Goal: Information Seeking & Learning: Find specific fact

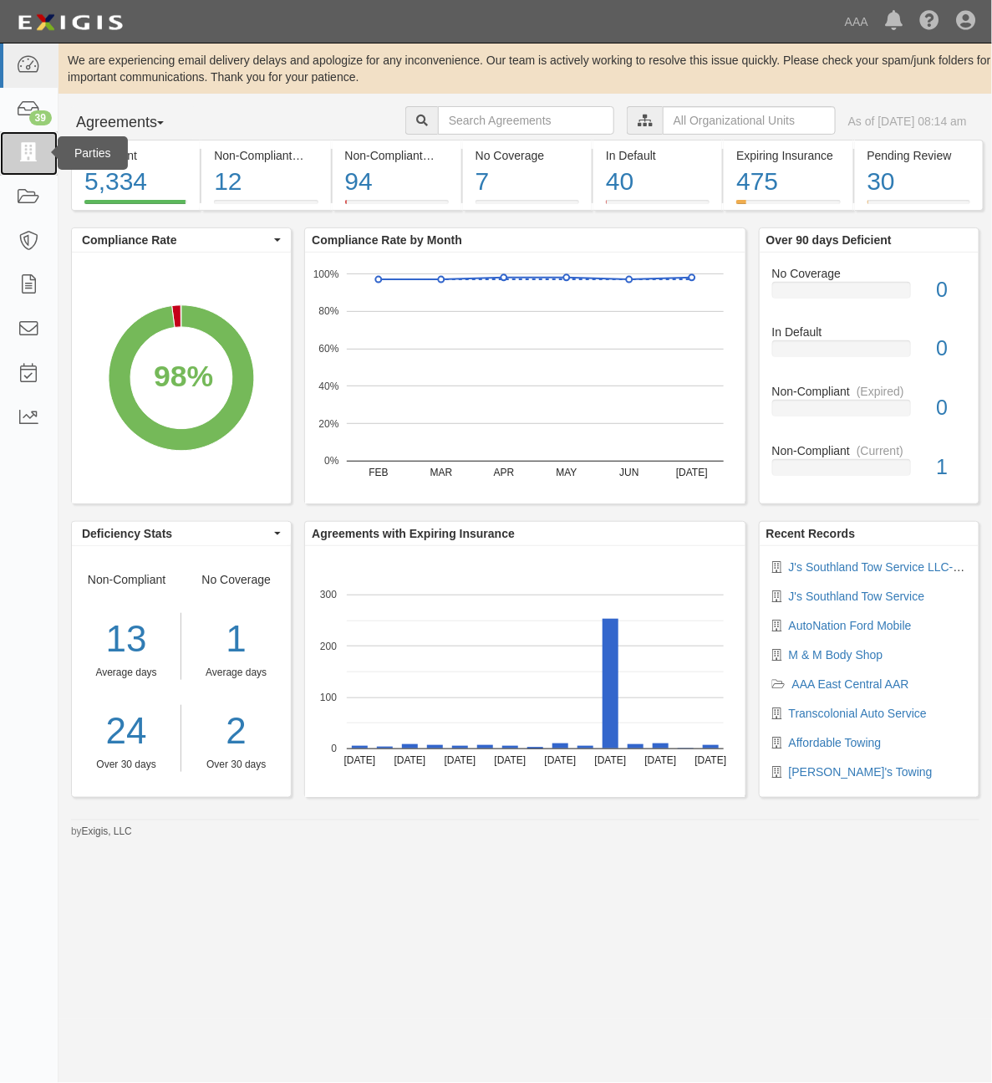
click at [30, 161] on icon at bounding box center [28, 153] width 23 height 19
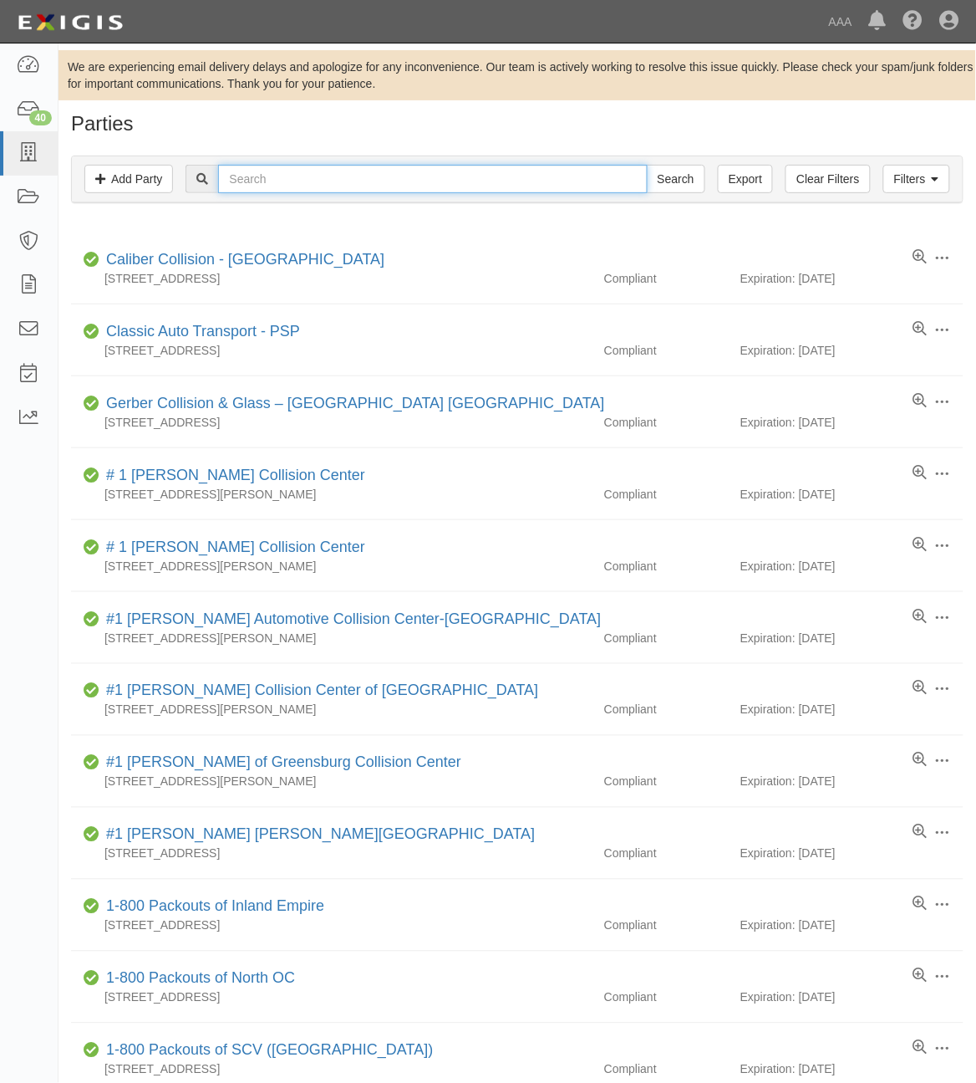
click at [293, 185] on input "text" at bounding box center [432, 179] width 429 height 28
paste input "25005"
type input "25005"
click at [673, 185] on input "Search" at bounding box center [676, 179] width 59 height 28
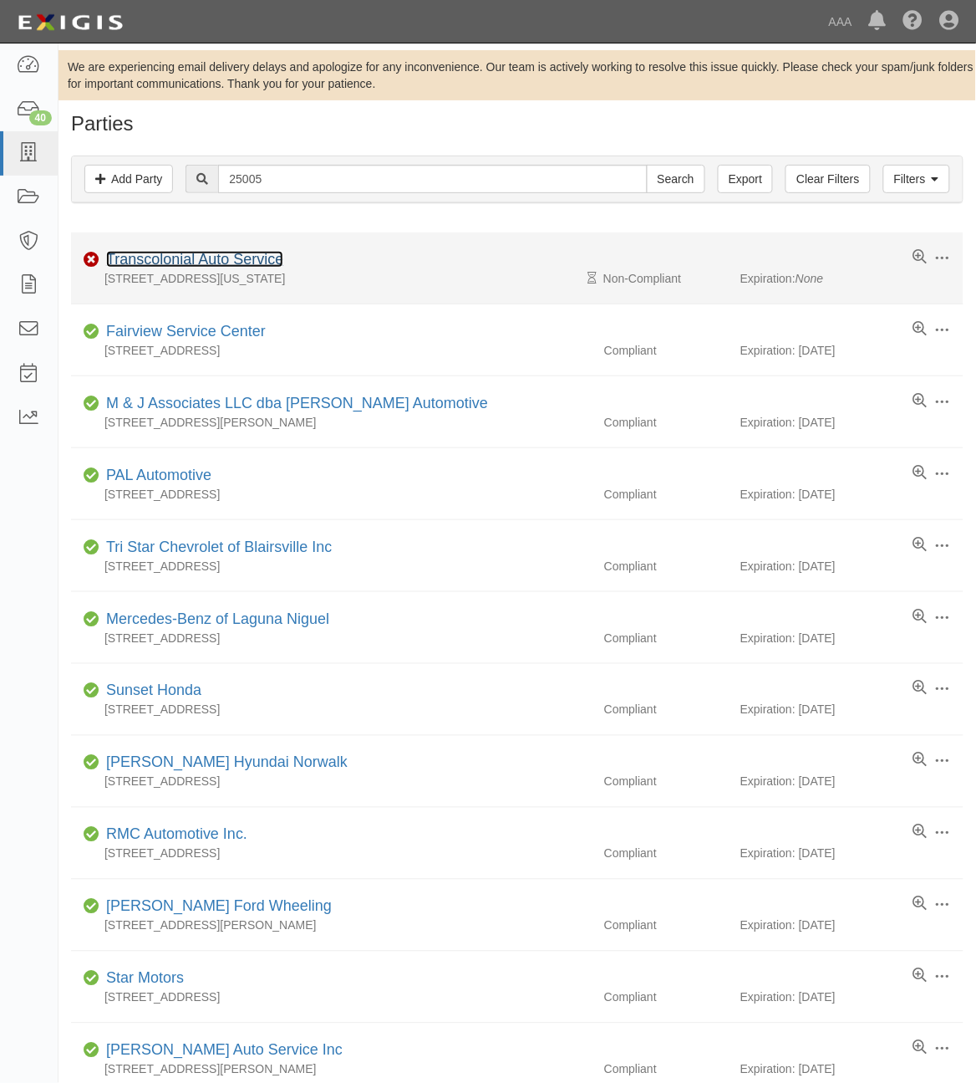
click at [201, 266] on link "Transcolonial Auto Service" at bounding box center [194, 259] width 177 height 17
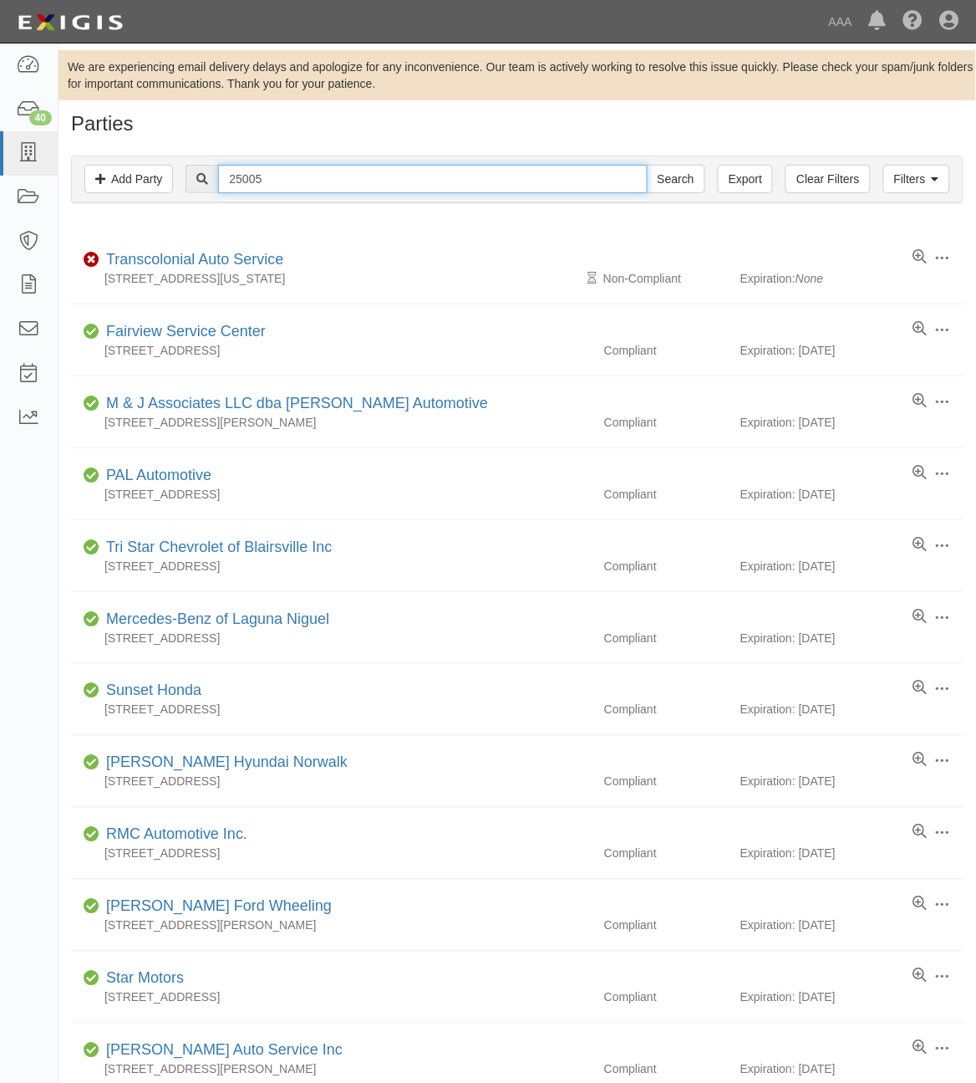
click at [293, 173] on input "25005" at bounding box center [432, 179] width 429 height 28
paste input "680850"
type input "680850"
click at [678, 181] on input "Search" at bounding box center [676, 179] width 59 height 28
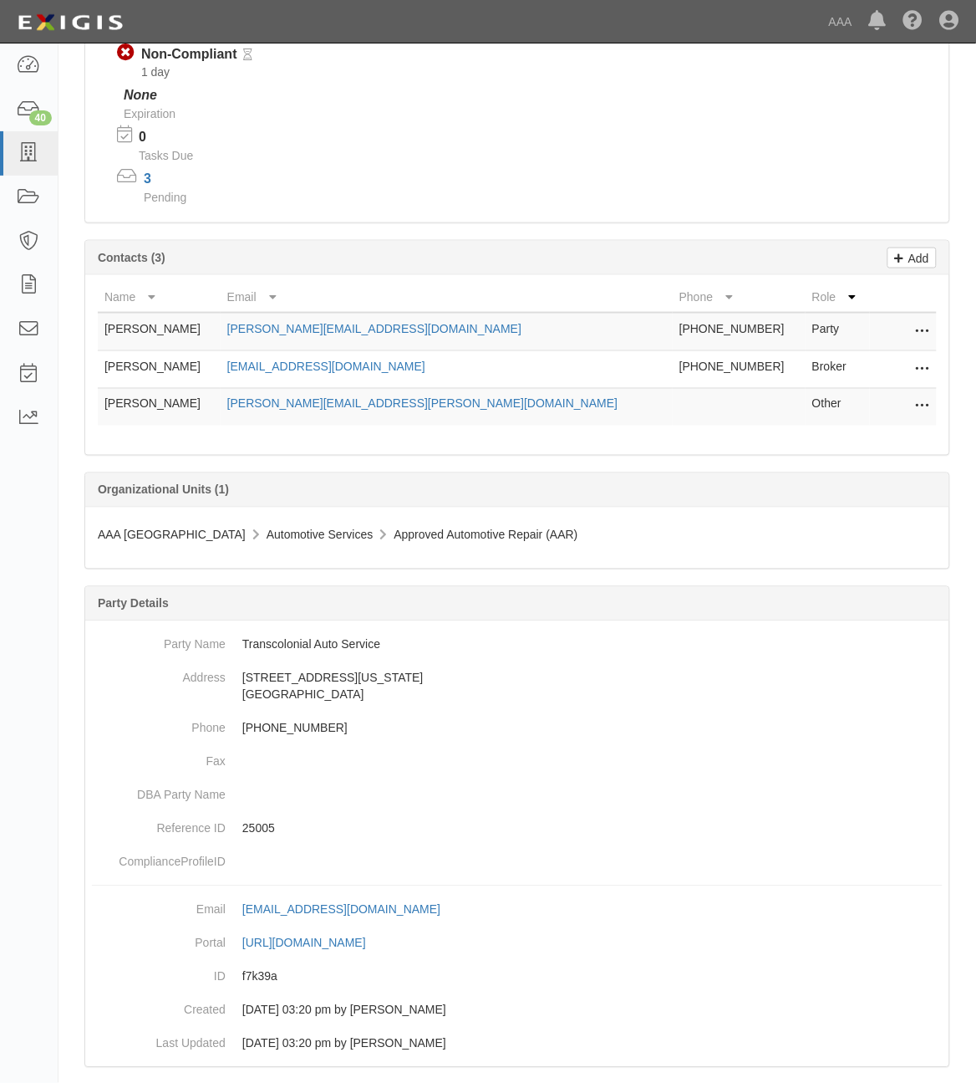
scroll to position [293, 0]
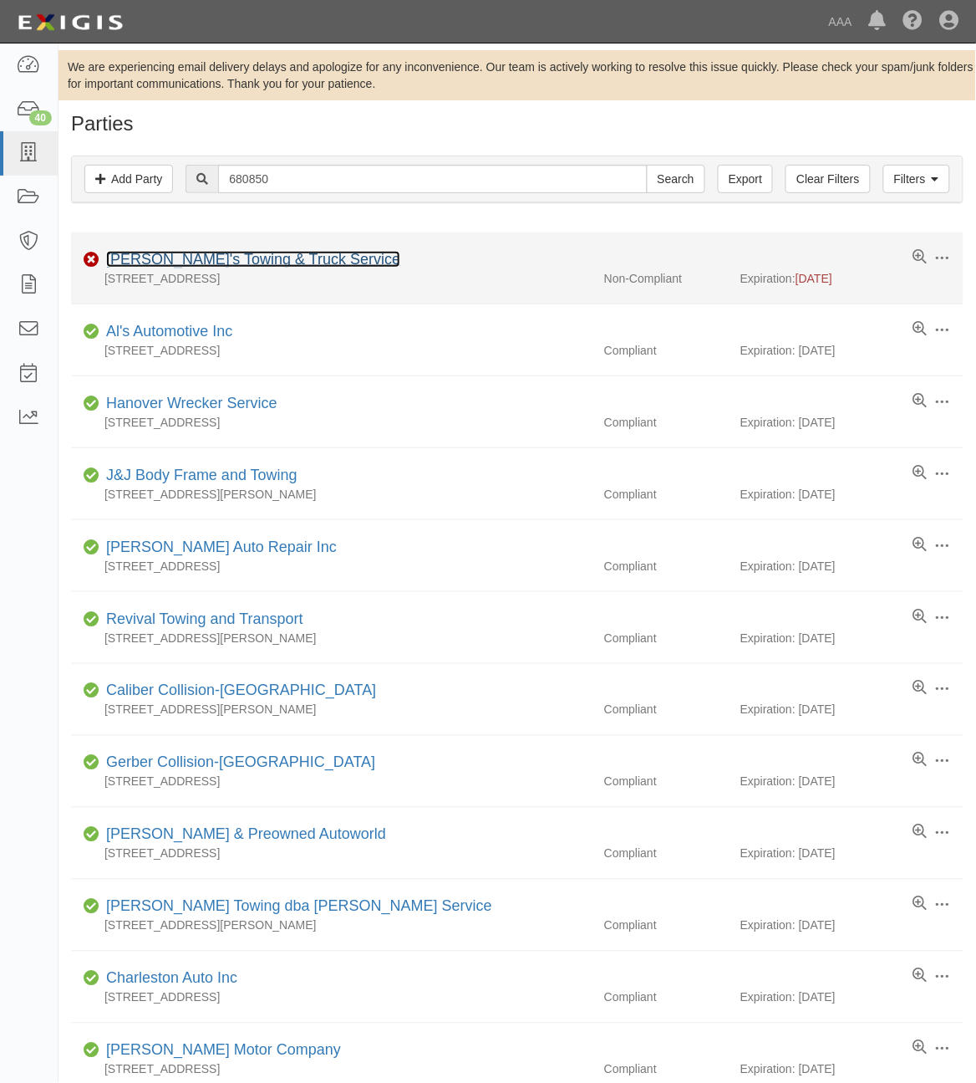
click at [182, 255] on link "[PERSON_NAME]'s Towing & Truck Service" at bounding box center [253, 259] width 294 height 17
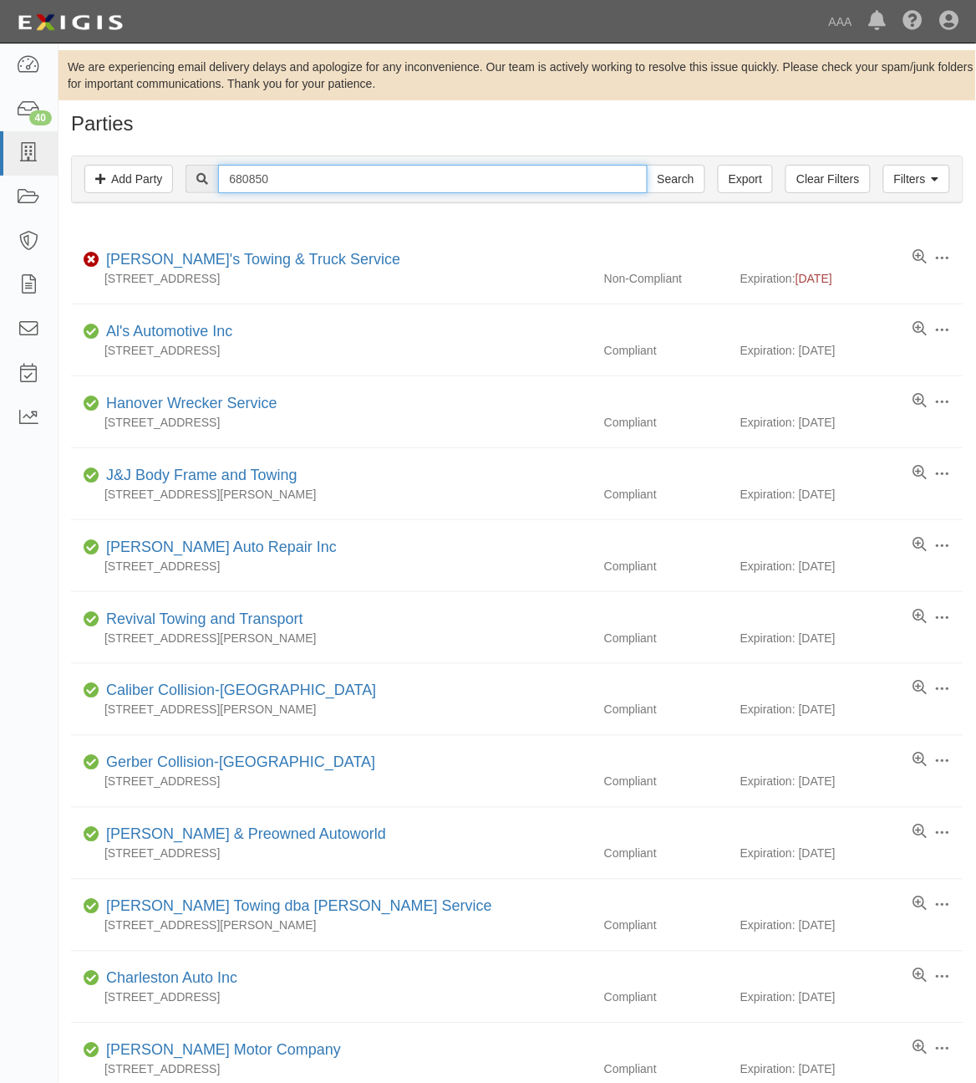
click at [319, 188] on input "680850" at bounding box center [432, 179] width 429 height 28
paste input "366361"
type input "366361"
click at [671, 173] on input "Search" at bounding box center [676, 179] width 59 height 28
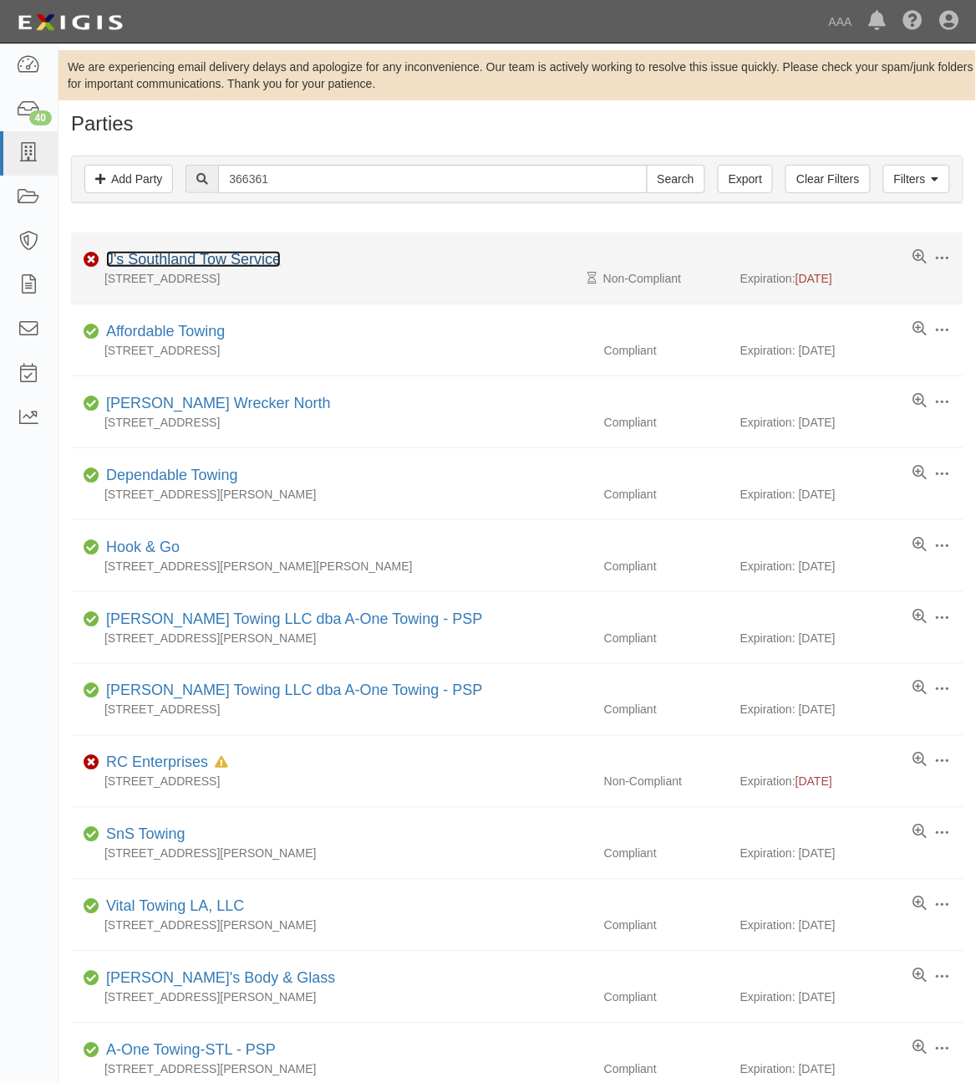
click at [237, 260] on link "J's Southland Tow Service" at bounding box center [193, 259] width 175 height 17
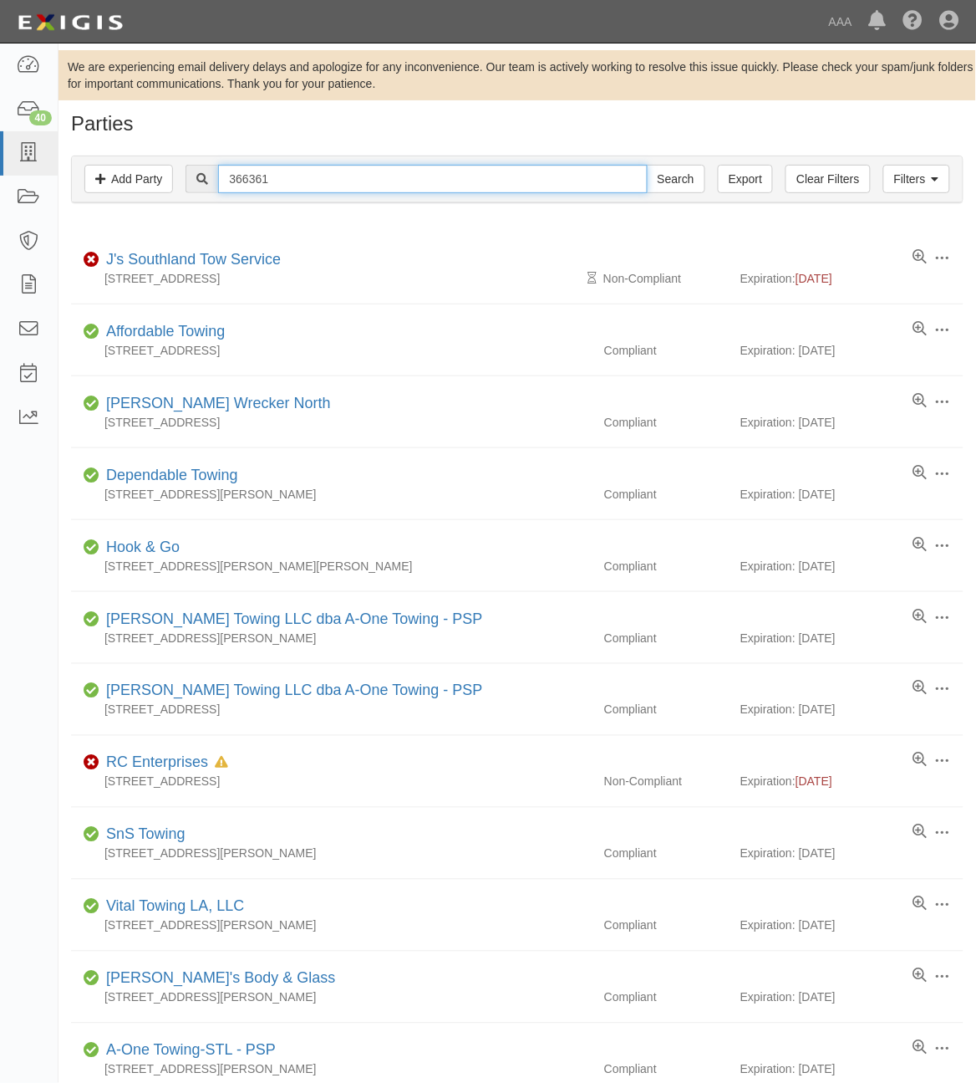
click at [285, 177] on input "366361" at bounding box center [432, 179] width 429 height 28
paste input "455"
type input "366455"
click at [670, 178] on input "Search" at bounding box center [676, 179] width 59 height 28
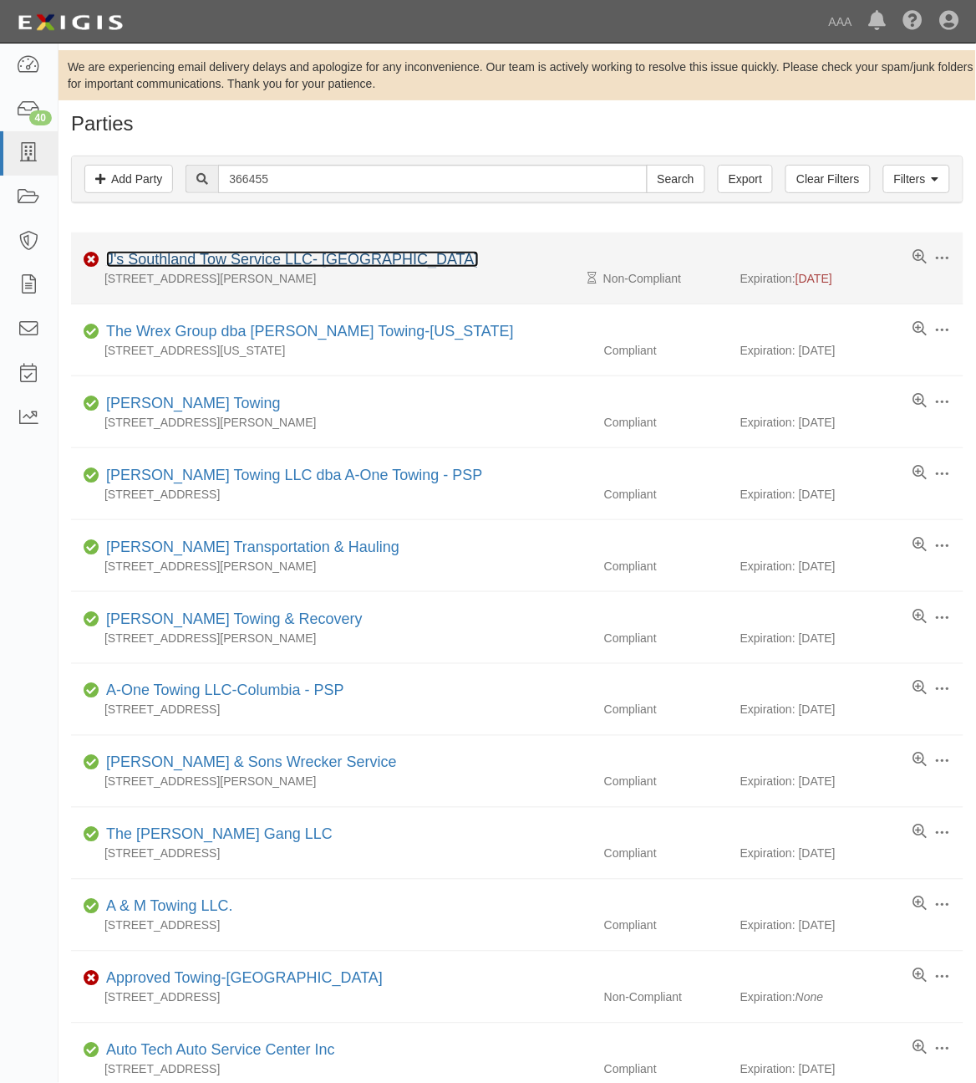
click at [212, 262] on link "J's Southland Tow Service LLC- [GEOGRAPHIC_DATA]" at bounding box center [292, 259] width 373 height 17
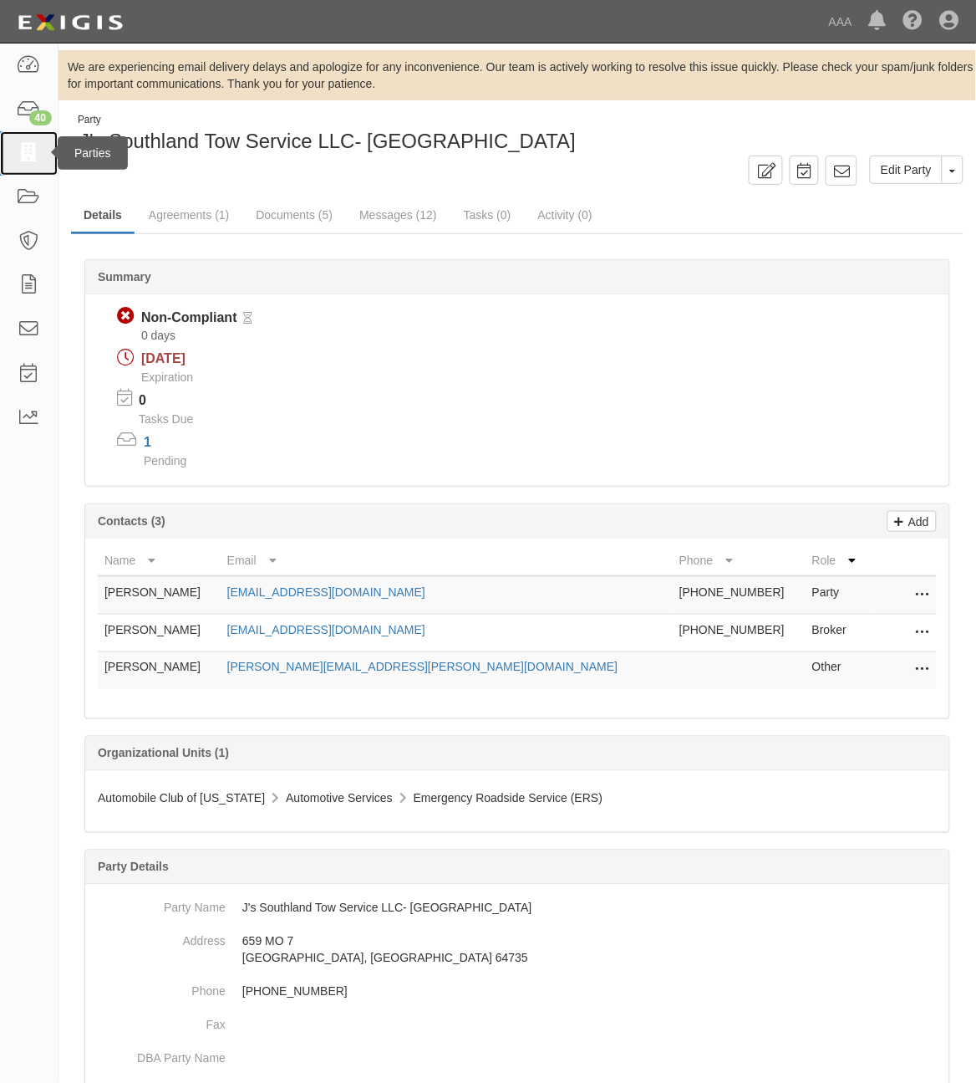
click at [34, 159] on icon at bounding box center [28, 153] width 23 height 19
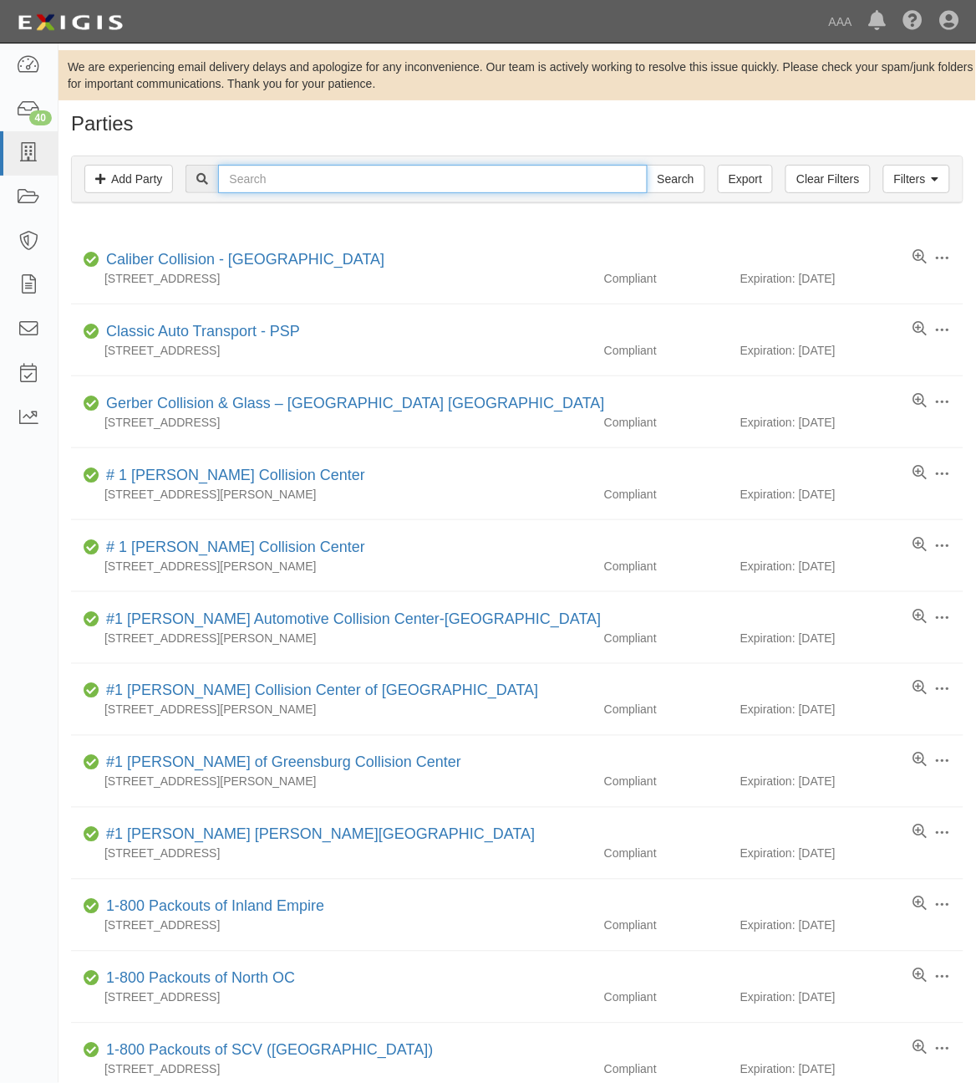
click at [297, 172] on input "text" at bounding box center [432, 179] width 429 height 28
type input "554118"
click at [647, 165] on input "Search" at bounding box center [676, 179] width 59 height 28
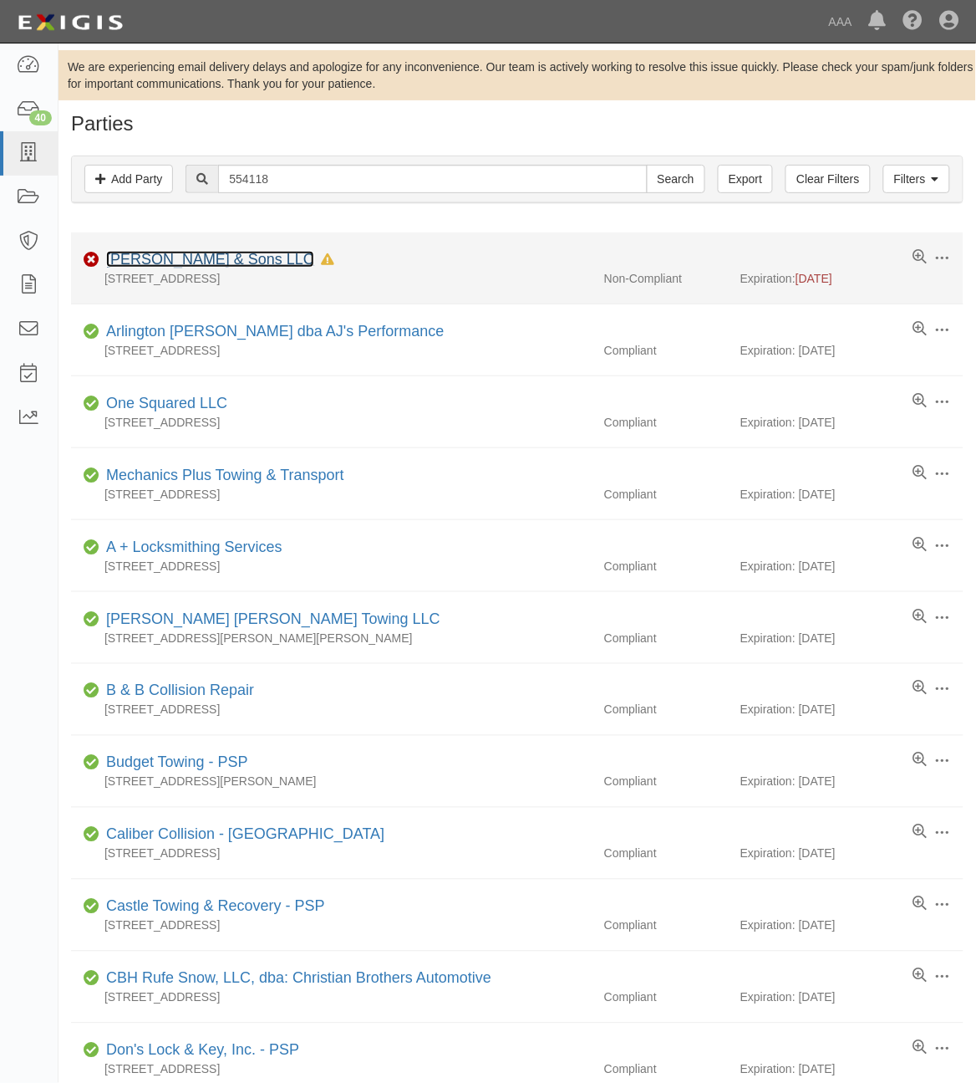
click at [194, 261] on link "[PERSON_NAME] & Sons LLC" at bounding box center [210, 259] width 208 height 17
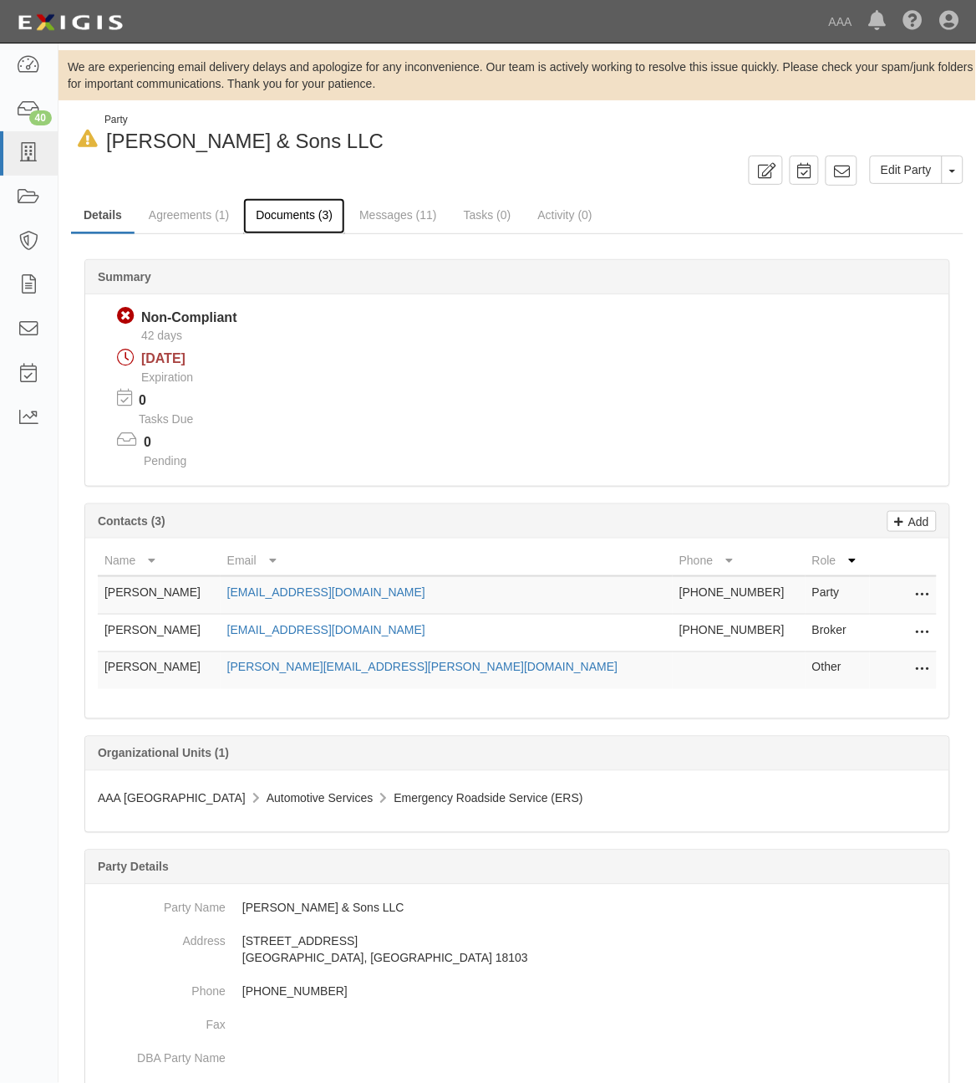
click at [295, 212] on link "Documents (3)" at bounding box center [294, 216] width 102 height 36
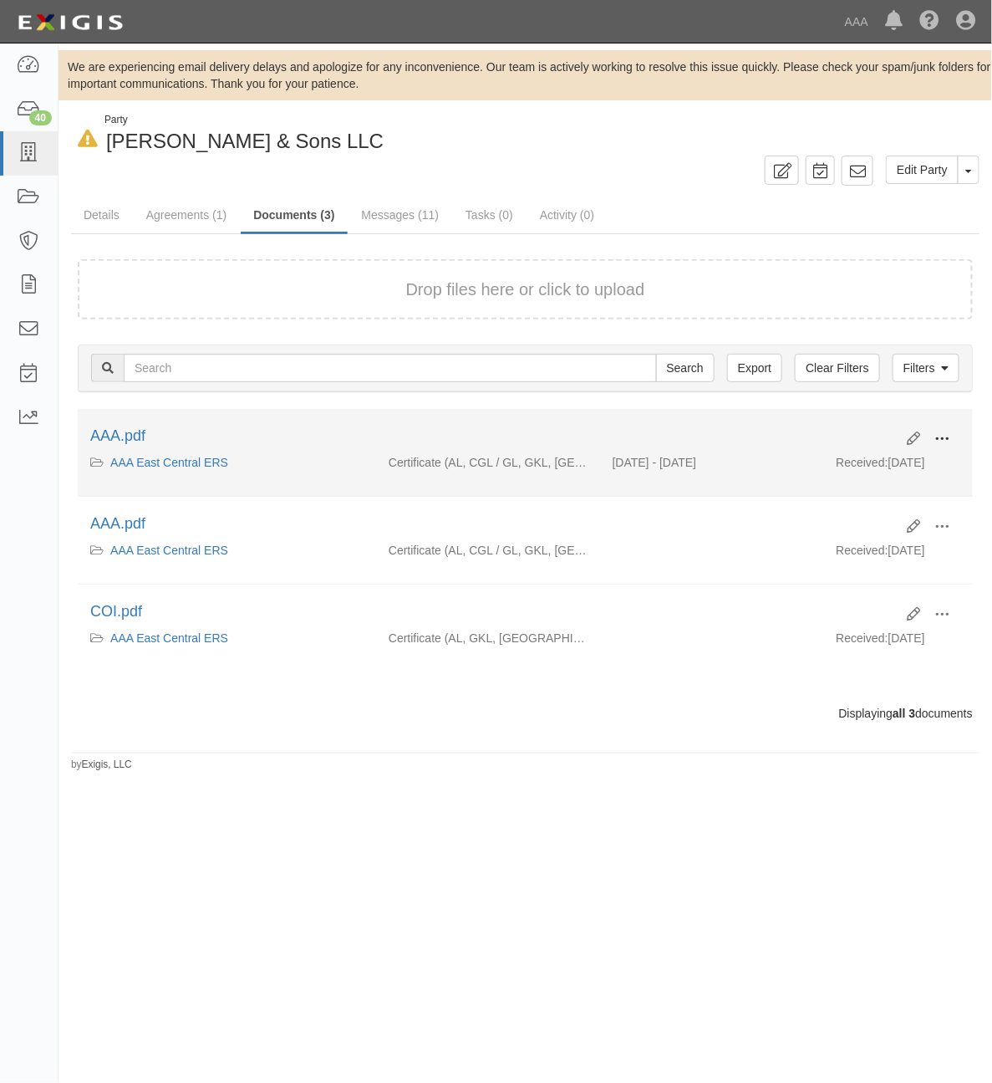
click at [945, 433] on span at bounding box center [942, 438] width 15 height 15
click at [858, 470] on link "View" at bounding box center [861, 463] width 132 height 30
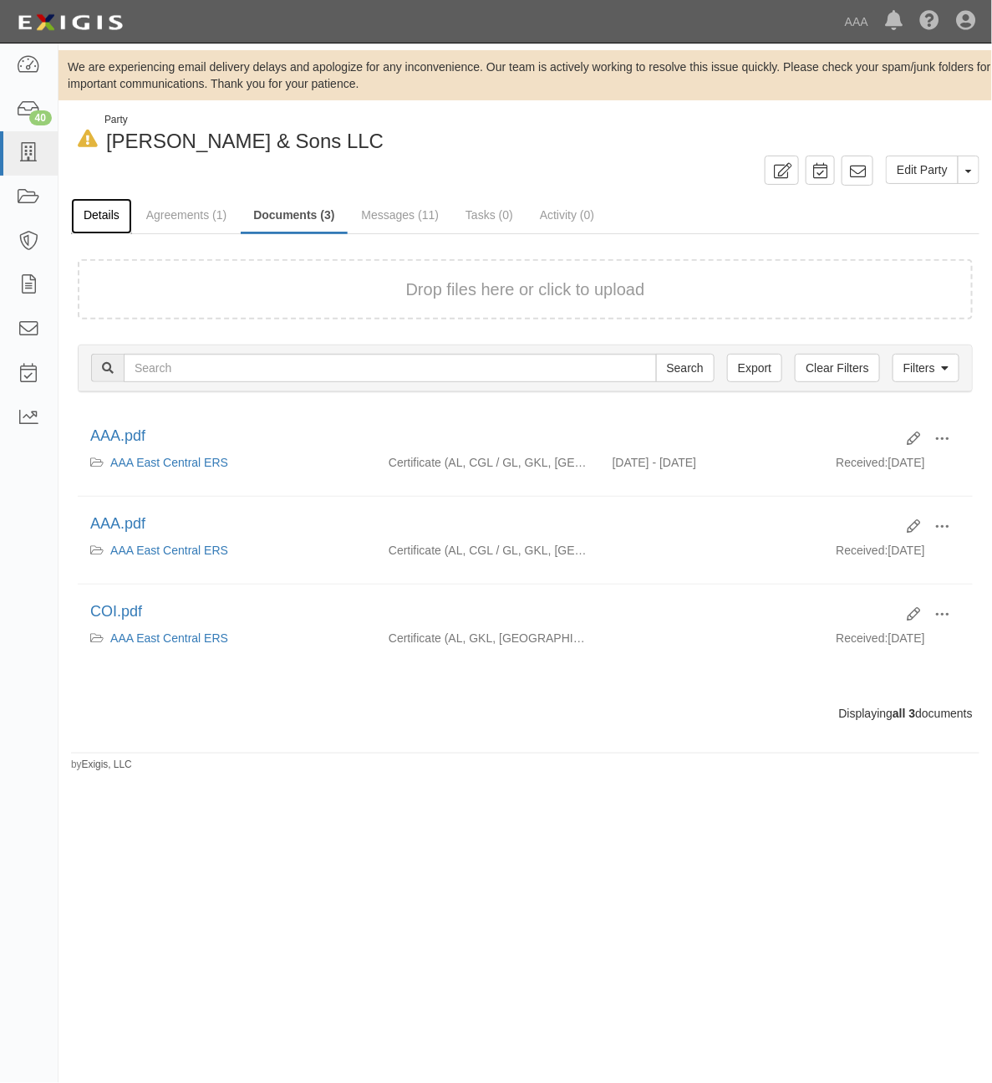
click at [102, 223] on link "Details" at bounding box center [101, 216] width 61 height 36
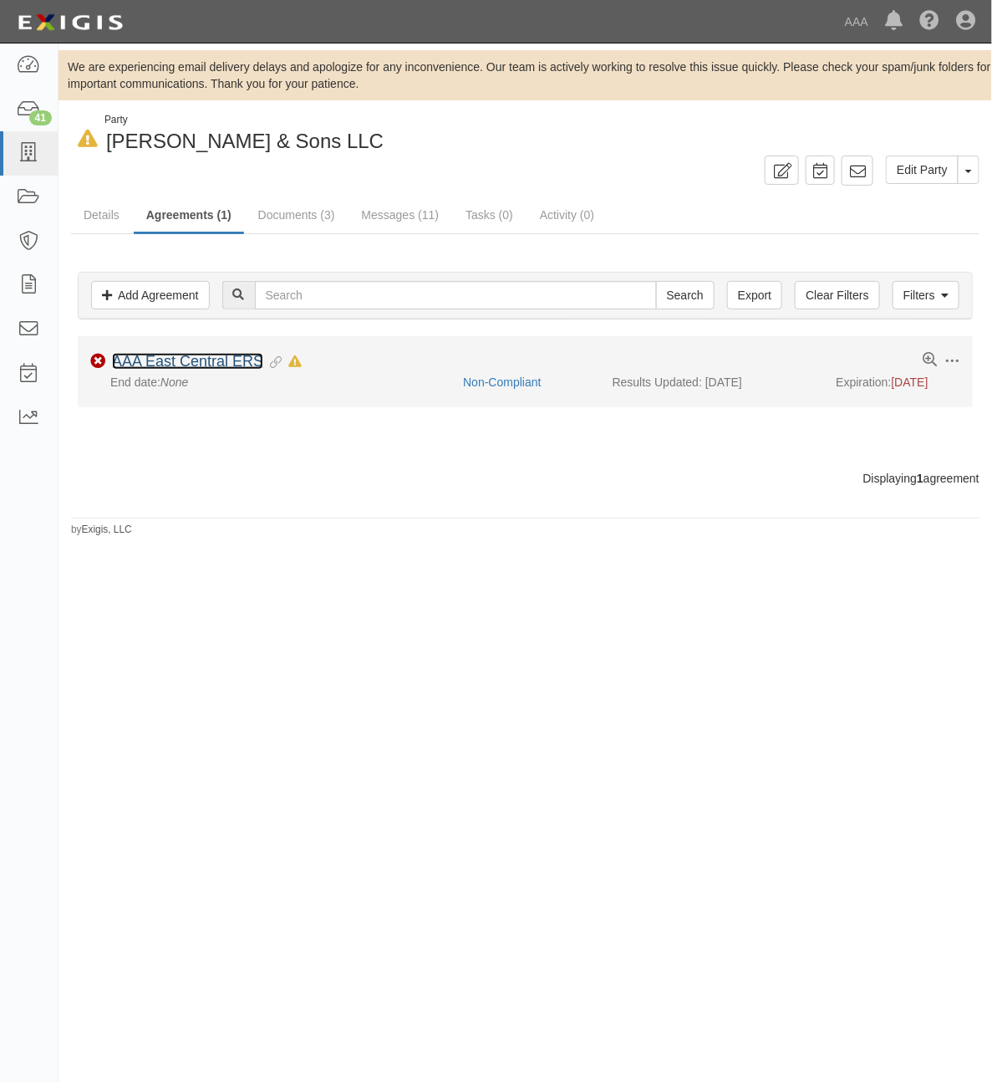
click at [222, 354] on link "AAA East Central ERS" at bounding box center [187, 361] width 151 height 17
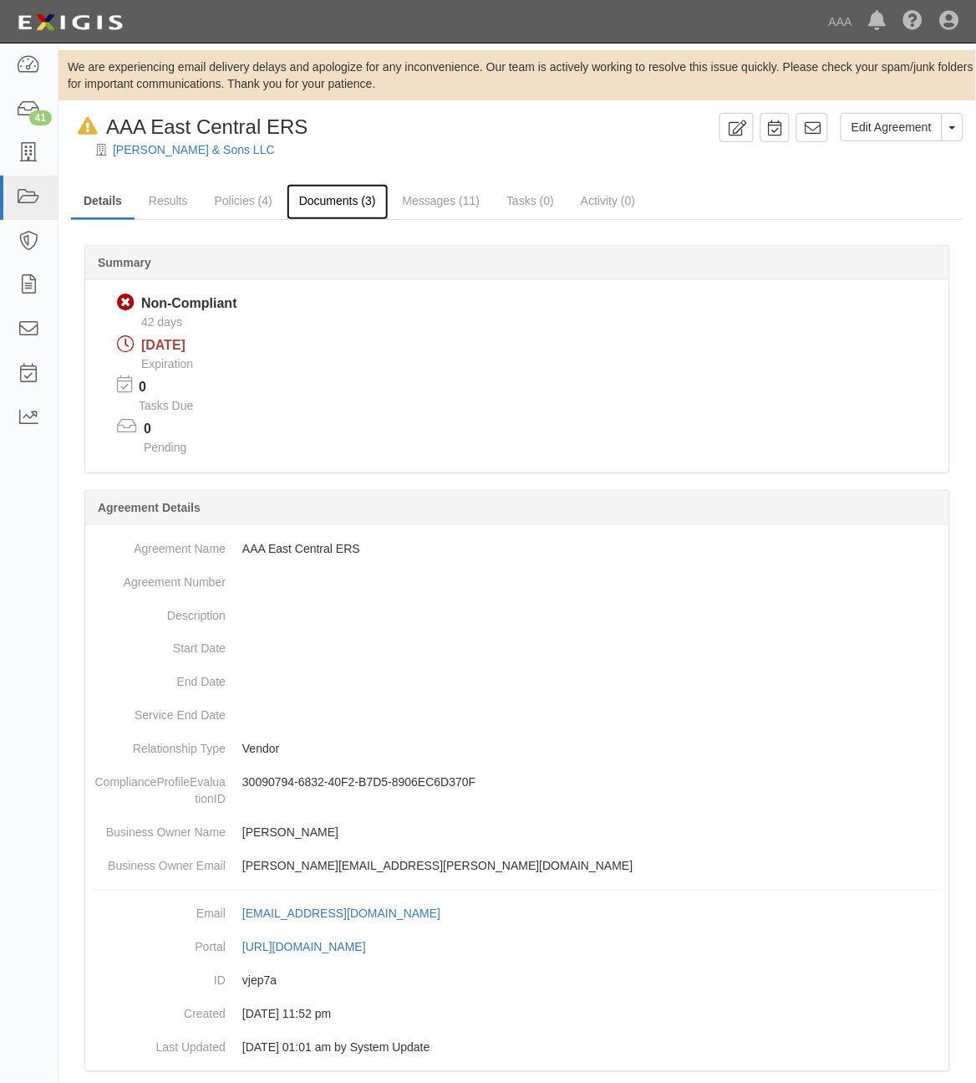
click at [341, 206] on link "Documents (3)" at bounding box center [338, 202] width 102 height 36
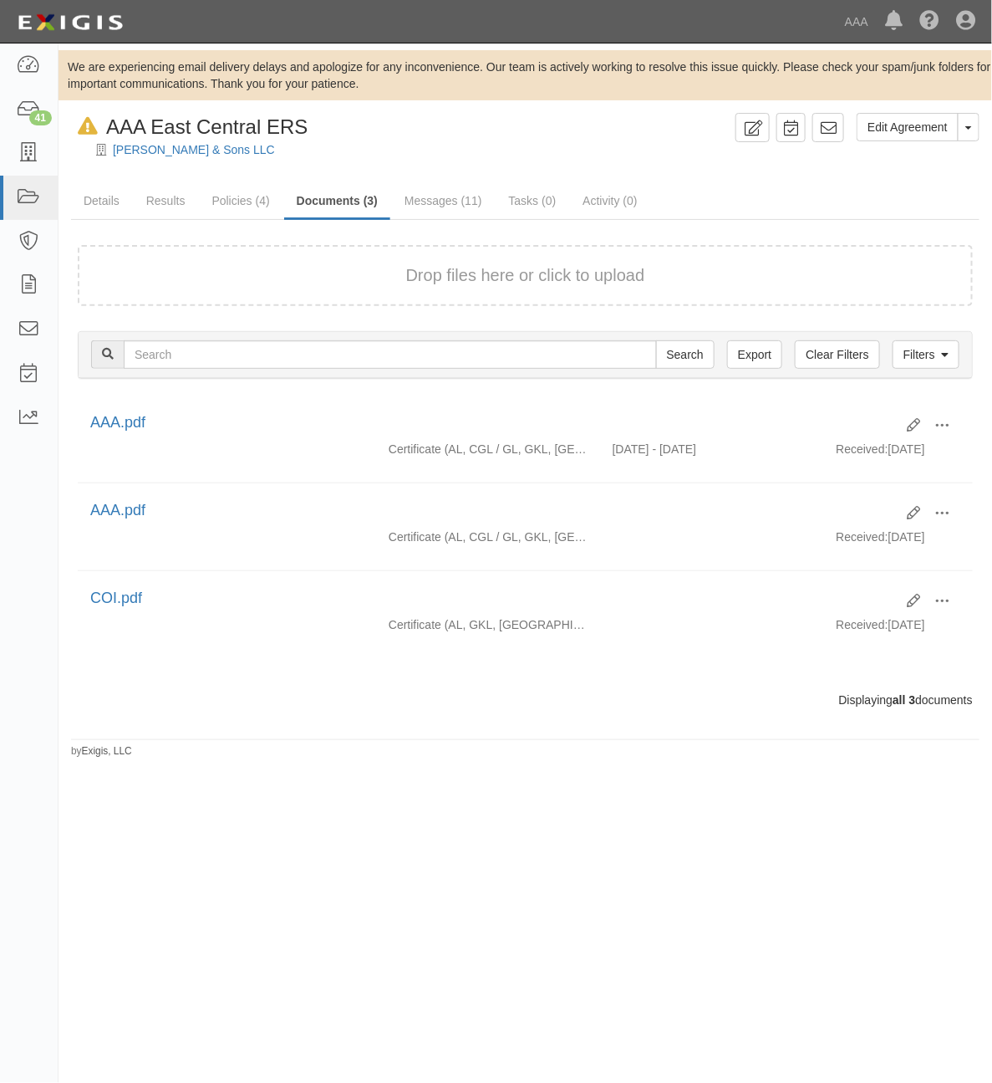
click at [314, 264] on div "Drop files here or click to upload" at bounding box center [525, 275] width 859 height 24
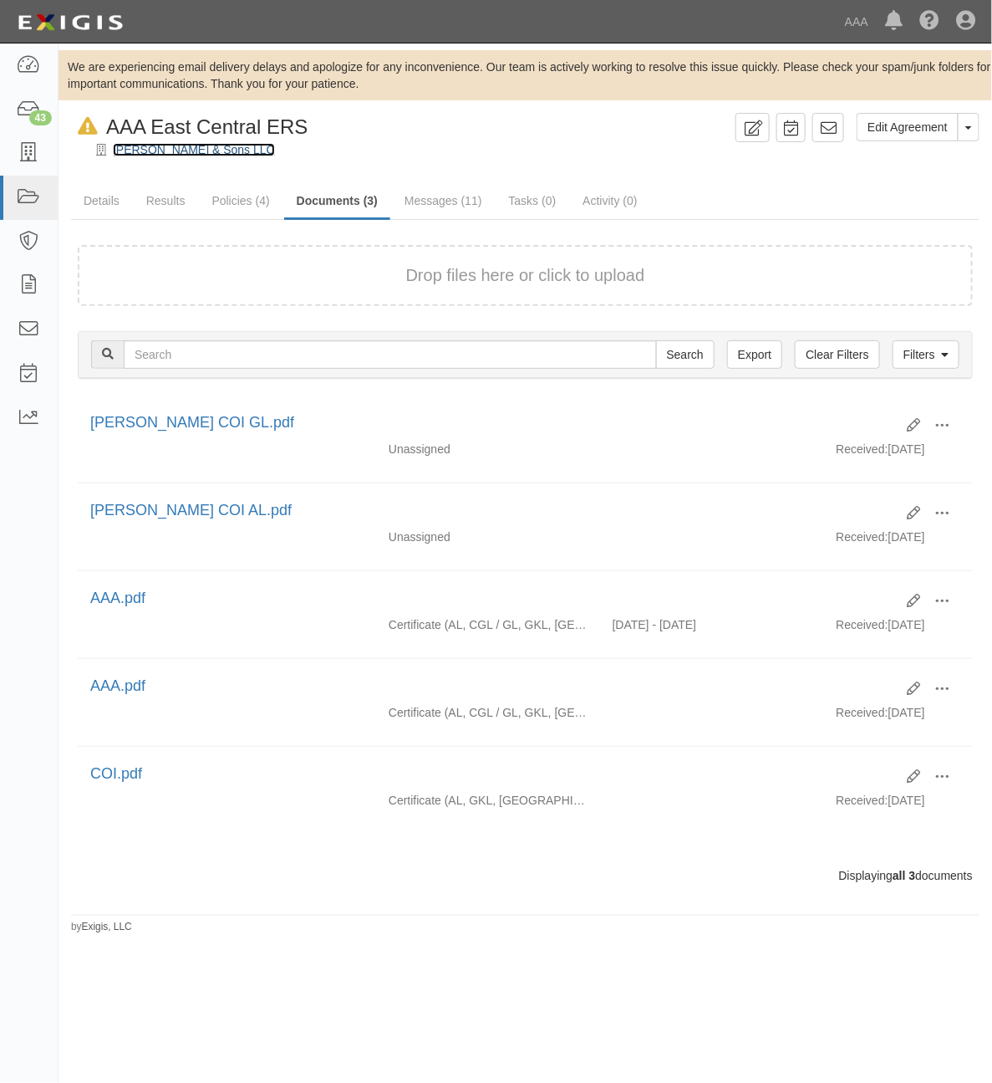
click at [160, 149] on link "[PERSON_NAME] & Sons LLC" at bounding box center [194, 149] width 162 height 13
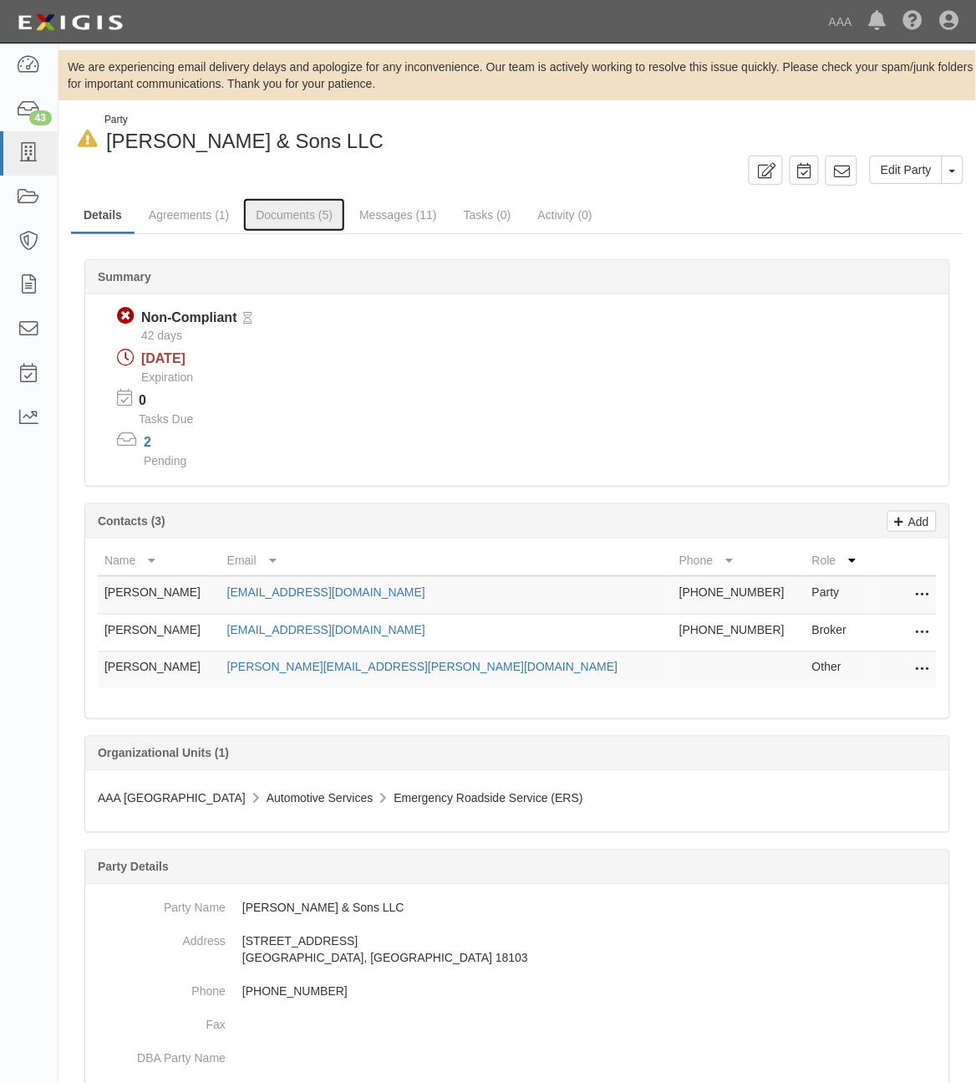
click at [288, 220] on link "Documents (5)" at bounding box center [294, 214] width 102 height 33
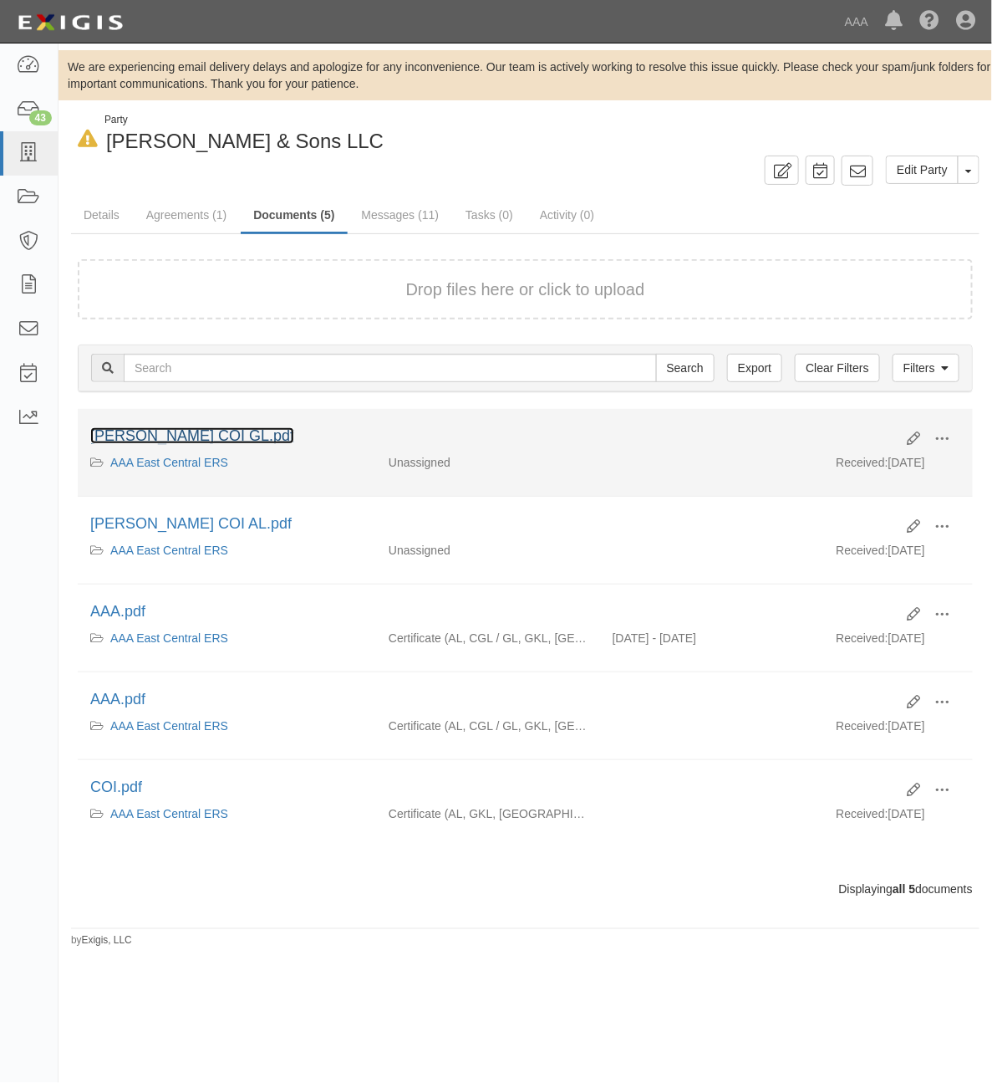
click at [145, 439] on link "[PERSON_NAME] COI GL.pdf" at bounding box center [192, 435] width 204 height 17
click at [945, 436] on span at bounding box center [942, 438] width 15 height 15
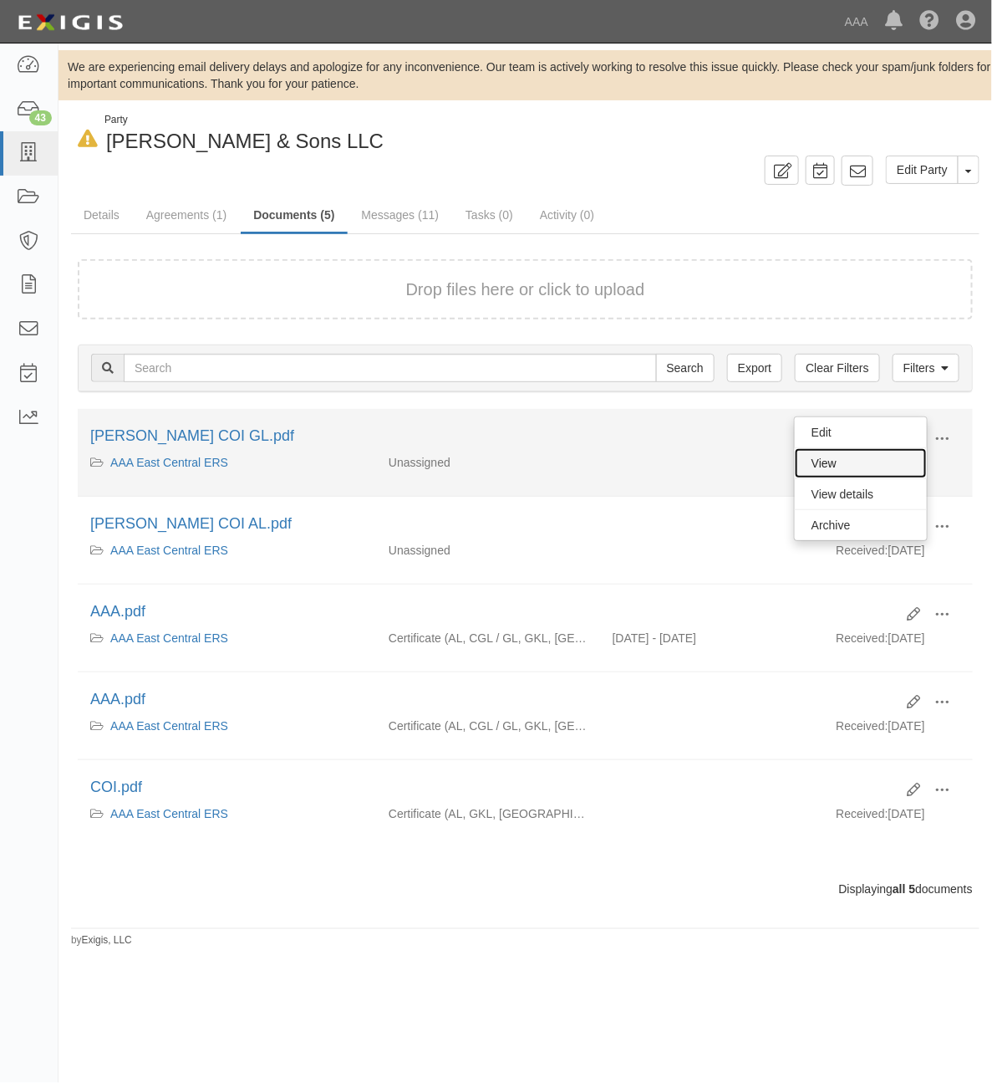
click at [879, 474] on link "View" at bounding box center [861, 463] width 132 height 30
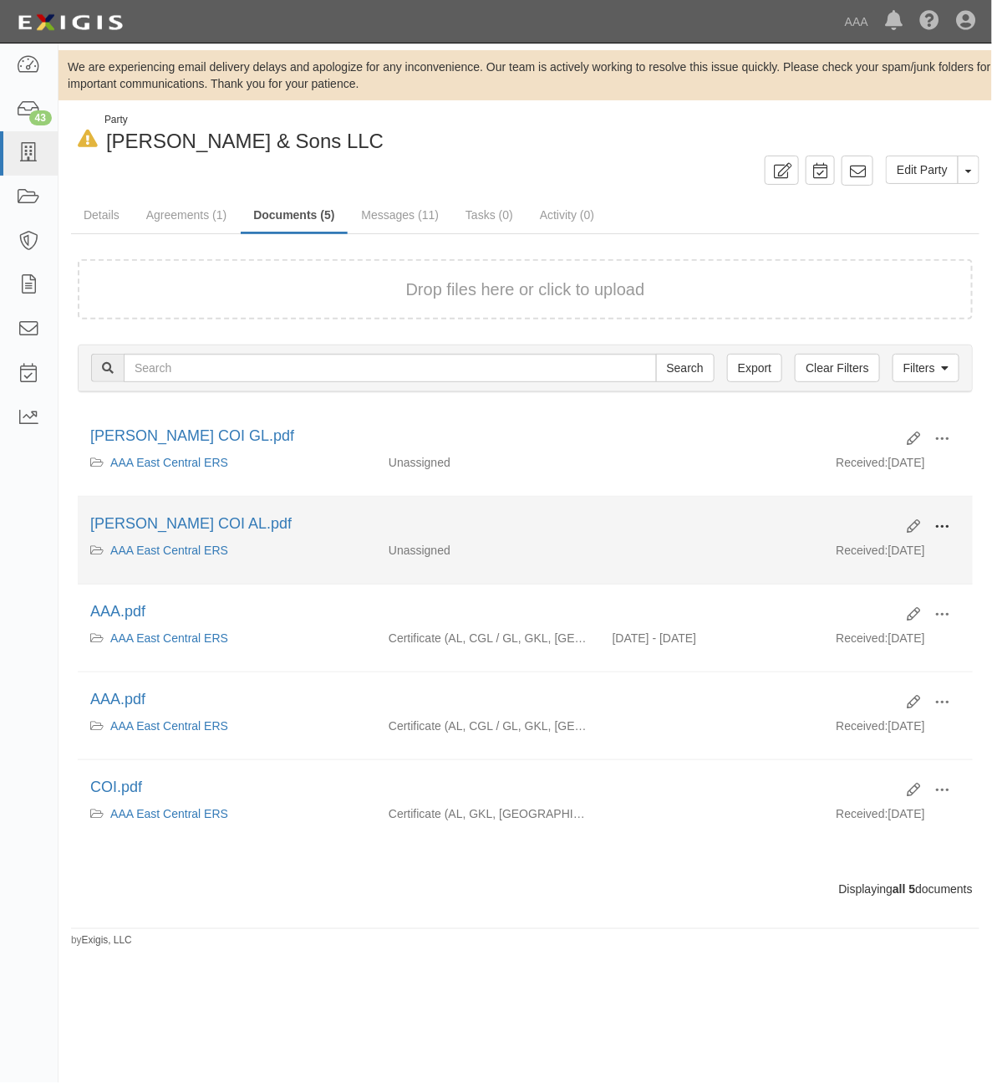
click at [947, 525] on span at bounding box center [942, 526] width 15 height 15
click at [871, 554] on link "View" at bounding box center [861, 551] width 132 height 30
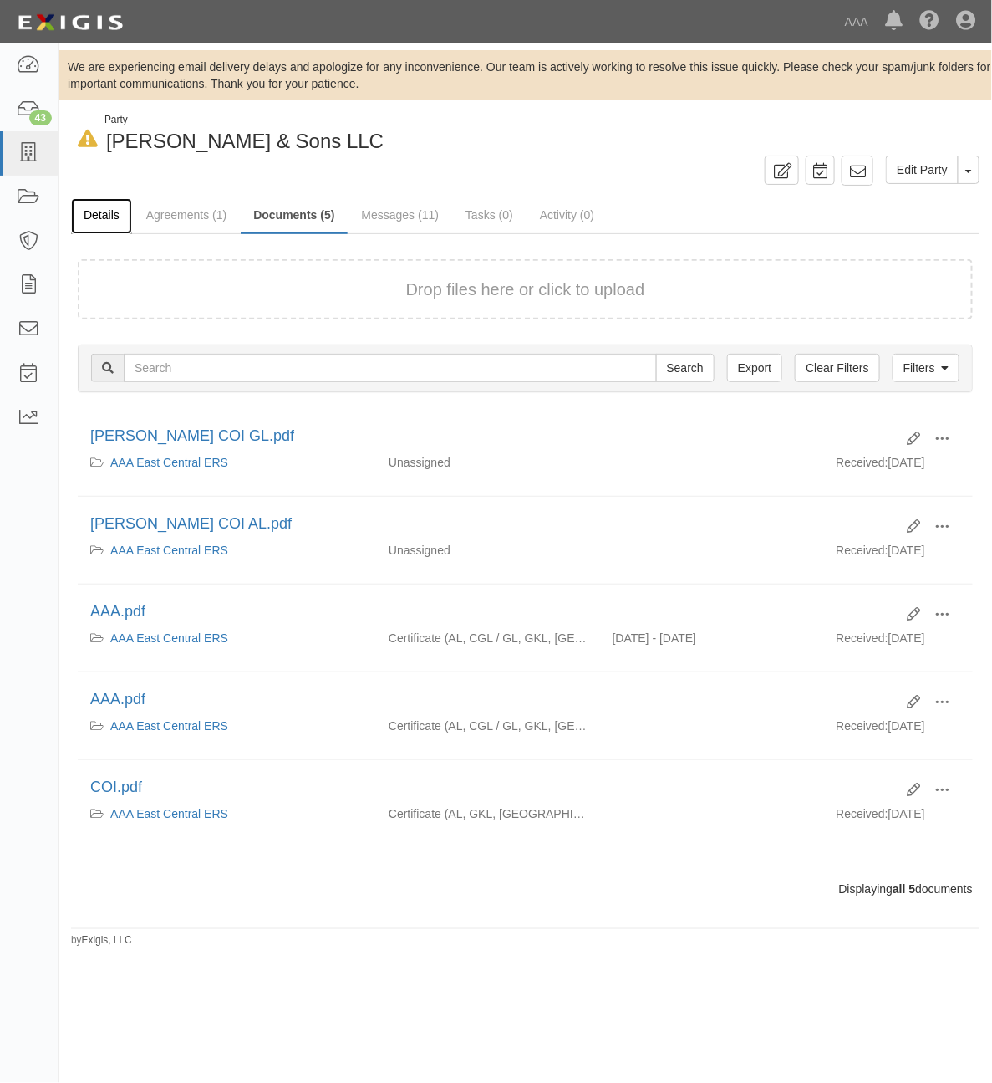
click at [107, 216] on link "Details" at bounding box center [101, 216] width 61 height 36
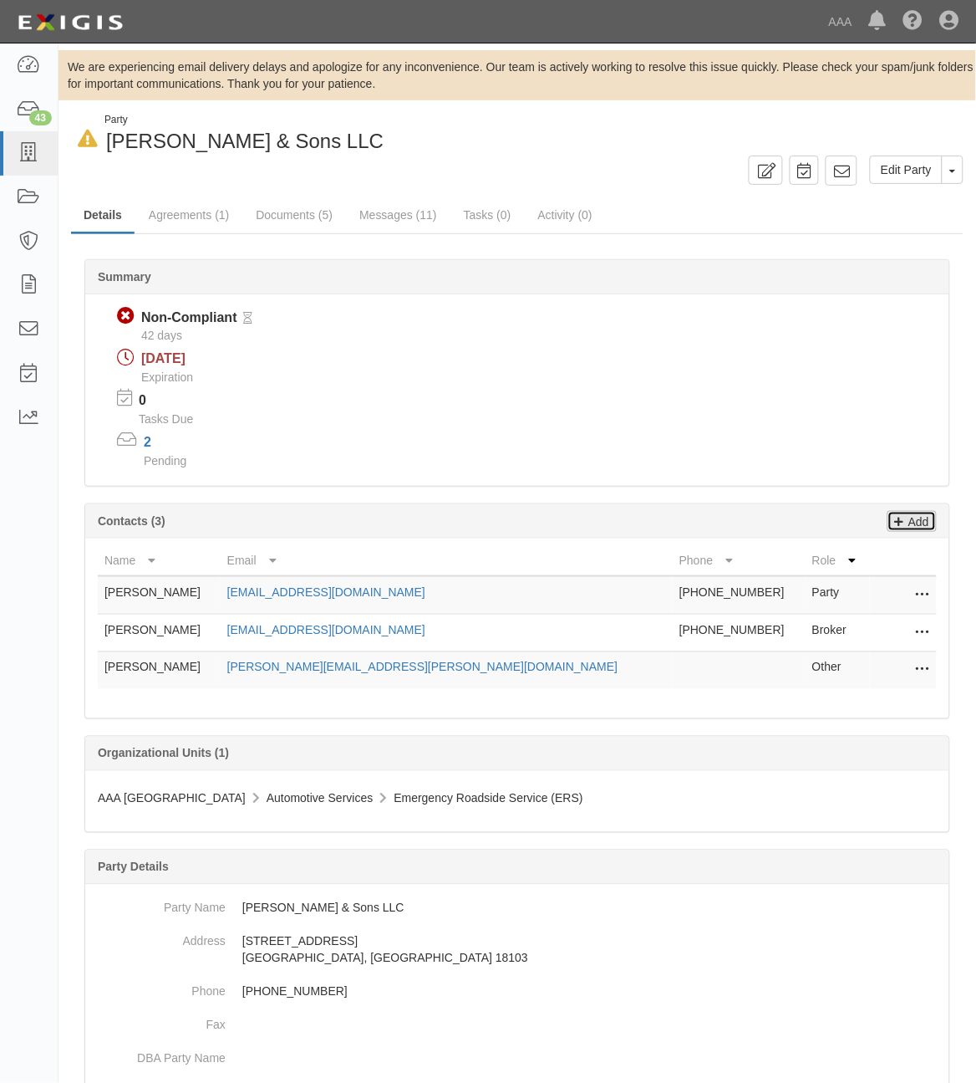
click at [920, 527] on p "Add" at bounding box center [917, 521] width 25 height 19
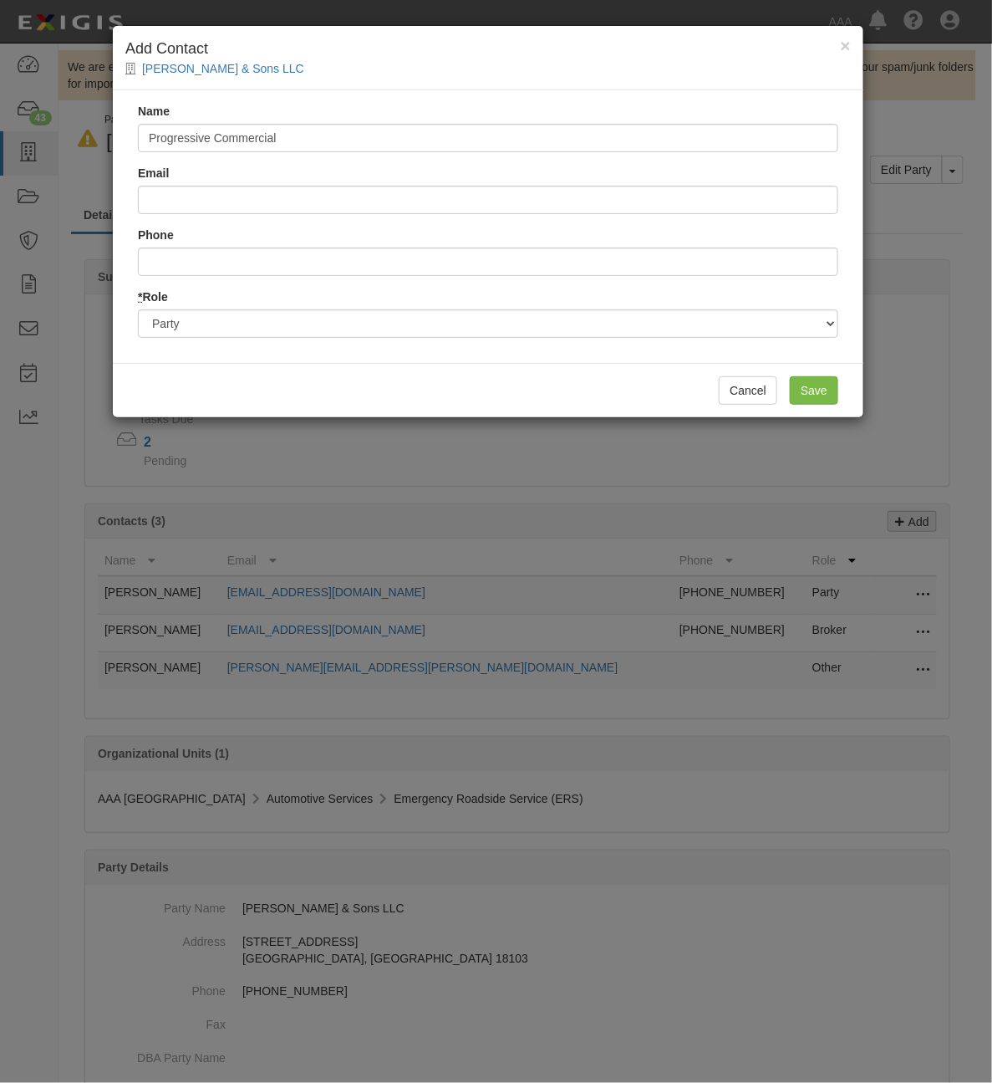
type input "Progressive Commercial"
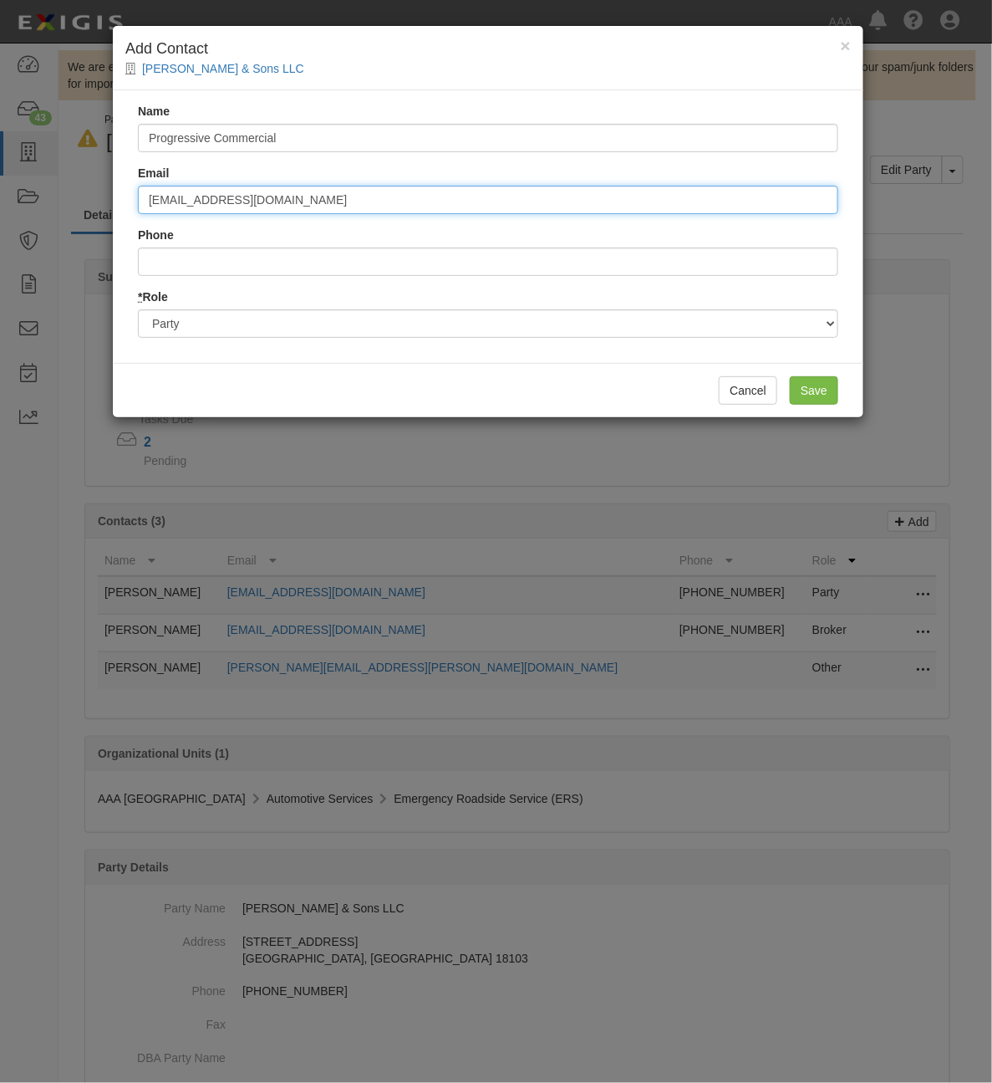
type input "[EMAIL_ADDRESS][DOMAIN_NAME]"
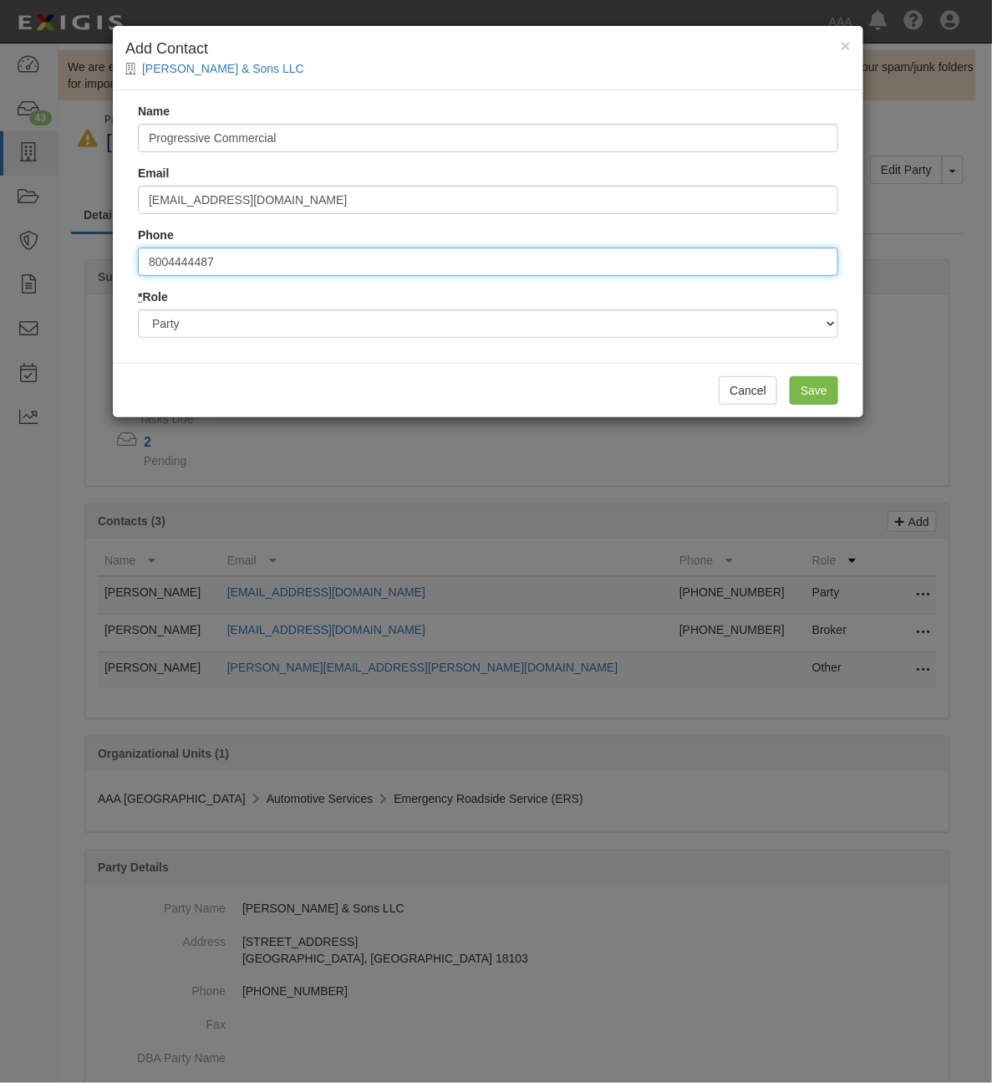
type input "8004444487"
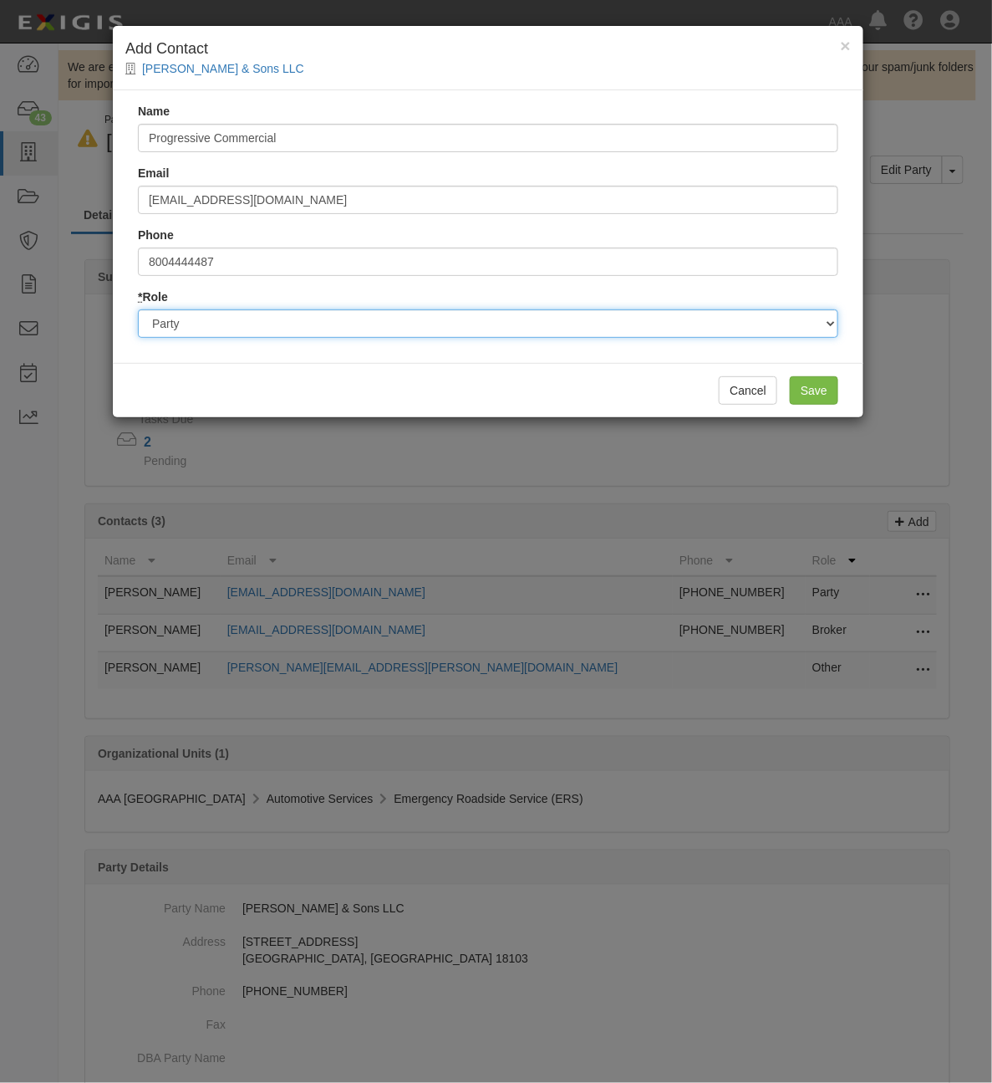
click at [656, 322] on select "Party Broker Other" at bounding box center [488, 323] width 701 height 28
select select "Broker"
click at [138, 309] on select "Party Broker Other" at bounding box center [488, 323] width 701 height 28
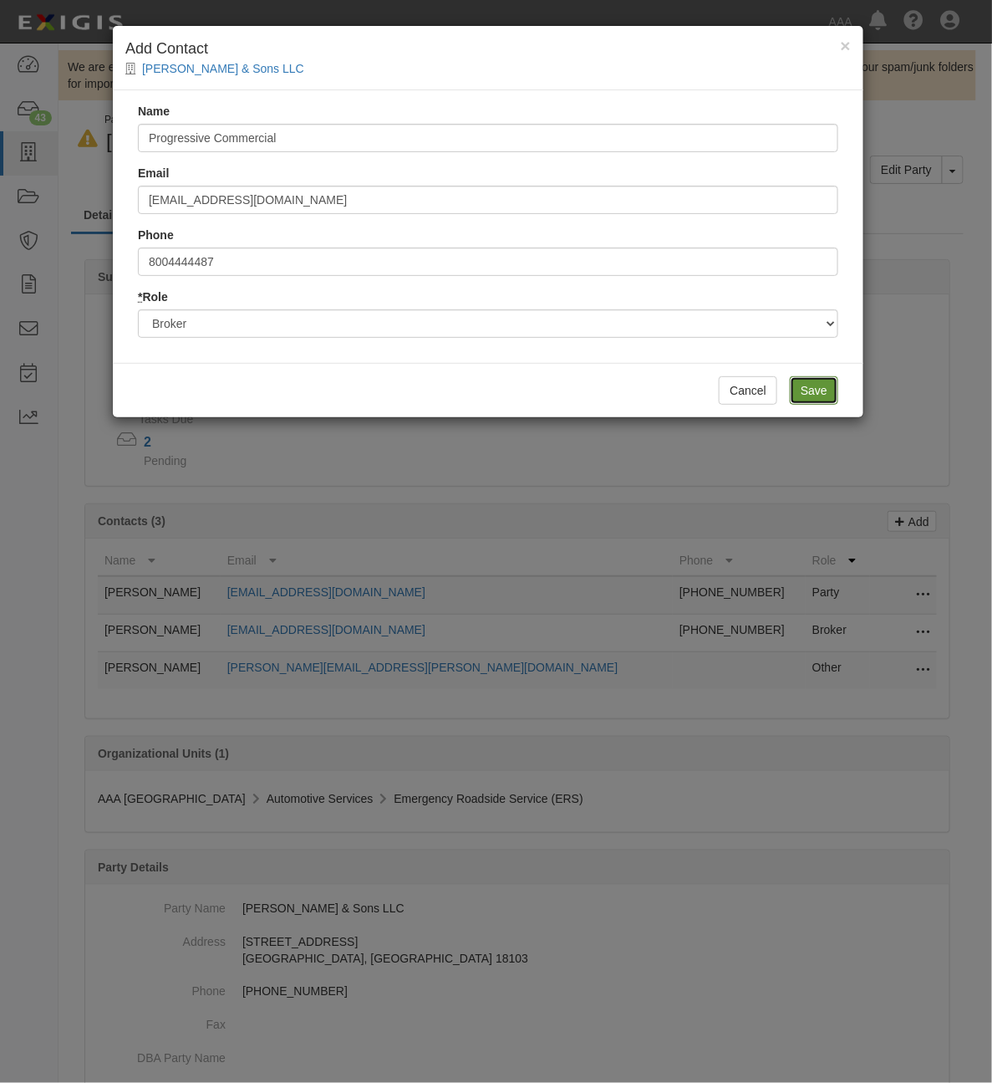
click at [819, 385] on input "Save" at bounding box center [814, 390] width 48 height 28
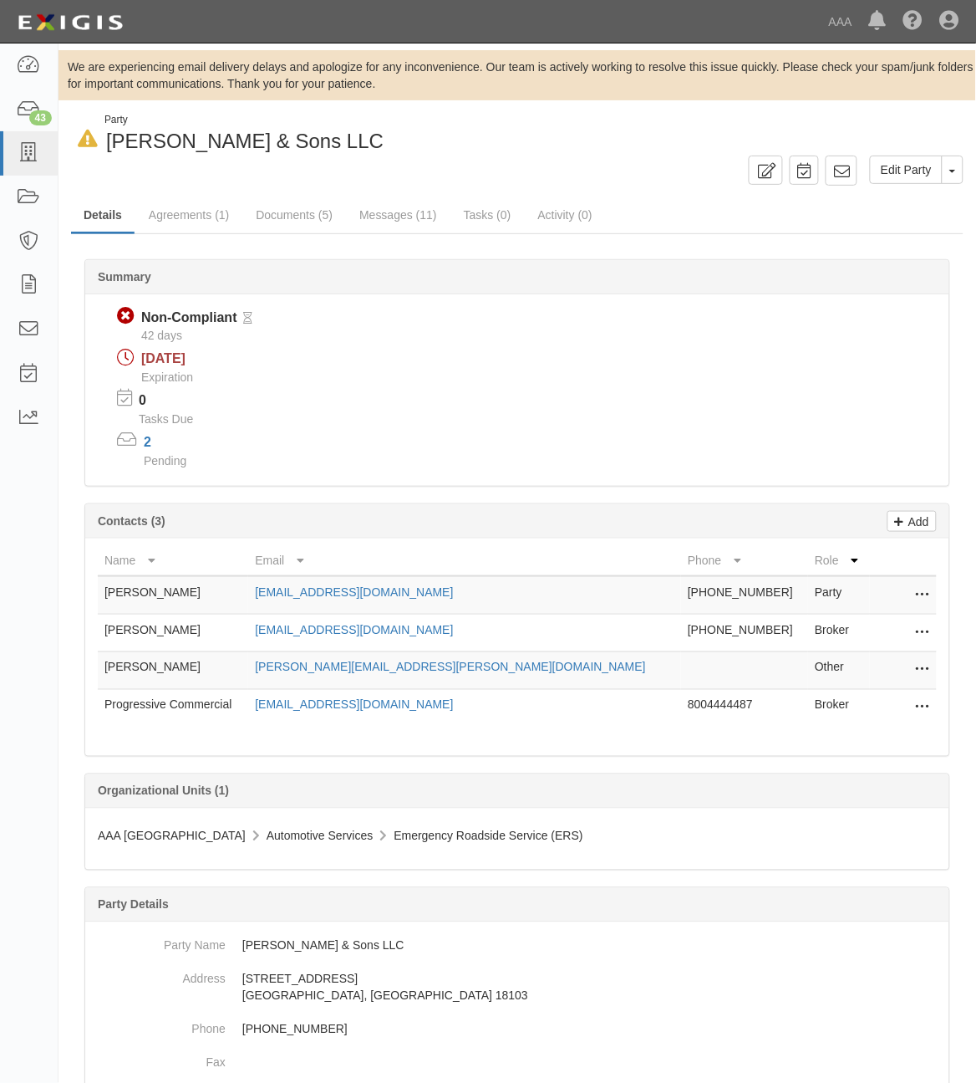
click at [918, 627] on icon at bounding box center [922, 633] width 13 height 22
click at [865, 628] on link "Edit" at bounding box center [864, 628] width 132 height 30
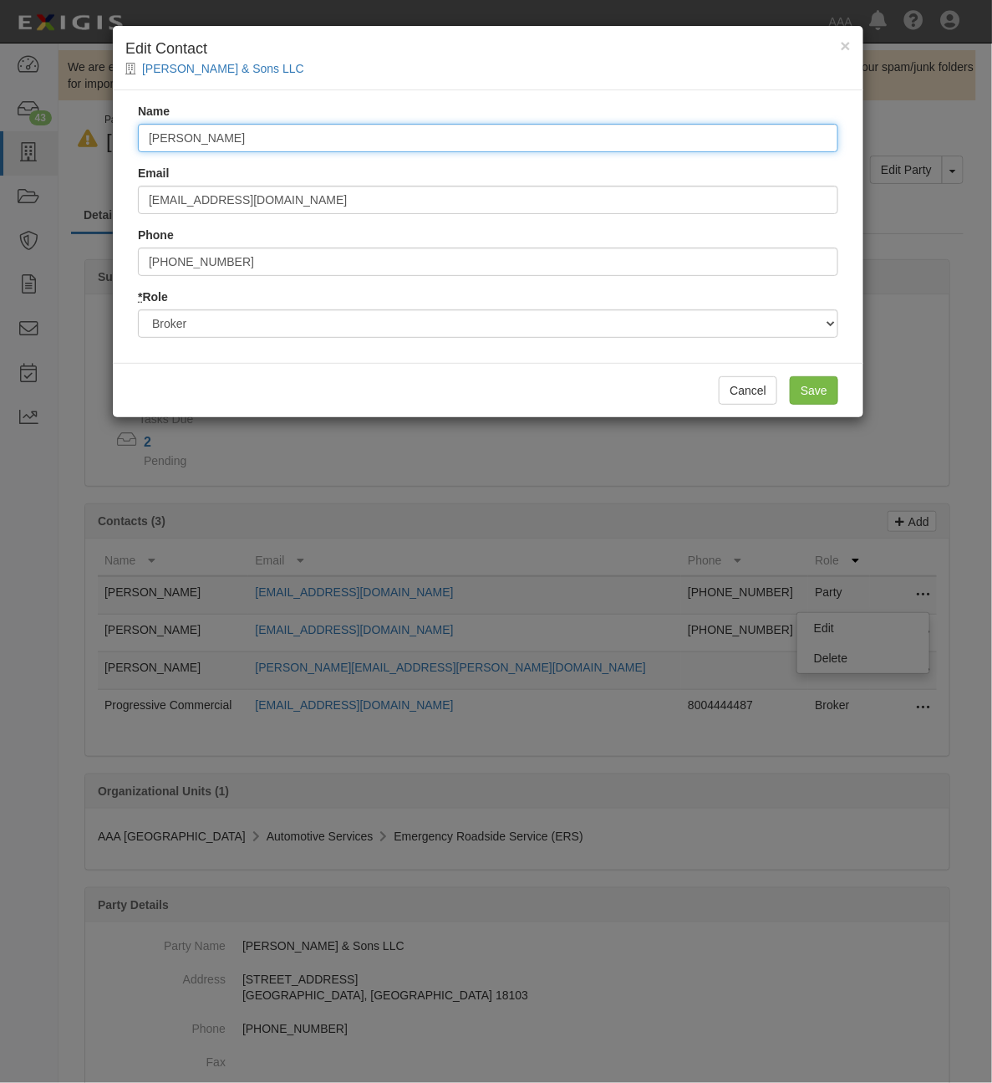
drag, startPoint x: 241, startPoint y: 144, endPoint x: -37, endPoint y: 111, distance: 279.5
click at [0, 111] on html "Toggle navigation Dashboard 43 Inbox Parties Agreements Coverages Documents Mes…" at bounding box center [496, 704] width 992 height 1409
type input "Shabaig Chatha"
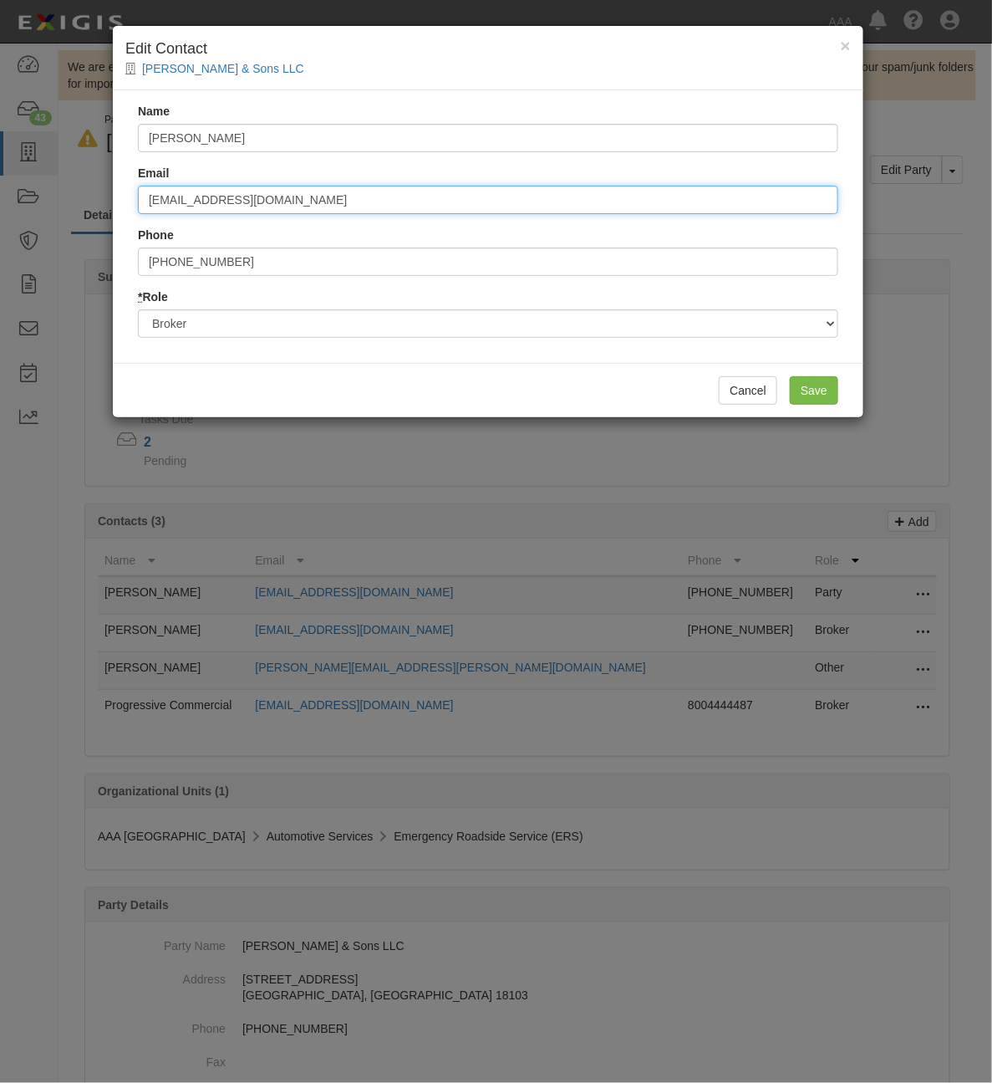
type input "shabaig@tatchinsurance.com"
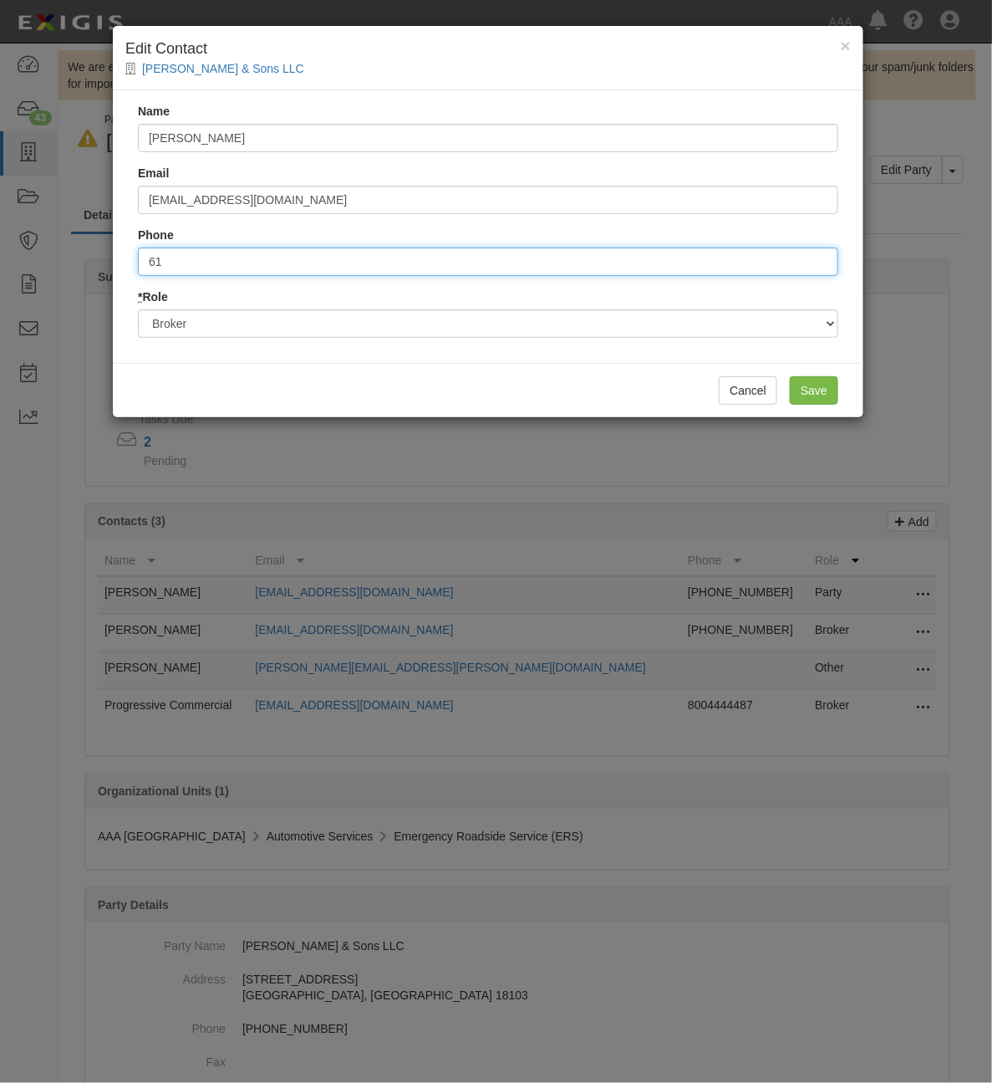
type input "6"
type input "4708394314"
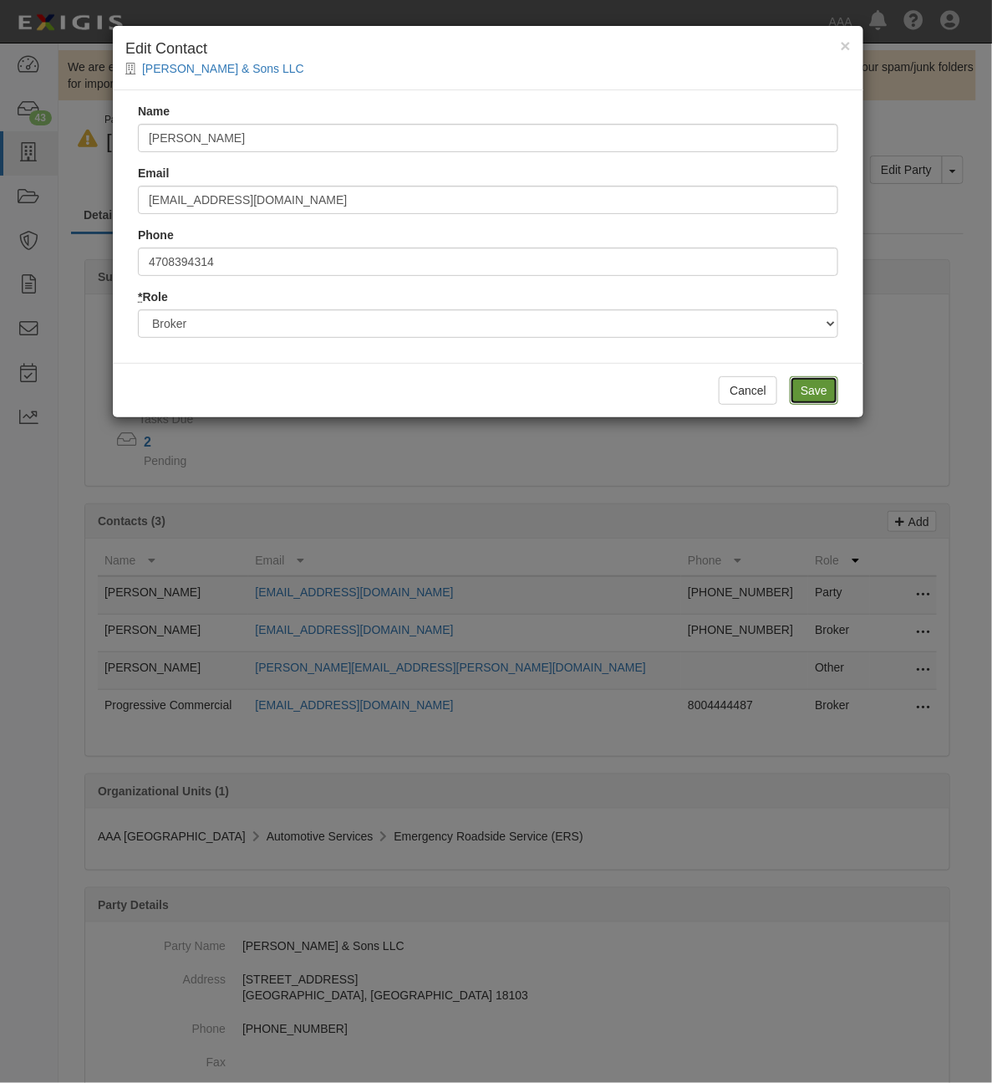
click at [820, 395] on input "Save" at bounding box center [814, 390] width 48 height 28
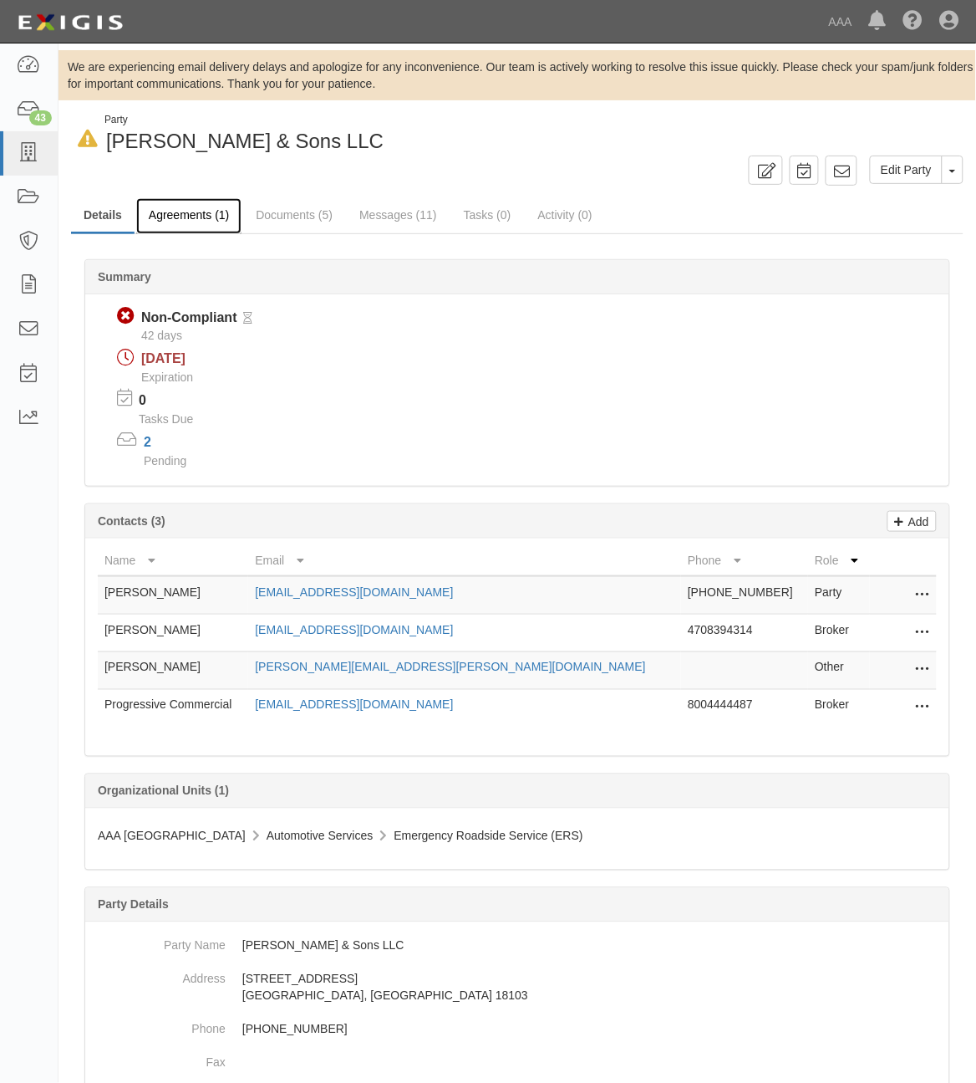
click at [193, 227] on link "Agreements (1)" at bounding box center [188, 216] width 105 height 36
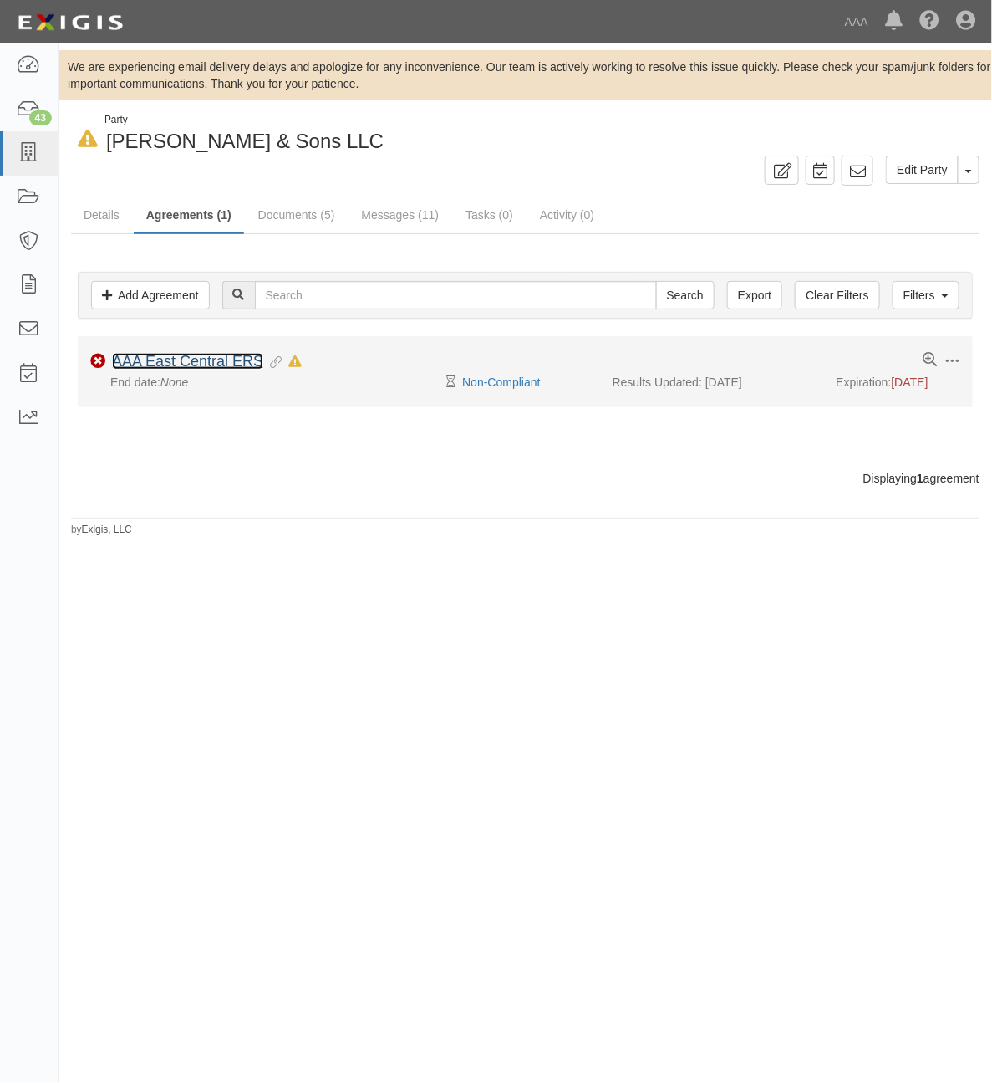
click at [215, 364] on link "AAA East Central ERS" at bounding box center [187, 361] width 151 height 17
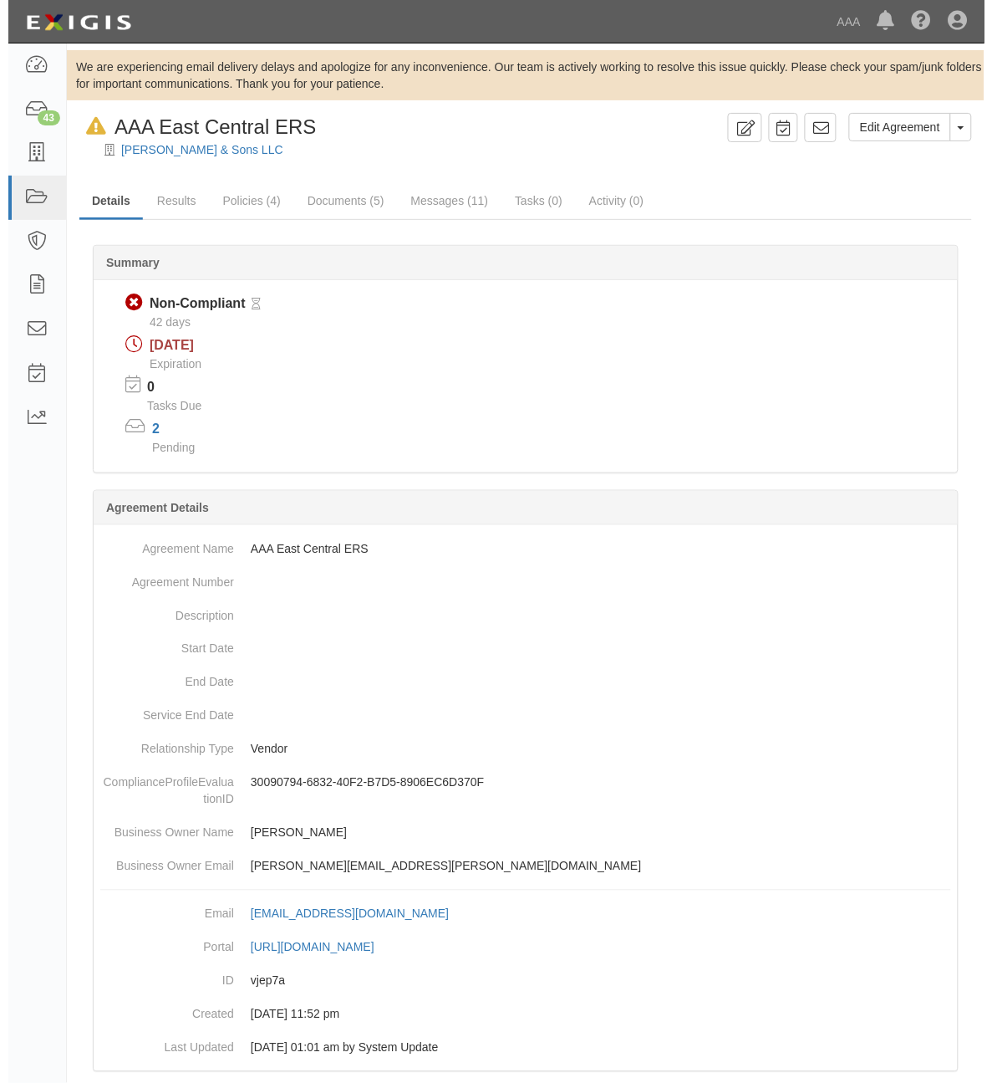
scroll to position [303, 0]
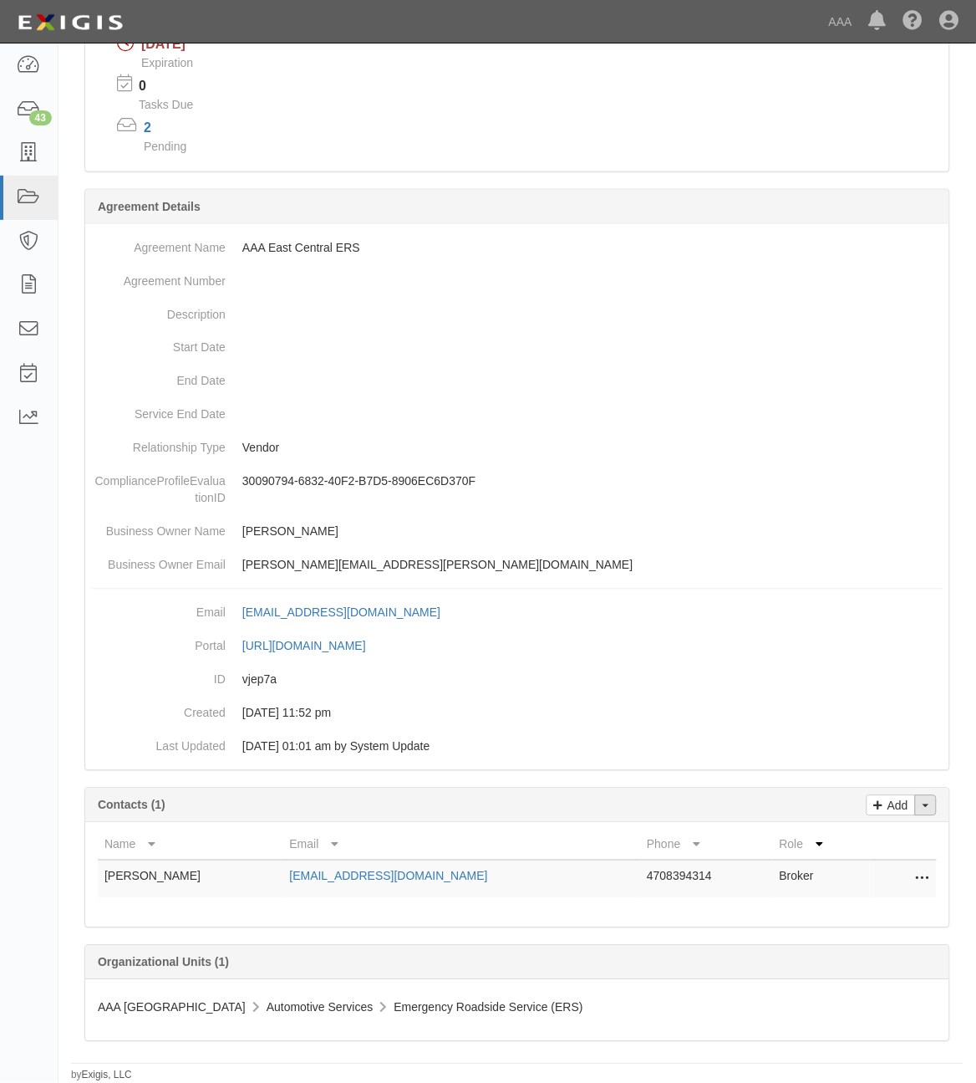
click at [936, 804] on button "Toggle Contact Dropdown" at bounding box center [926, 805] width 22 height 21
click at [880, 834] on link "Change contacts" at bounding box center [870, 835] width 132 height 22
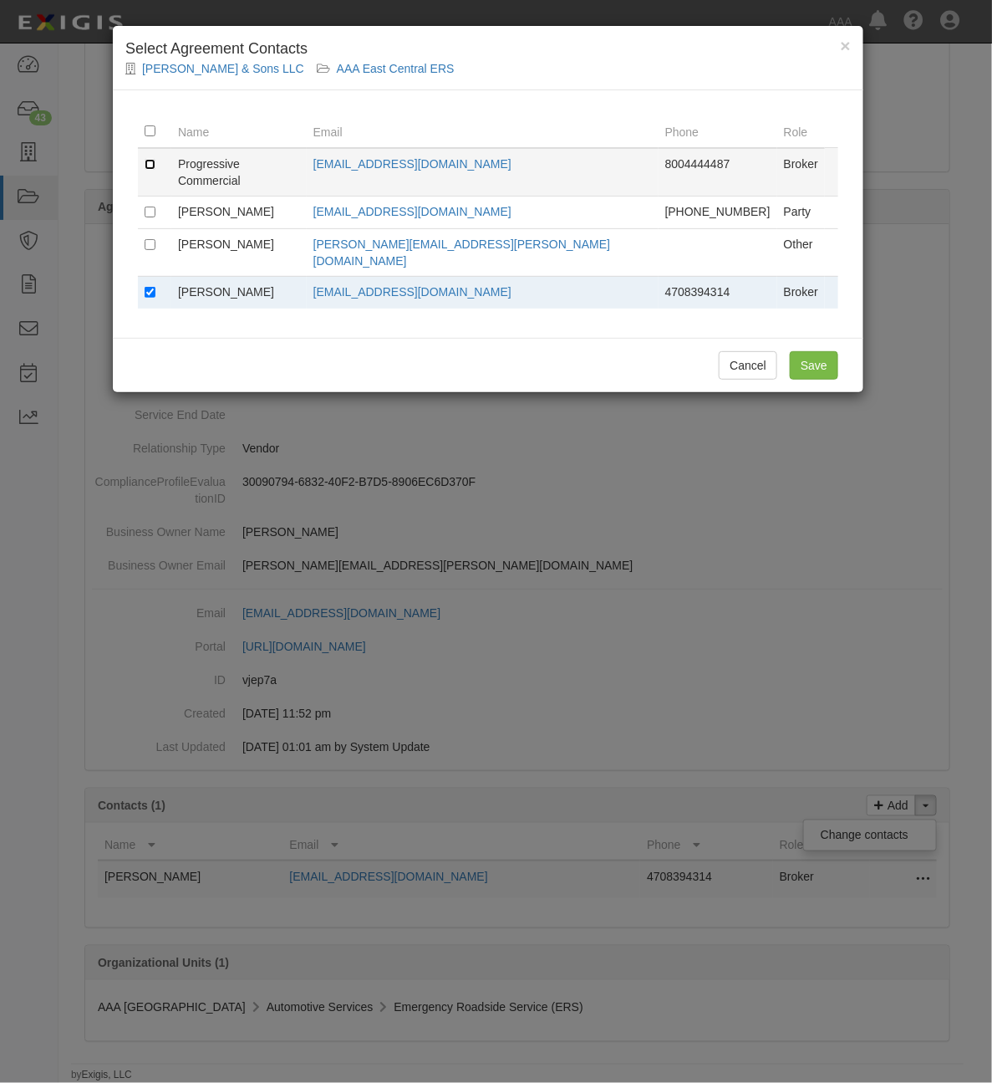
click at [146, 164] on input "checkbox" at bounding box center [150, 164] width 11 height 11
checkbox input "true"
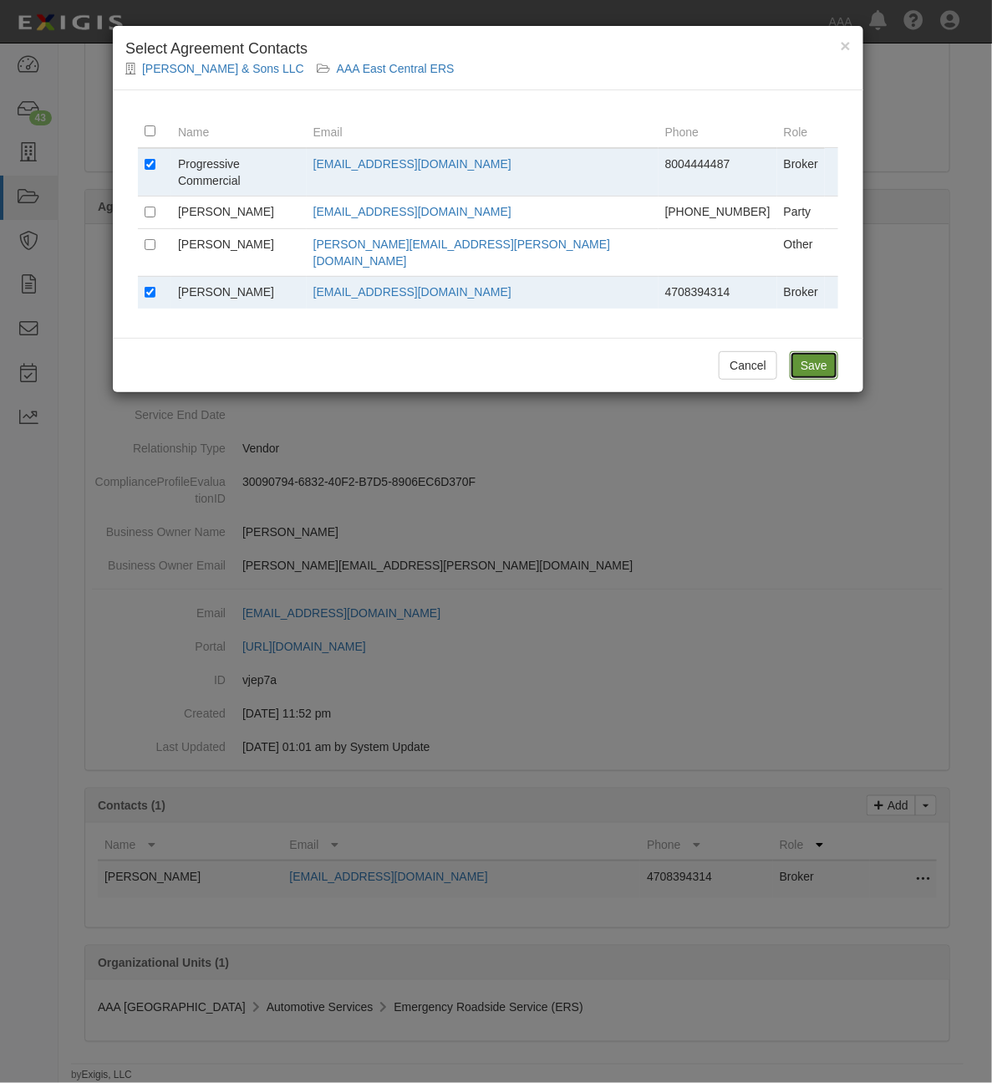
click at [805, 351] on input "Save" at bounding box center [814, 365] width 48 height 28
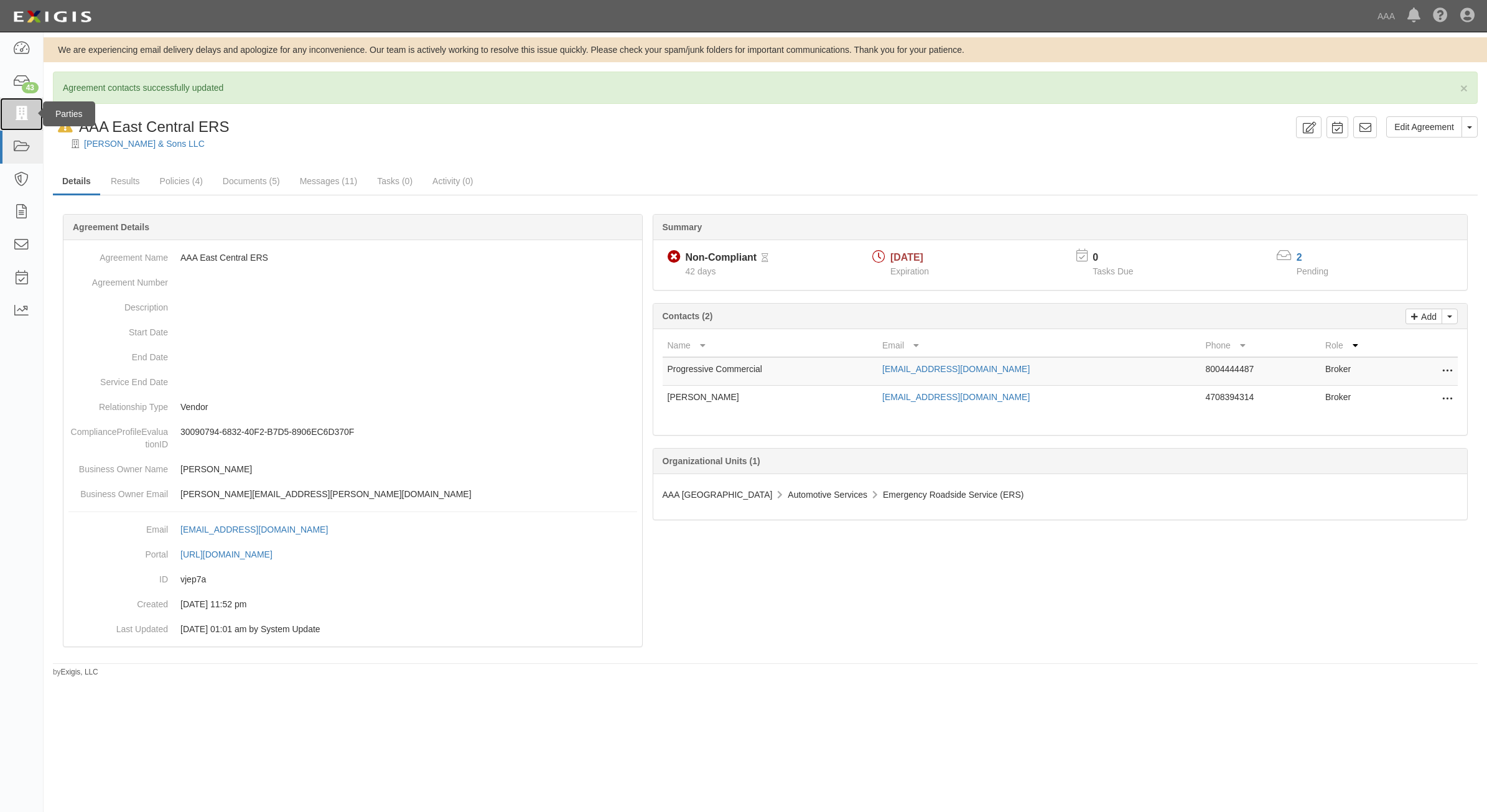
click at [22, 112] on icon at bounding box center [21, 114] width 17 height 14
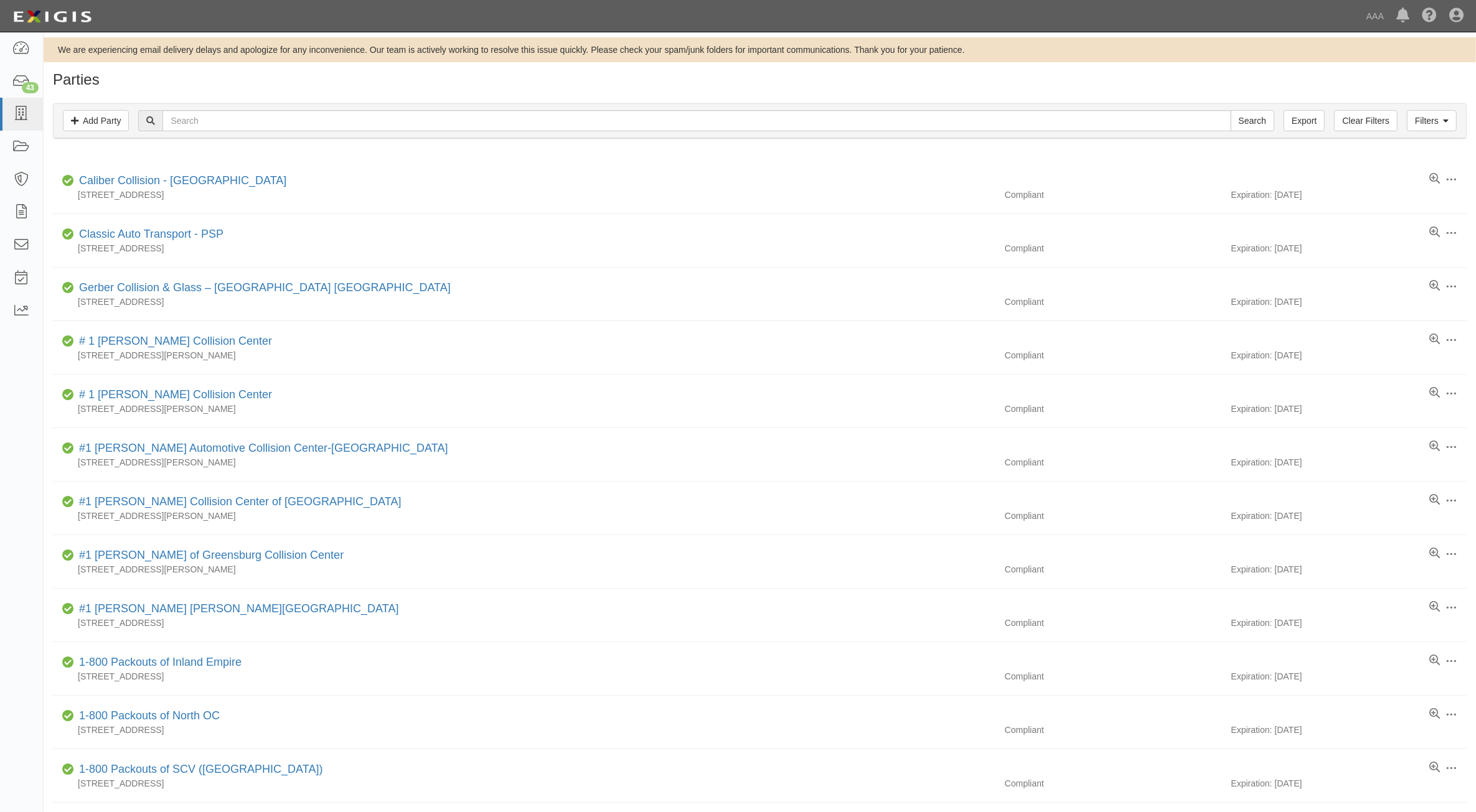
click at [359, 109] on div "Filters Add Party Clear Filters Export Search Filters" at bounding box center [760, 121] width 1413 height 34
click at [359, 119] on input "text" at bounding box center [696, 121] width 1069 height 21
type input "M&M BOdy"
click at [1231, 110] on input "Search" at bounding box center [1253, 121] width 44 height 21
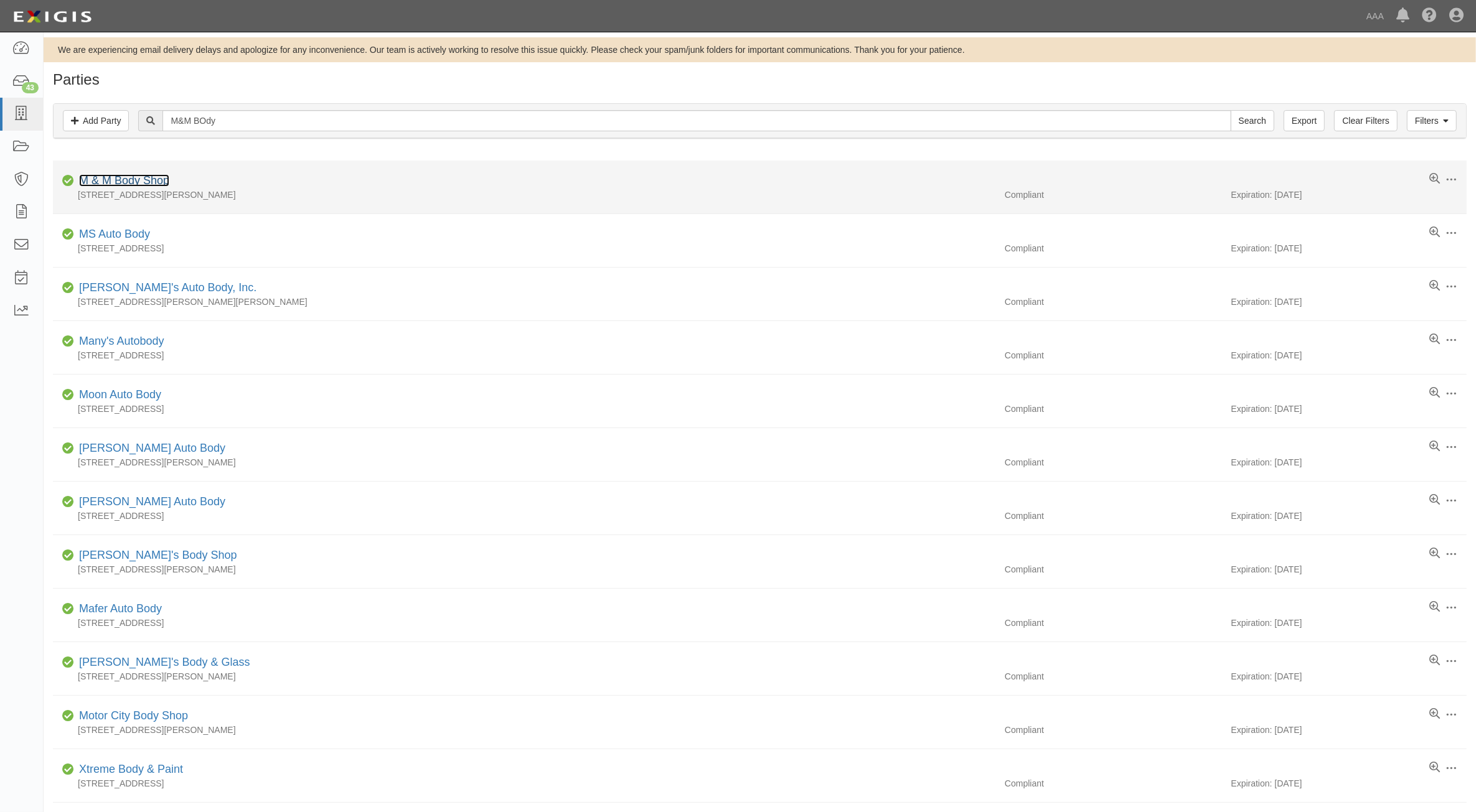
click at [132, 178] on link "M & M Body Shop" at bounding box center [124, 180] width 90 height 13
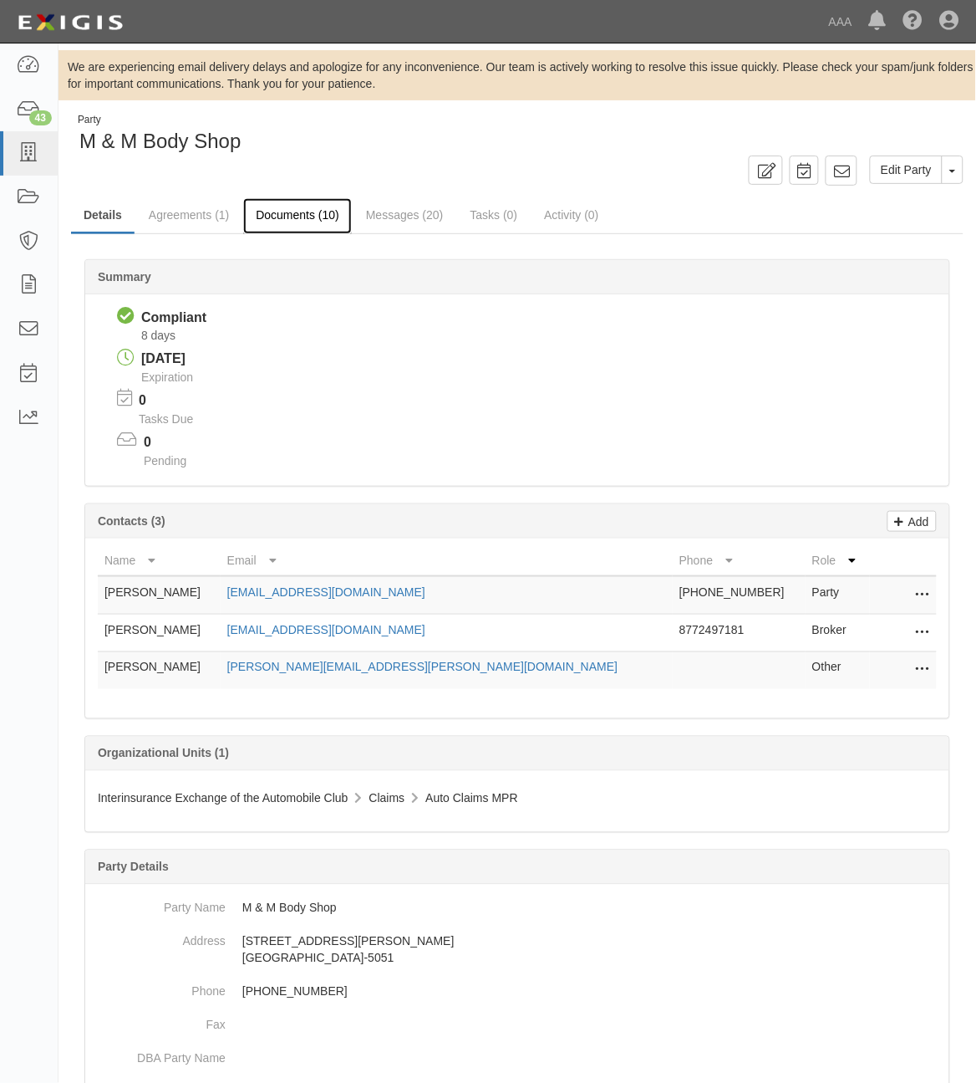
click at [332, 214] on link "Documents (10)" at bounding box center [297, 216] width 109 height 36
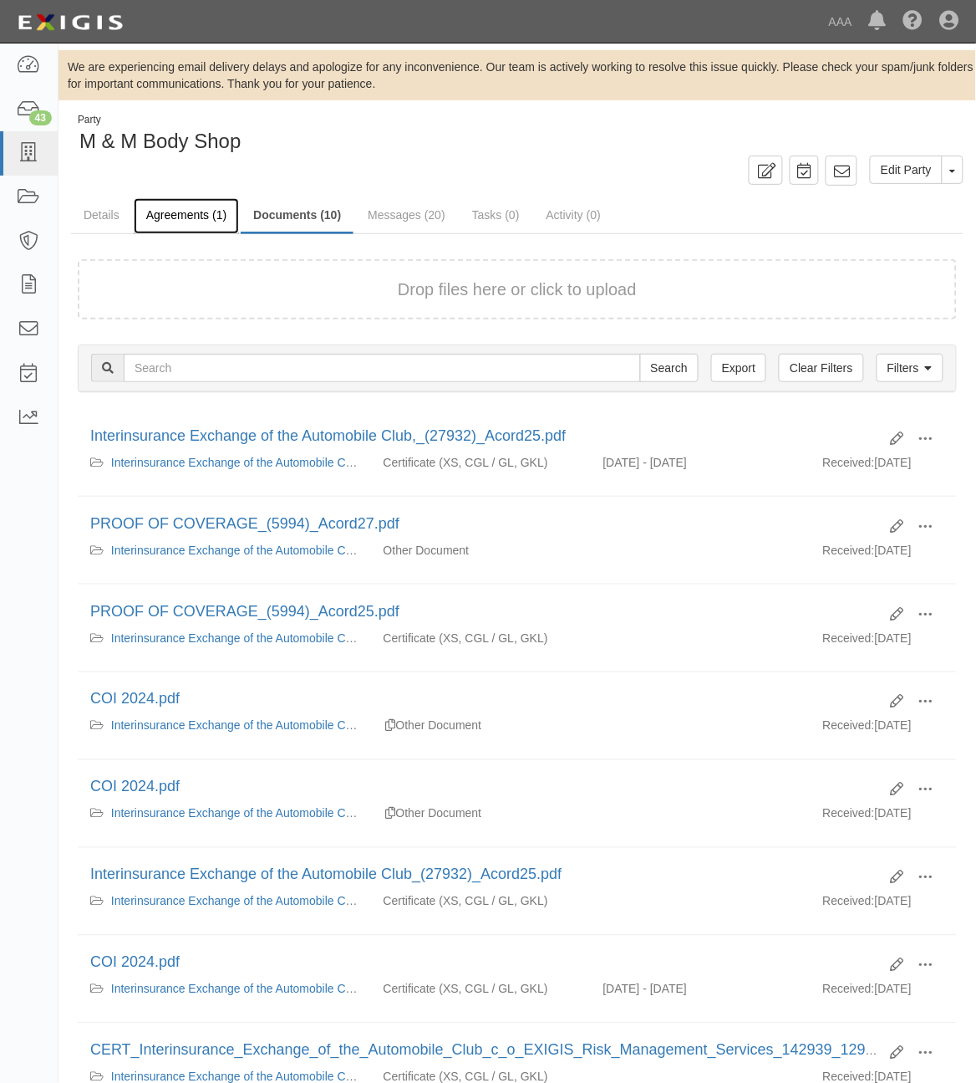
click at [186, 207] on link "Agreements (1)" at bounding box center [186, 216] width 105 height 36
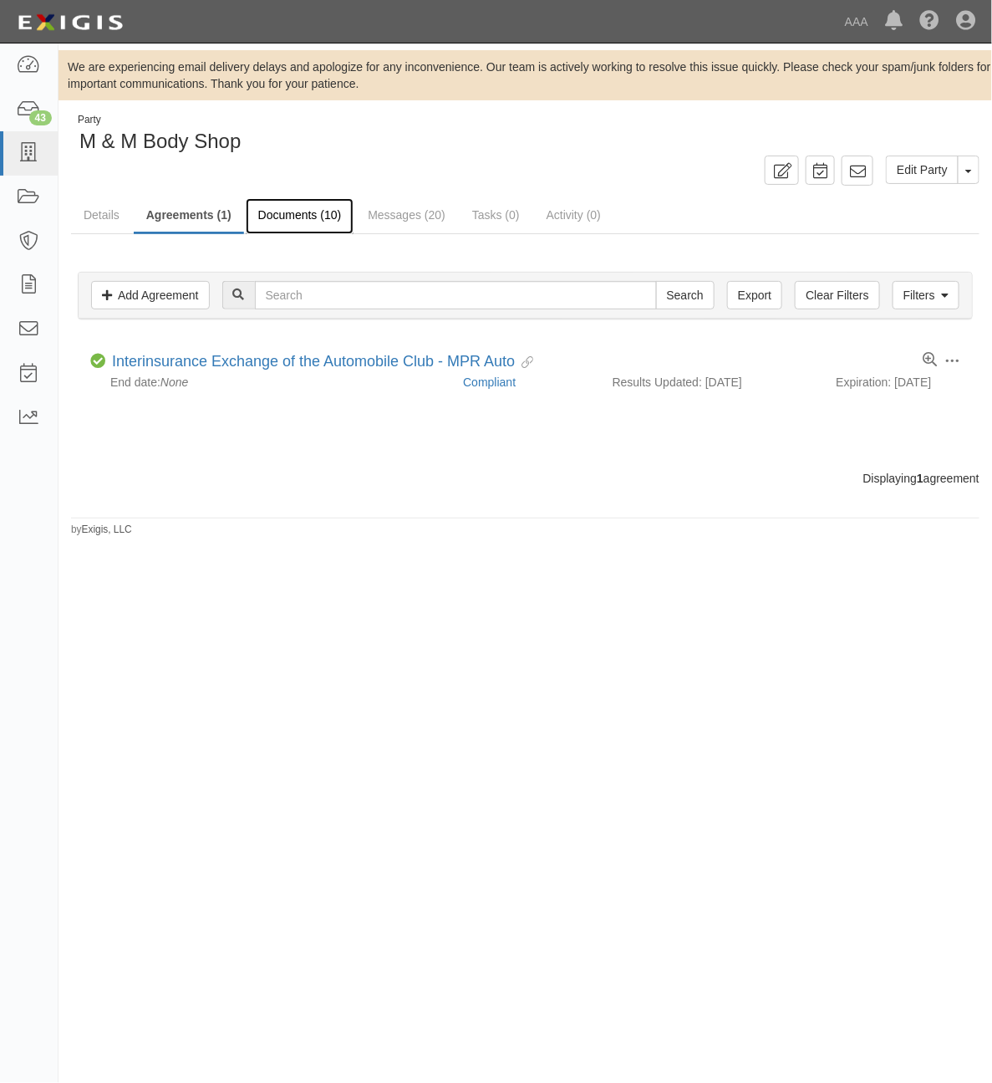
click at [293, 227] on link "Documents (10)" at bounding box center [300, 216] width 109 height 36
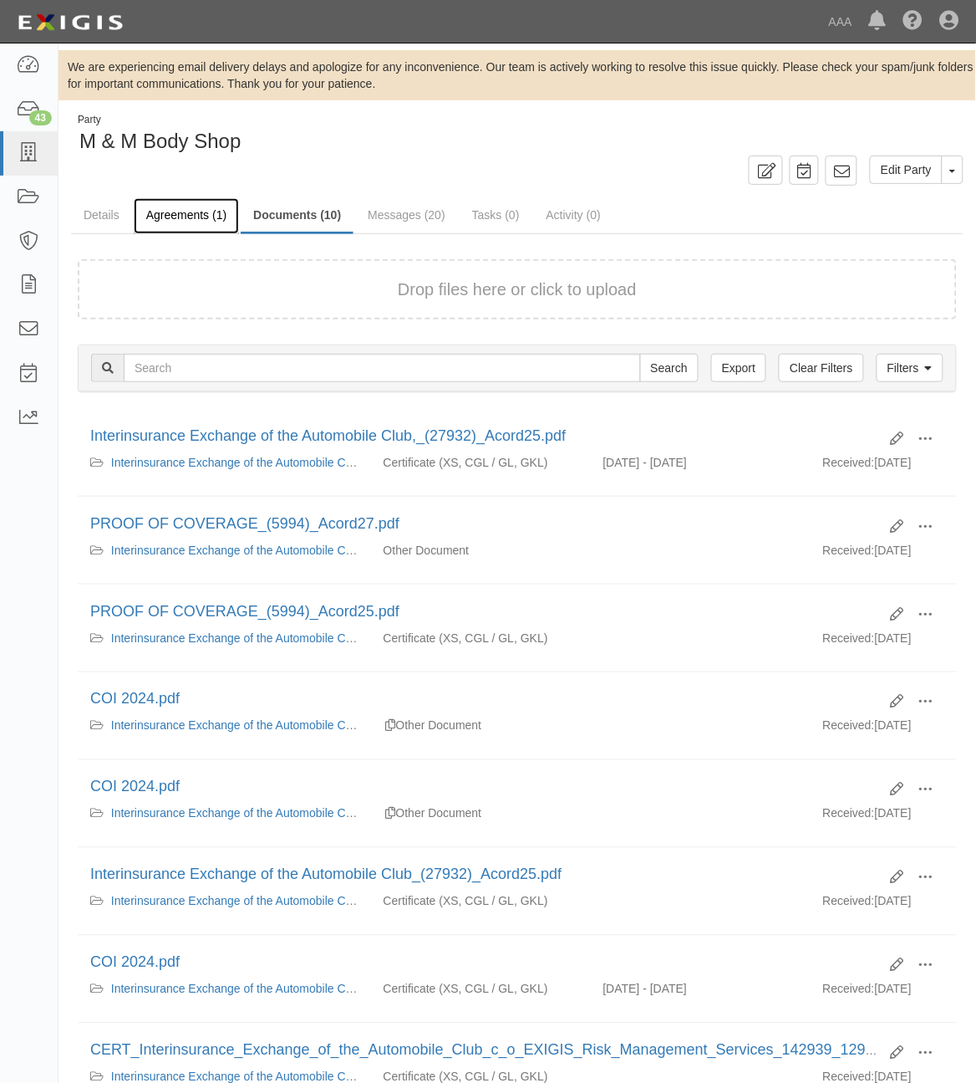
click at [199, 218] on link "Agreements (1)" at bounding box center [186, 216] width 105 height 36
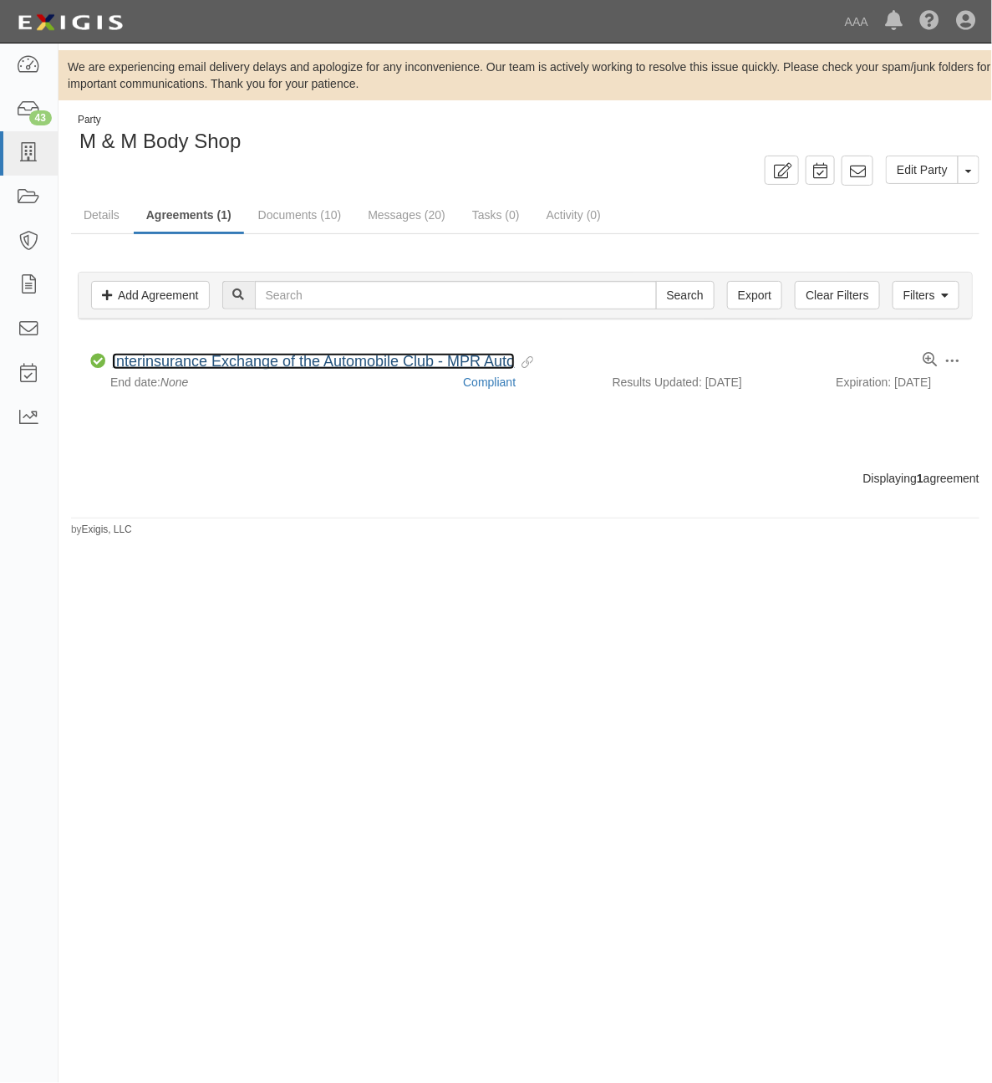
click at [283, 354] on link "Interinsurance Exchange of the Automobile Club - MPR Auto" at bounding box center [313, 361] width 403 height 17
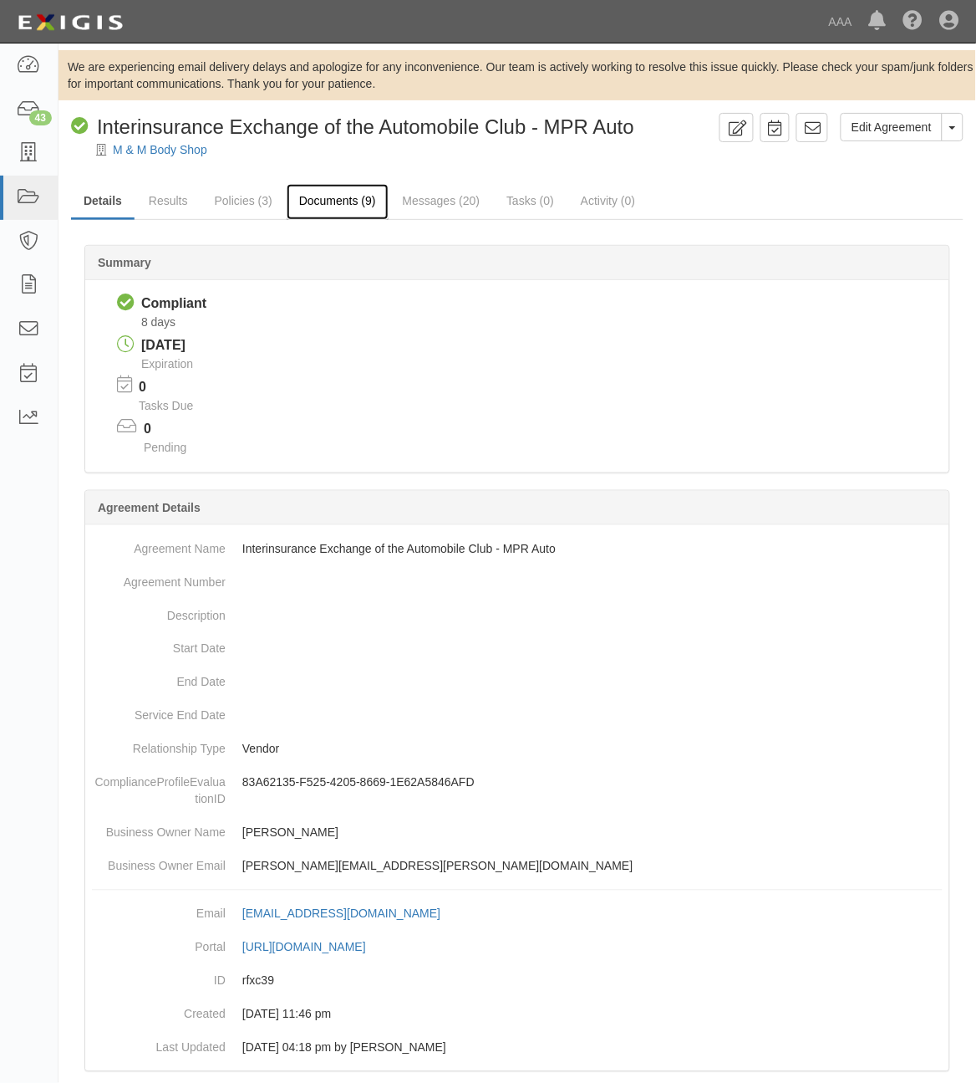
click at [344, 198] on link "Documents (9)" at bounding box center [338, 202] width 102 height 36
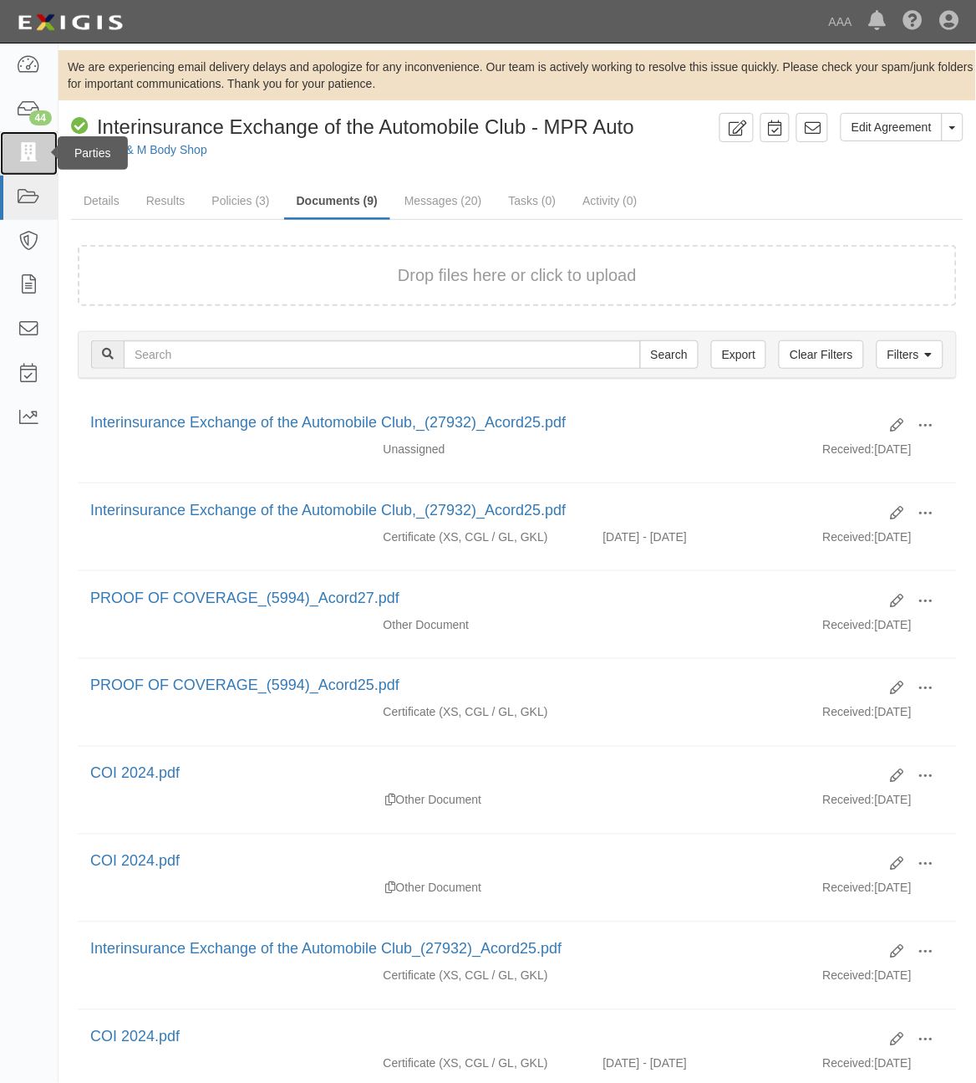
click at [35, 159] on icon at bounding box center [28, 153] width 23 height 19
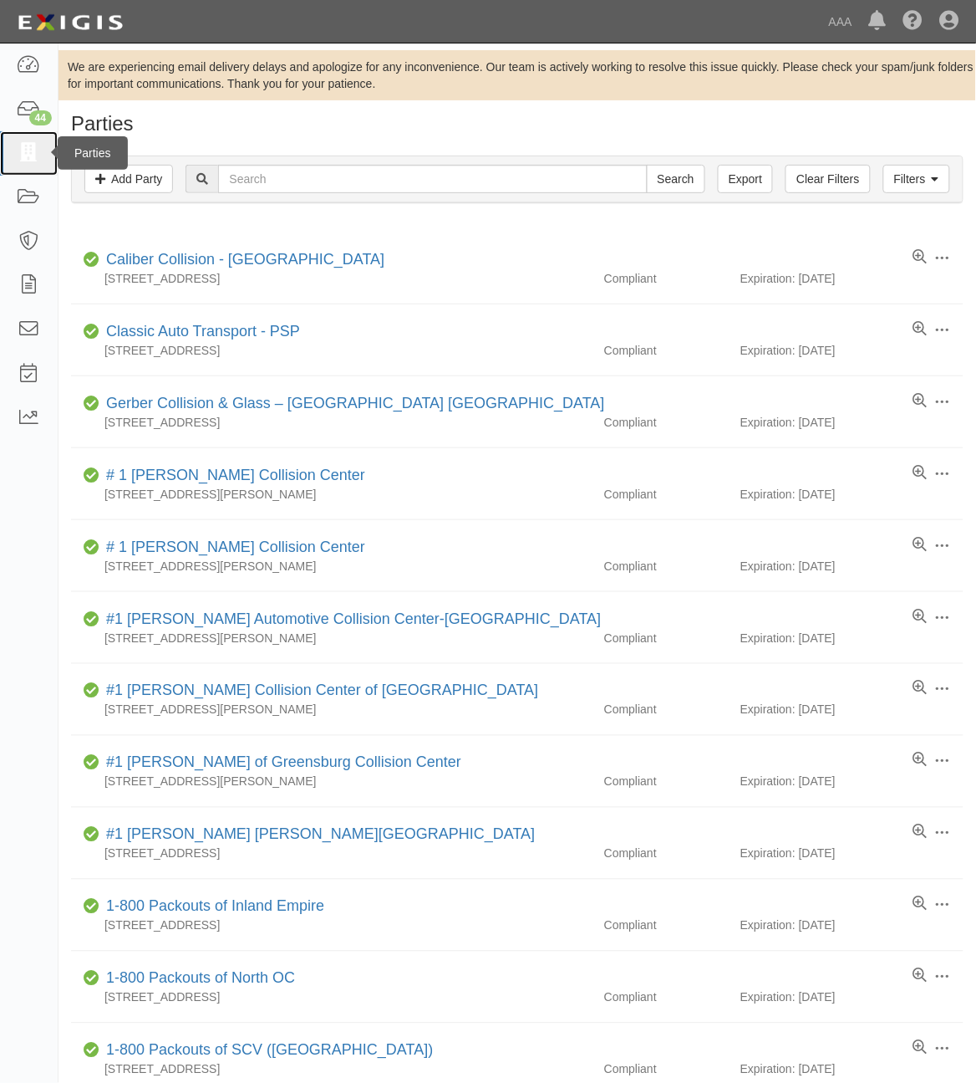
click at [38, 170] on link at bounding box center [29, 153] width 58 height 44
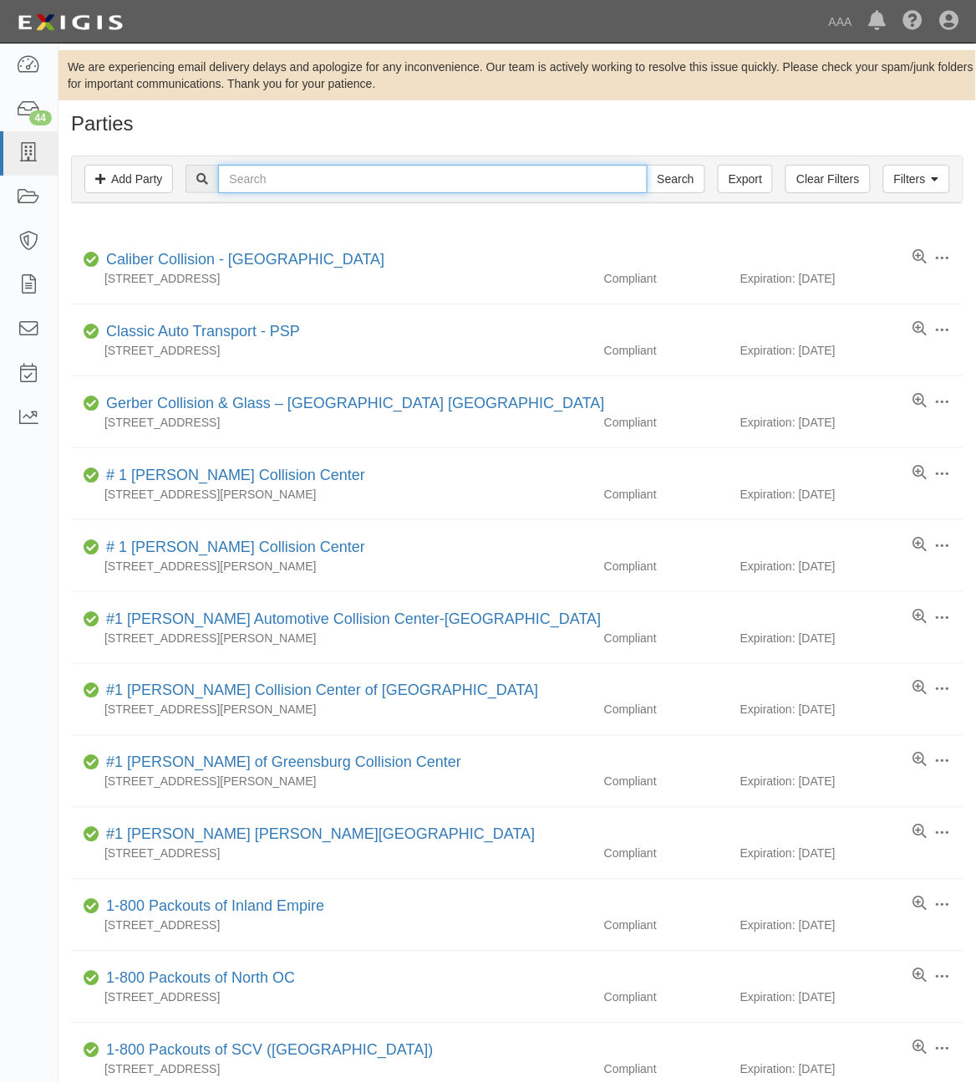
click at [289, 181] on input "text" at bounding box center [432, 179] width 429 height 28
type input "23494"
click at [647, 165] on input "Search" at bounding box center [676, 179] width 59 height 28
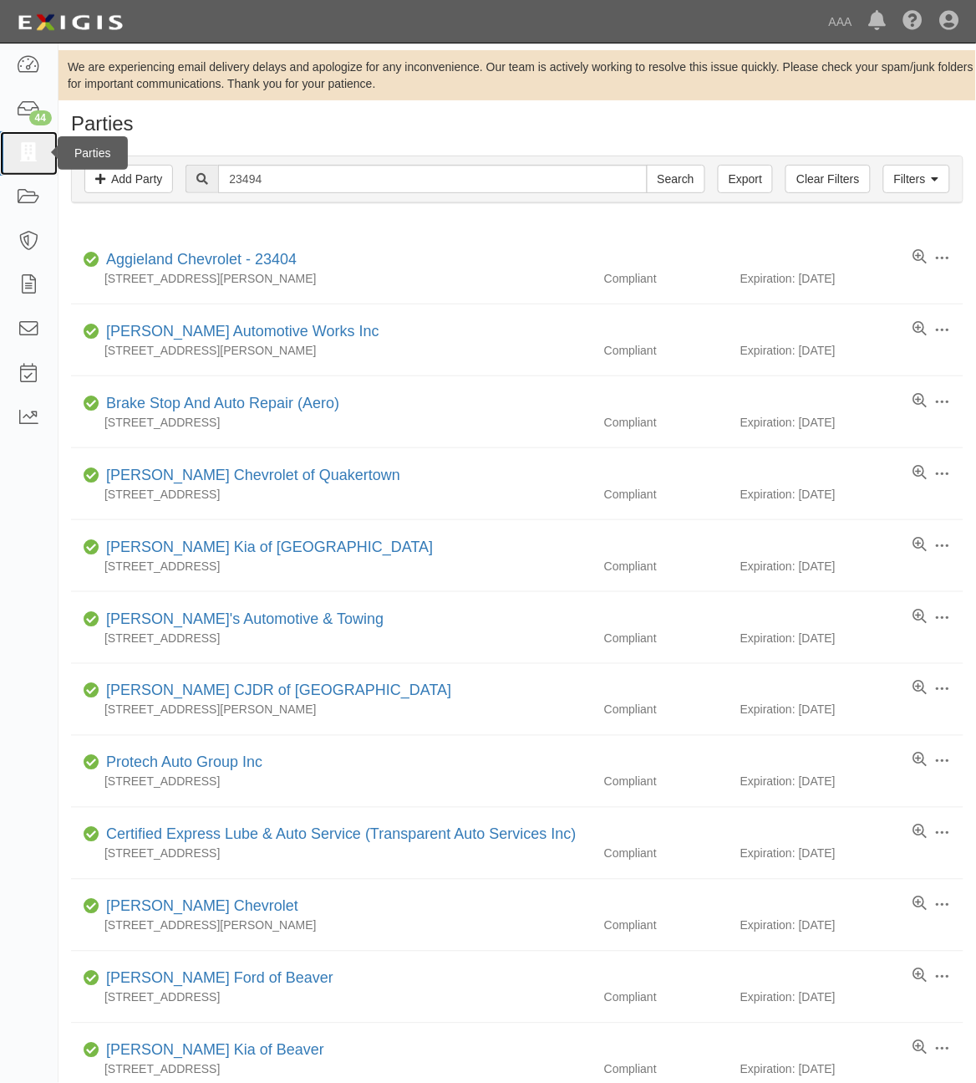
click at [32, 147] on icon at bounding box center [28, 153] width 23 height 19
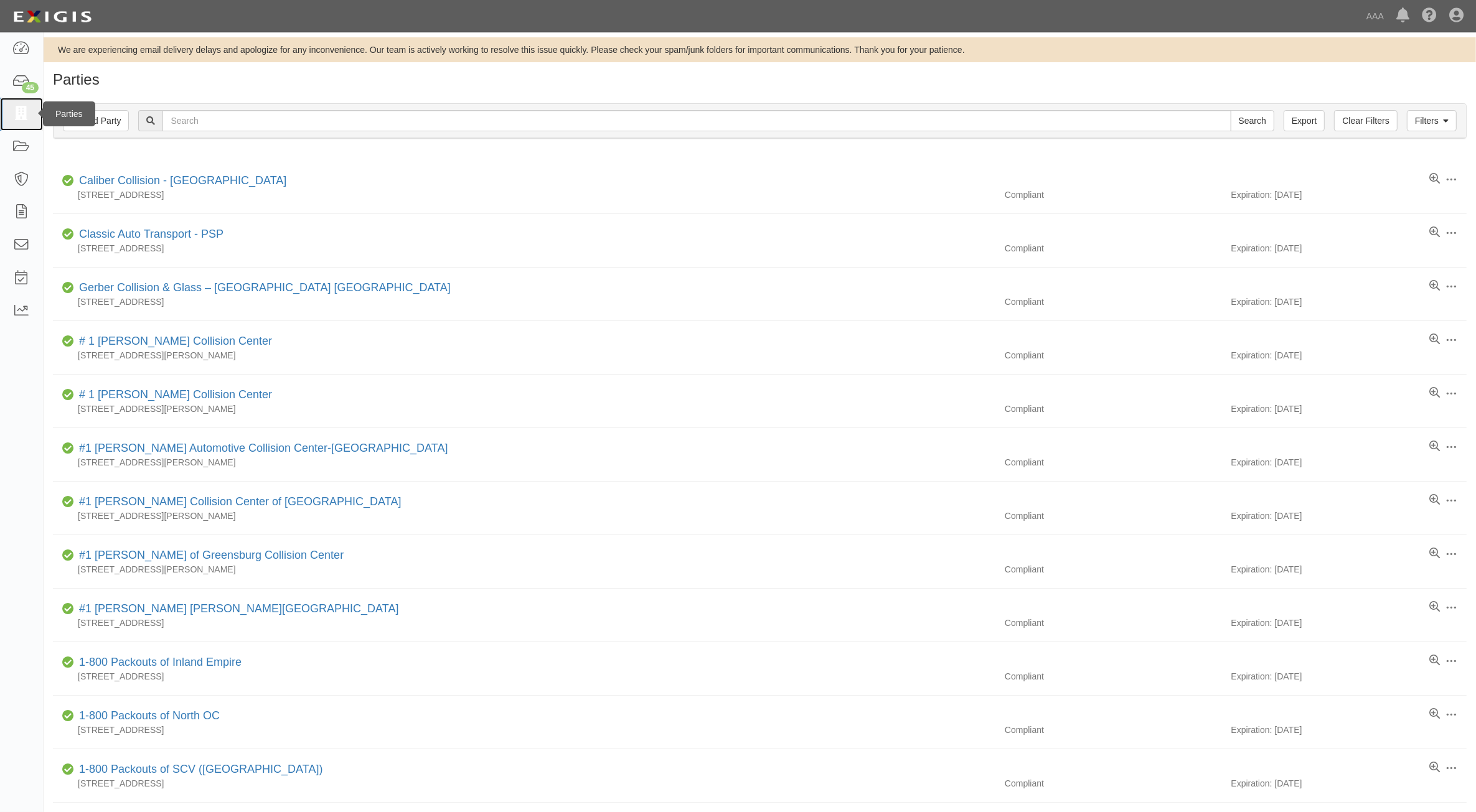
click at [28, 122] on link at bounding box center [22, 114] width 43 height 33
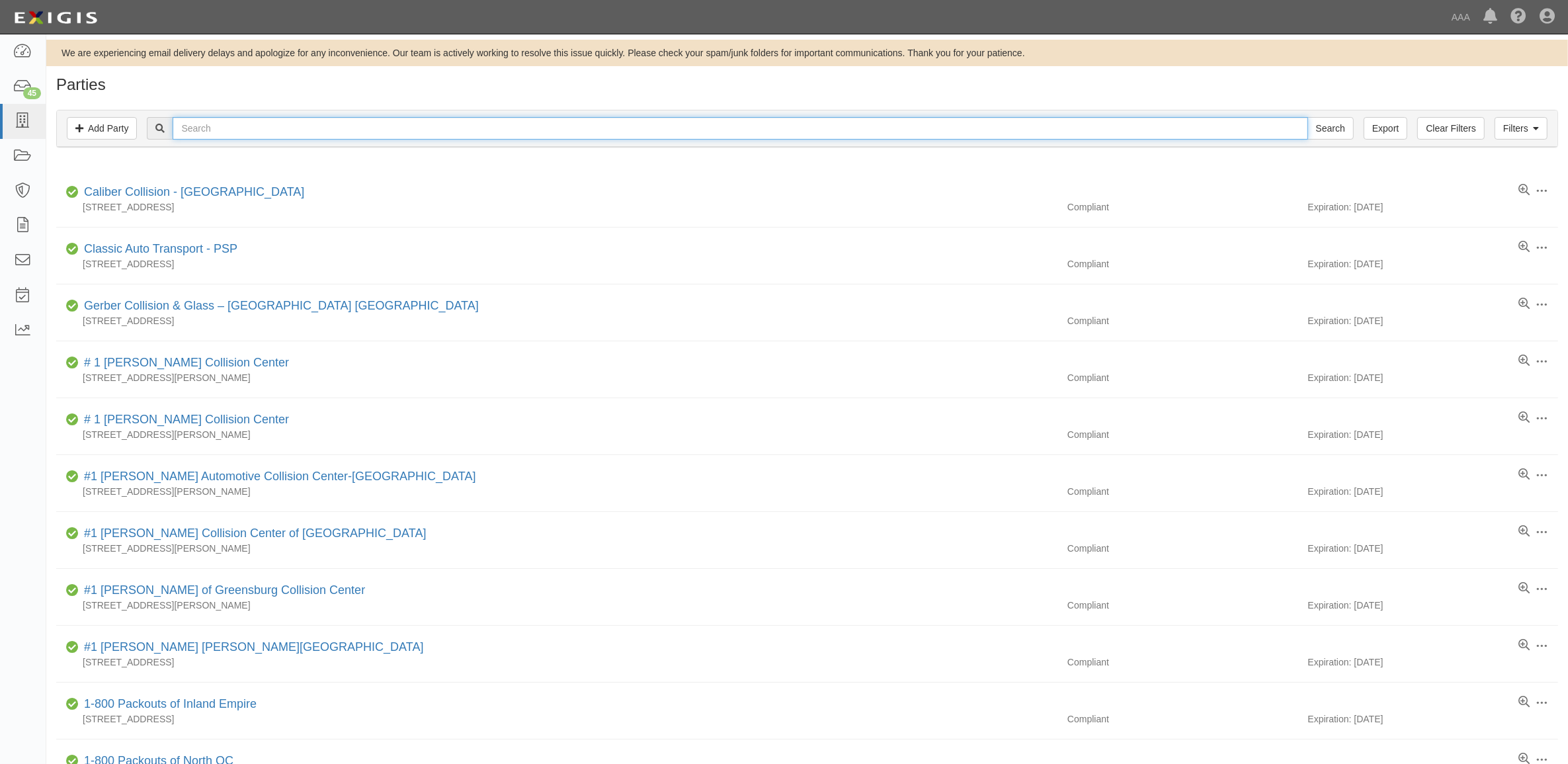
click at [224, 130] on input "text" at bounding box center [740, 128] width 1135 height 22
type input "680850"
click at [1308, 117] on input "Search" at bounding box center [1331, 128] width 47 height 22
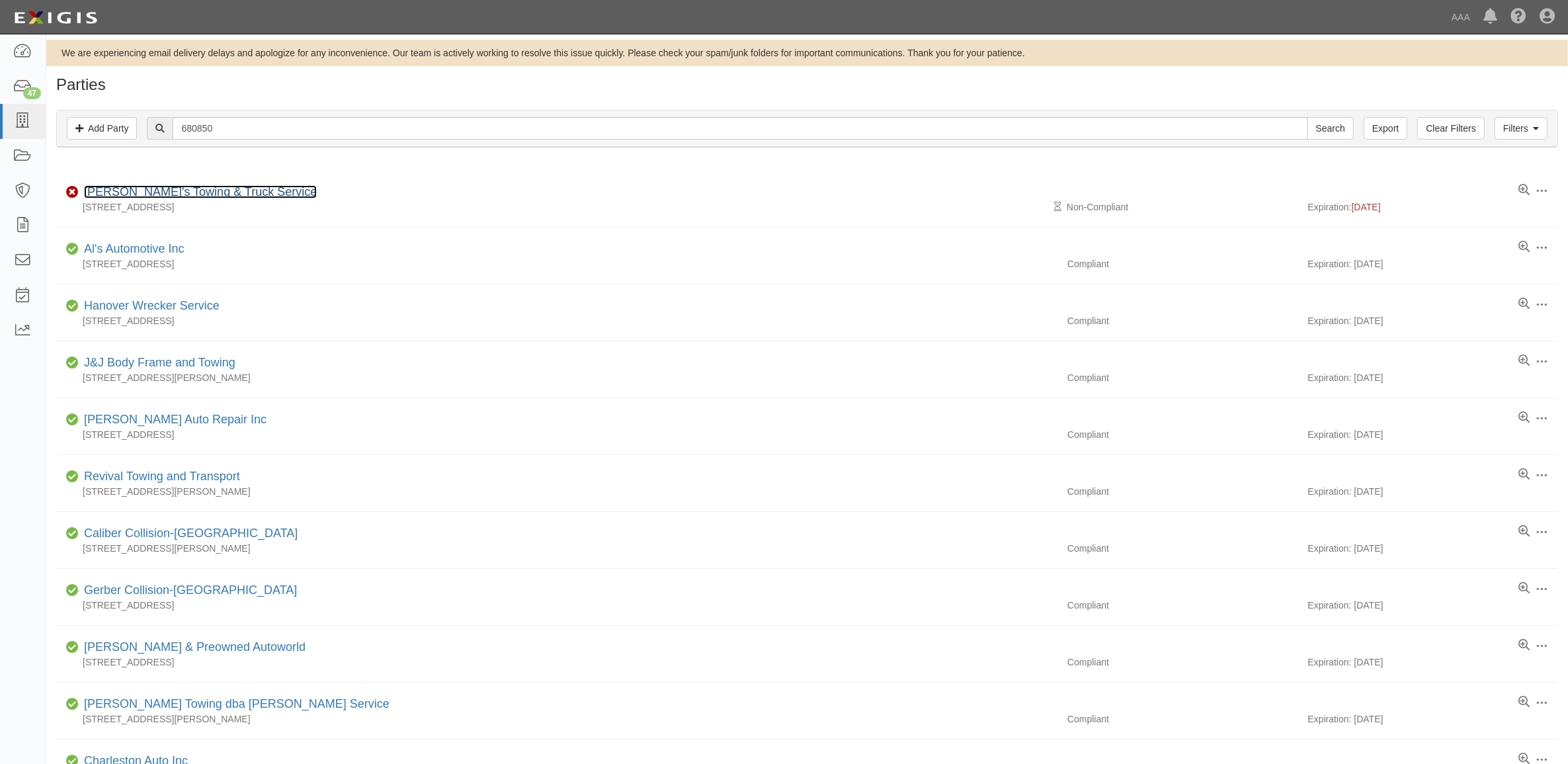
click at [203, 195] on link "Ken's Towing & Truck Service" at bounding box center [200, 191] width 233 height 13
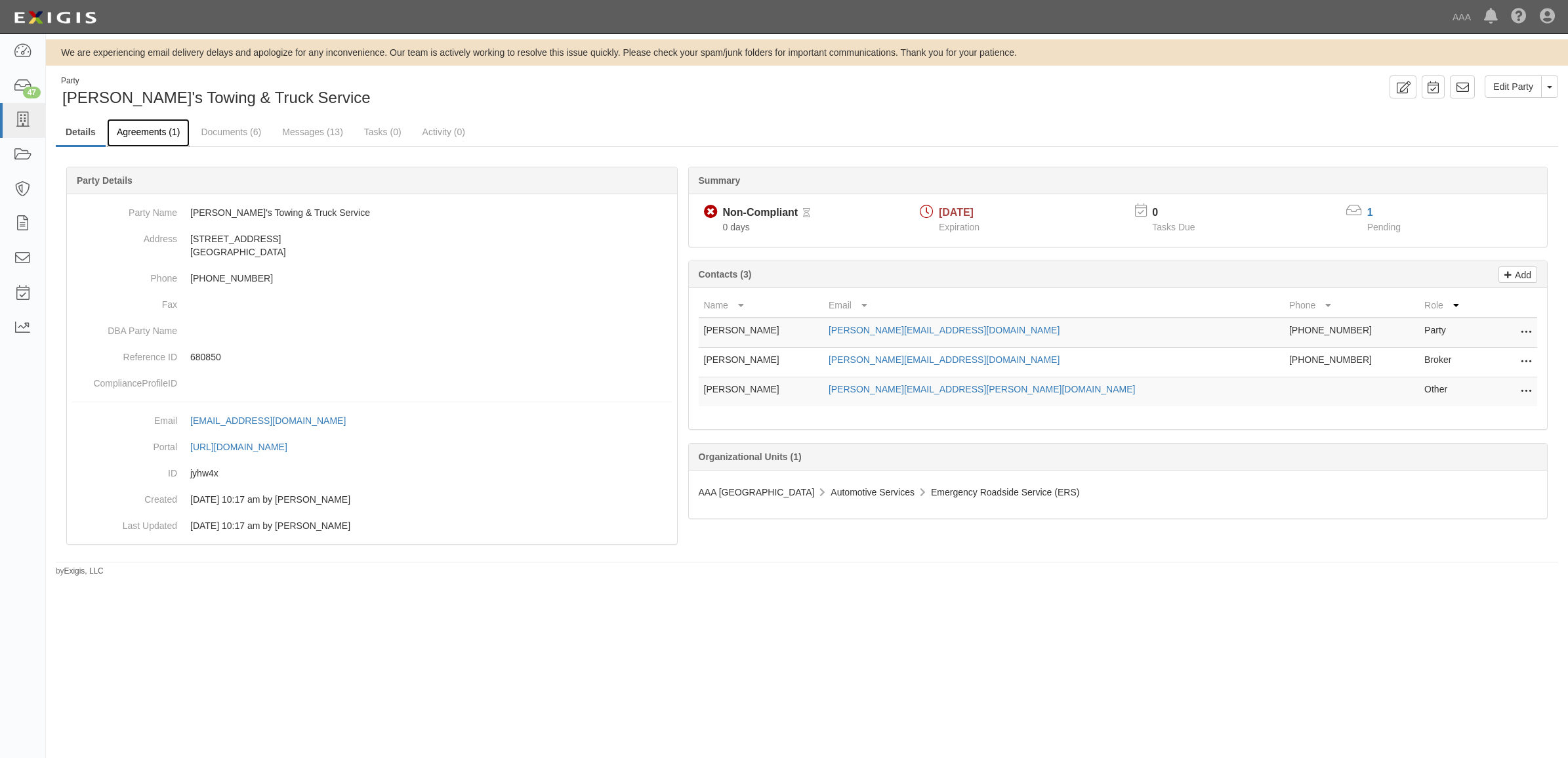
click at [170, 137] on link "Agreements (1)" at bounding box center [148, 133] width 82 height 28
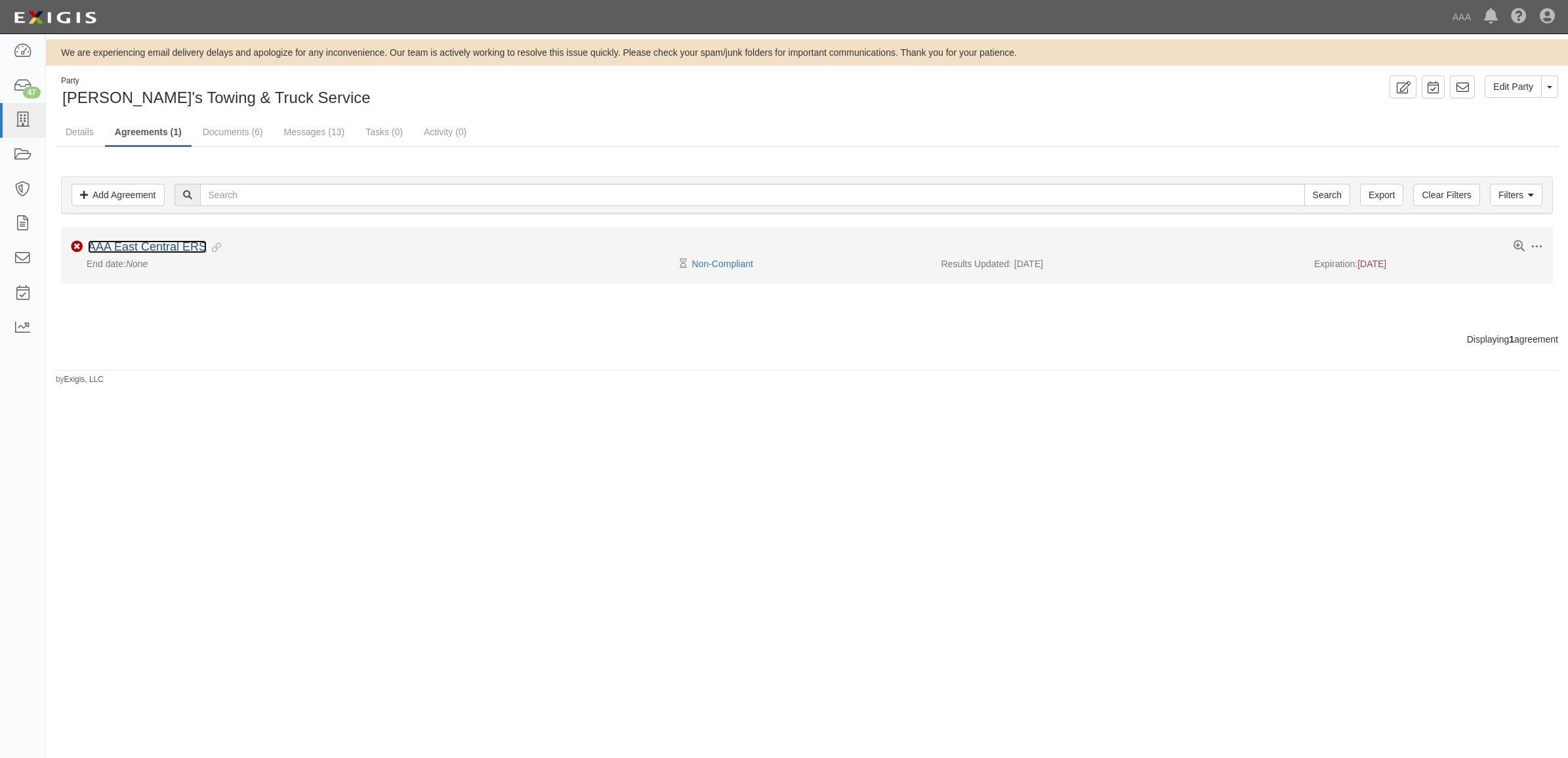
click at [172, 246] on link "AAA East Central ERS" at bounding box center [147, 246] width 119 height 13
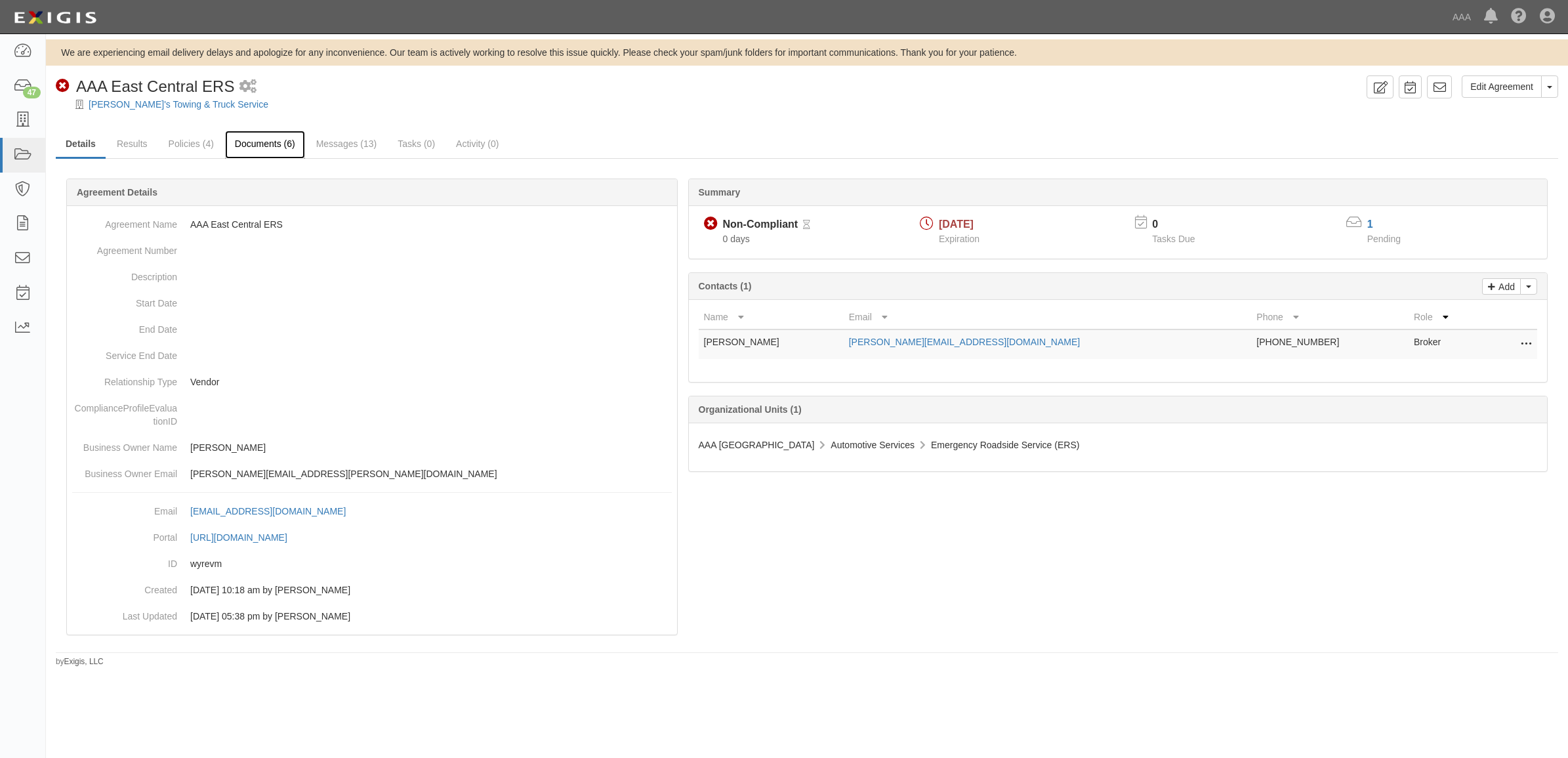
click at [256, 146] on link "Documents (6)" at bounding box center [265, 144] width 80 height 28
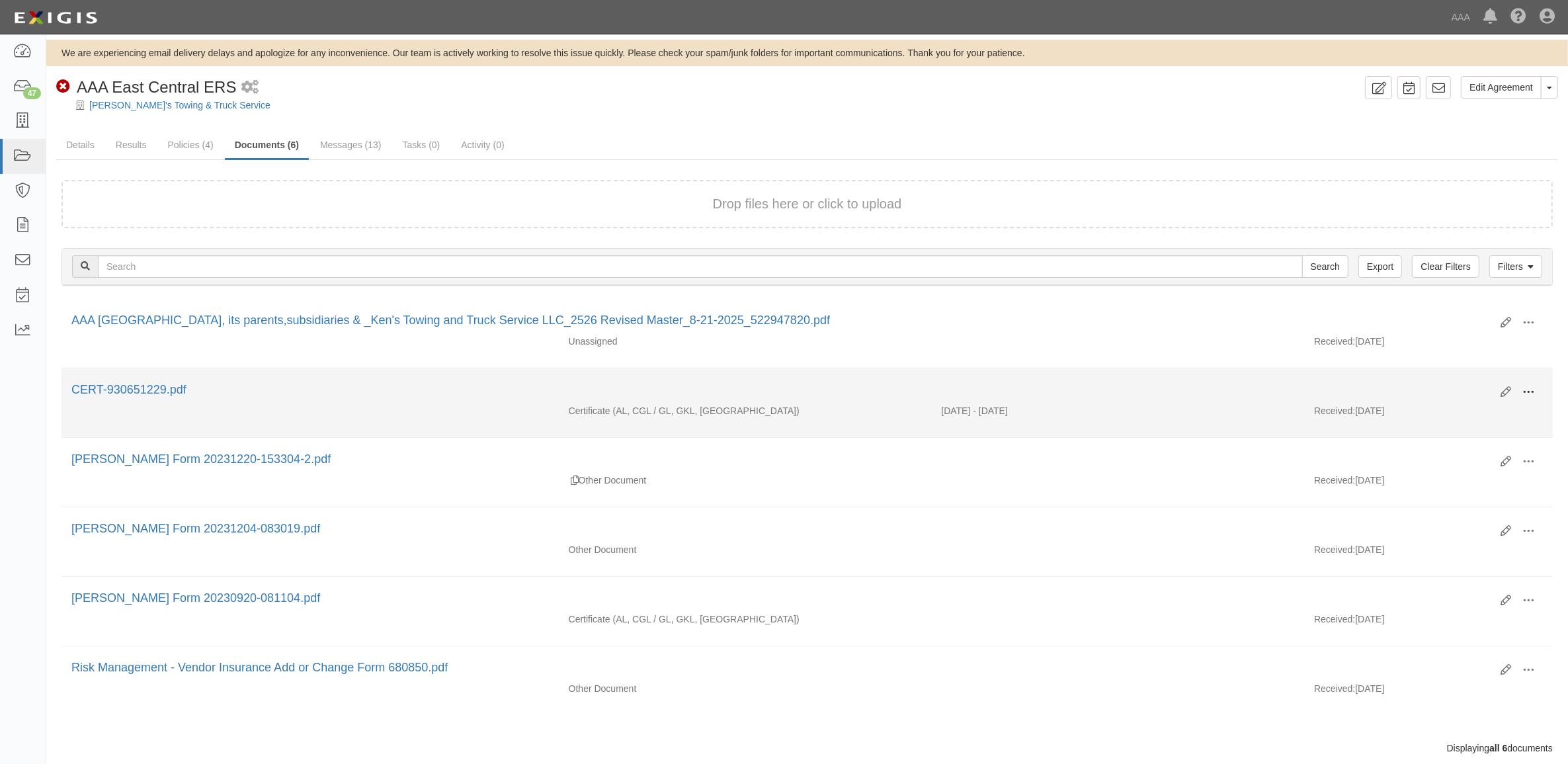
click at [1526, 391] on span at bounding box center [1528, 391] width 12 height 12
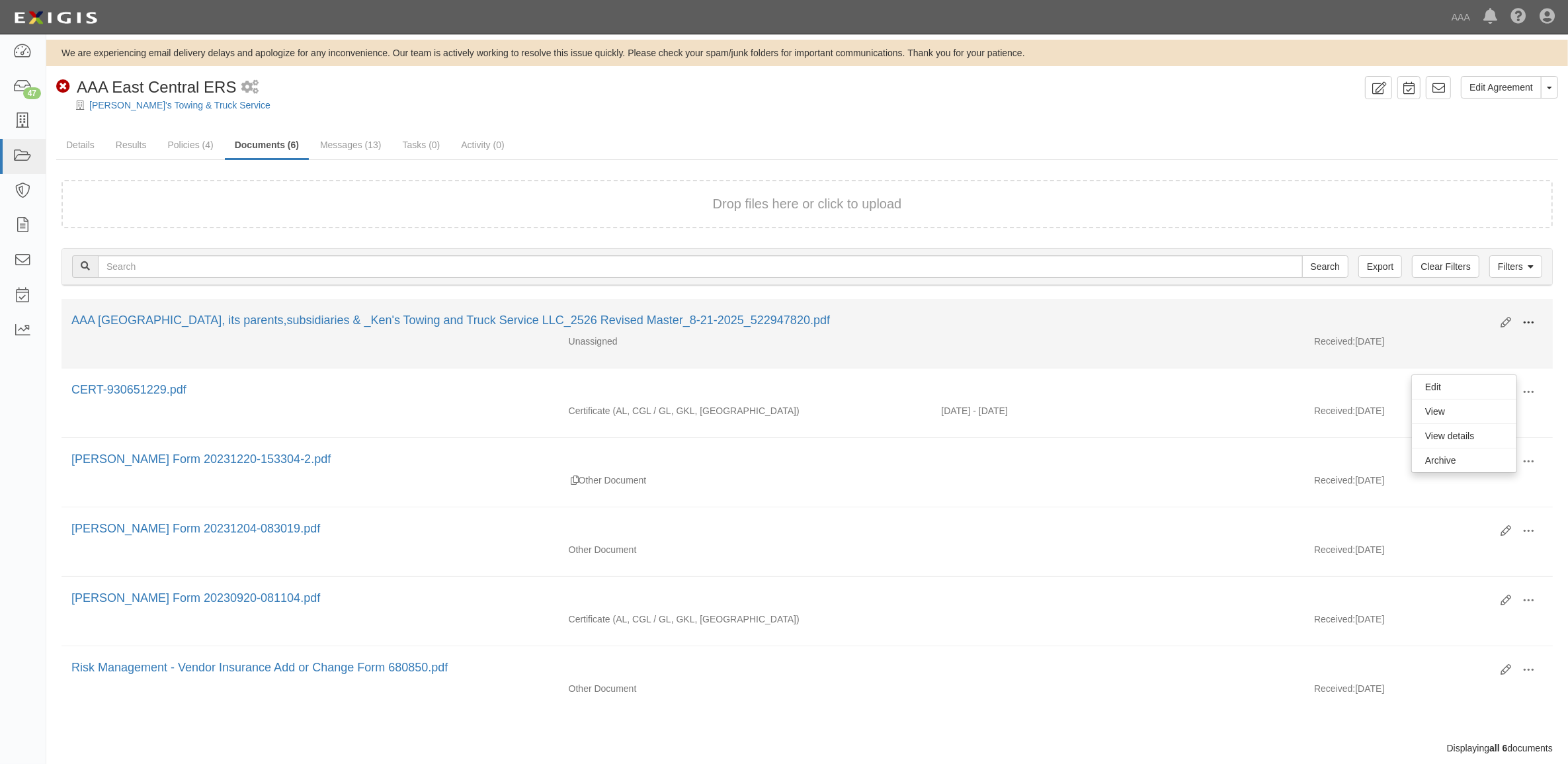
click at [1528, 320] on span at bounding box center [1528, 322] width 12 height 12
click at [1473, 345] on link "View" at bounding box center [1464, 342] width 104 height 24
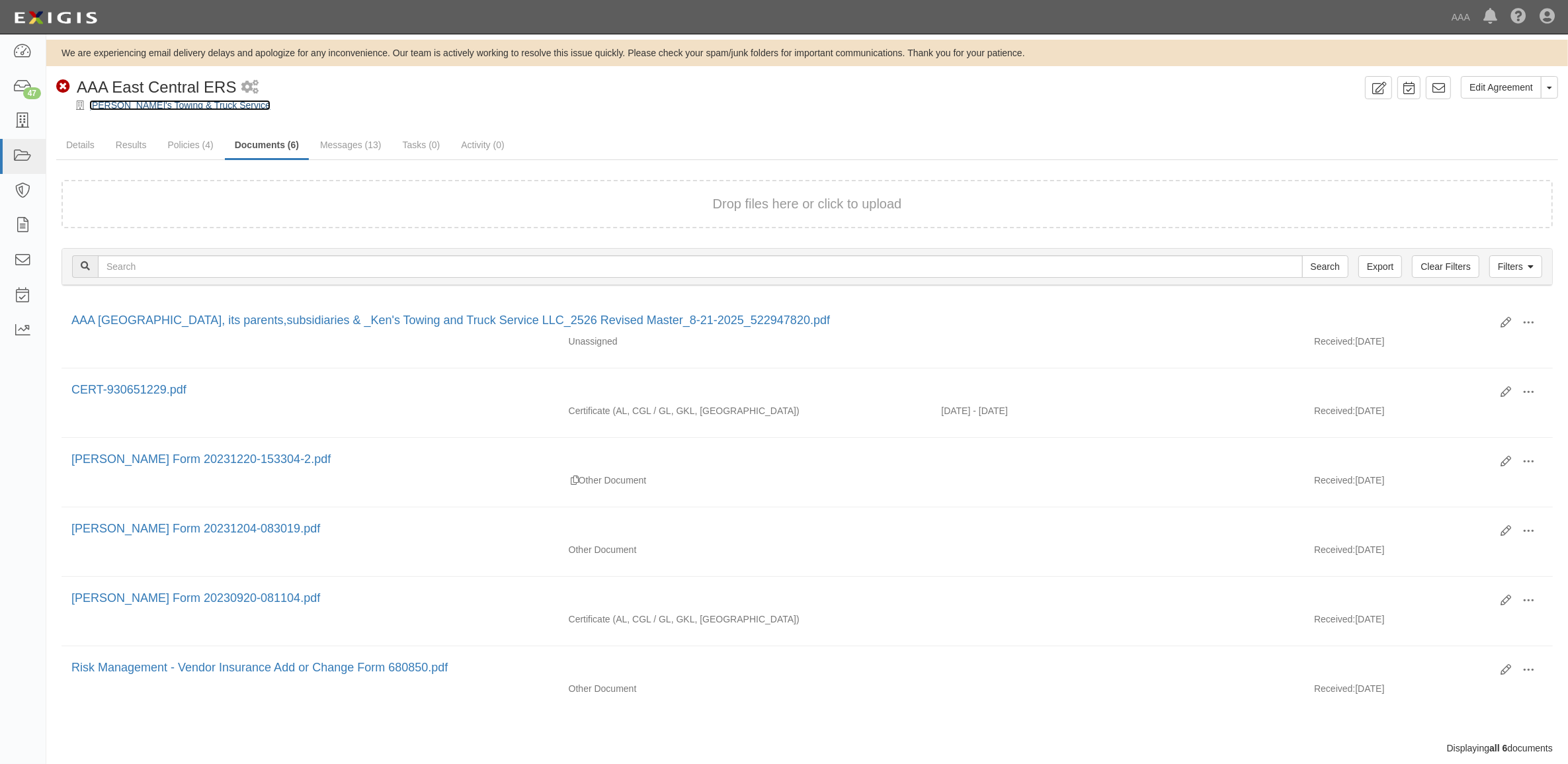
click at [151, 107] on link "[PERSON_NAME]'s Towing & Truck Service" at bounding box center [180, 104] width 181 height 10
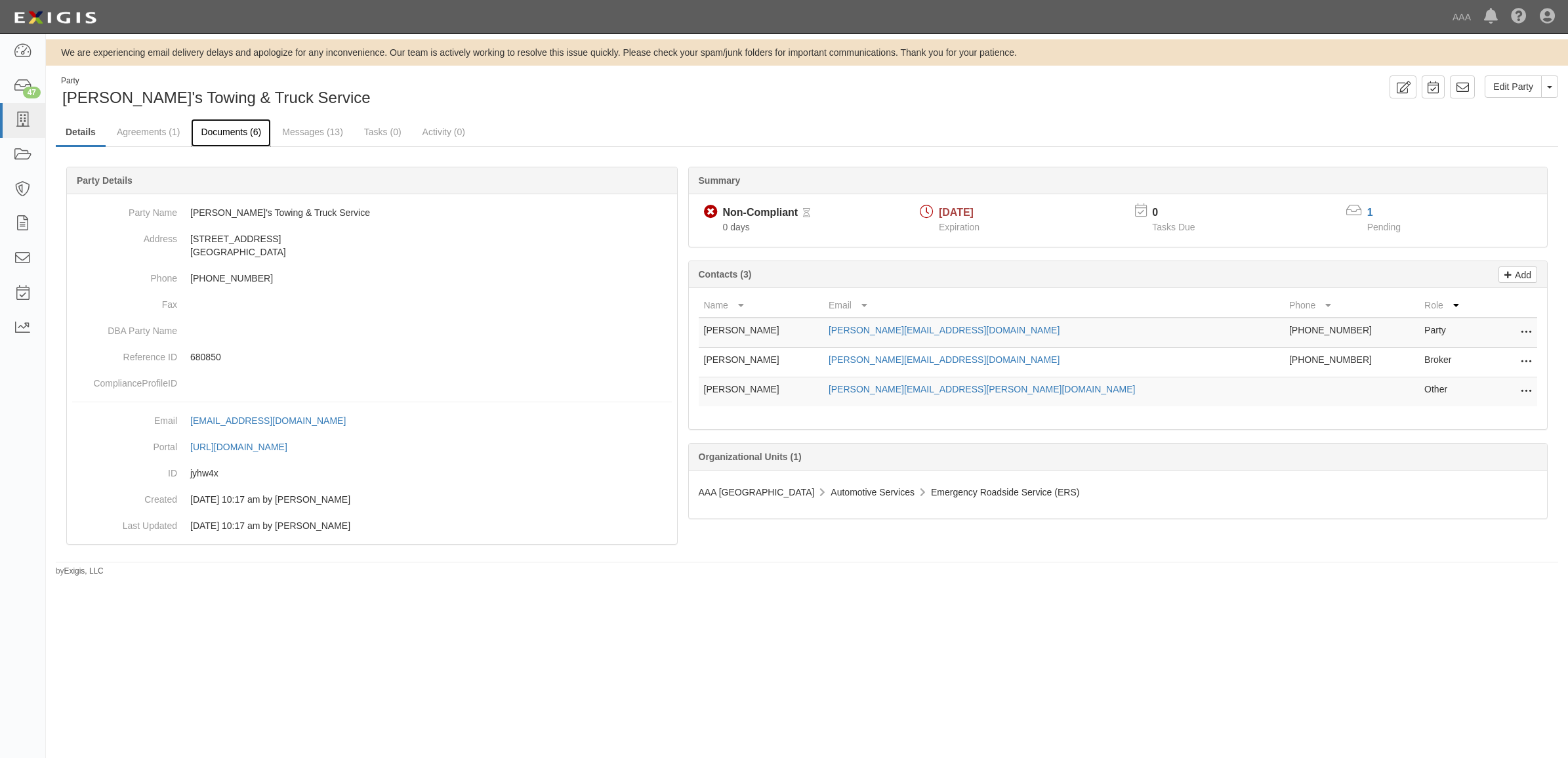
click at [242, 126] on link "Documents (6)" at bounding box center [231, 133] width 80 height 28
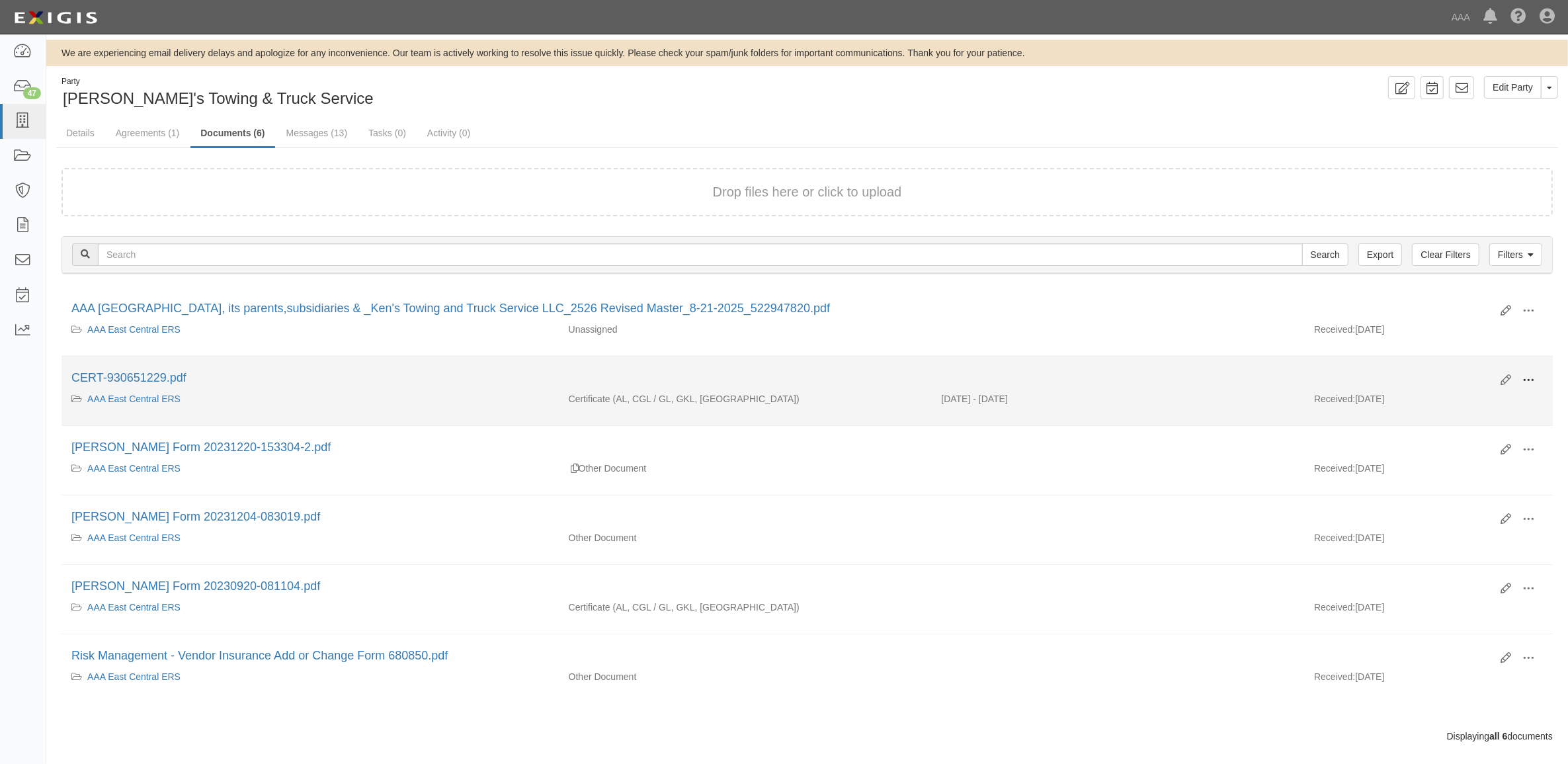
click at [1528, 374] on span at bounding box center [1528, 380] width 12 height 12
click at [1486, 397] on link "View" at bounding box center [1464, 399] width 104 height 24
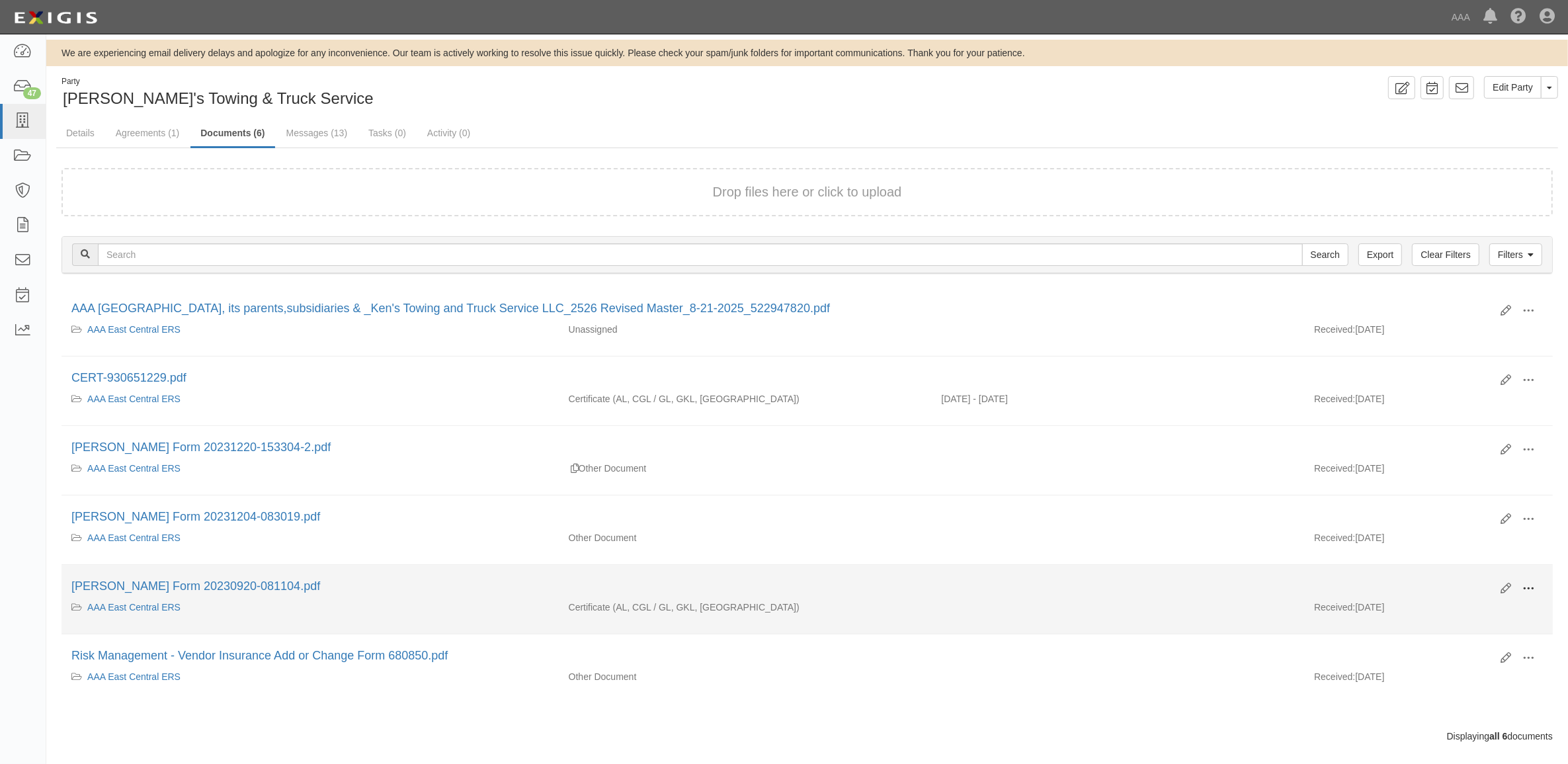
click at [1523, 584] on span at bounding box center [1528, 588] width 12 height 12
click at [1490, 606] on link "View" at bounding box center [1464, 607] width 104 height 24
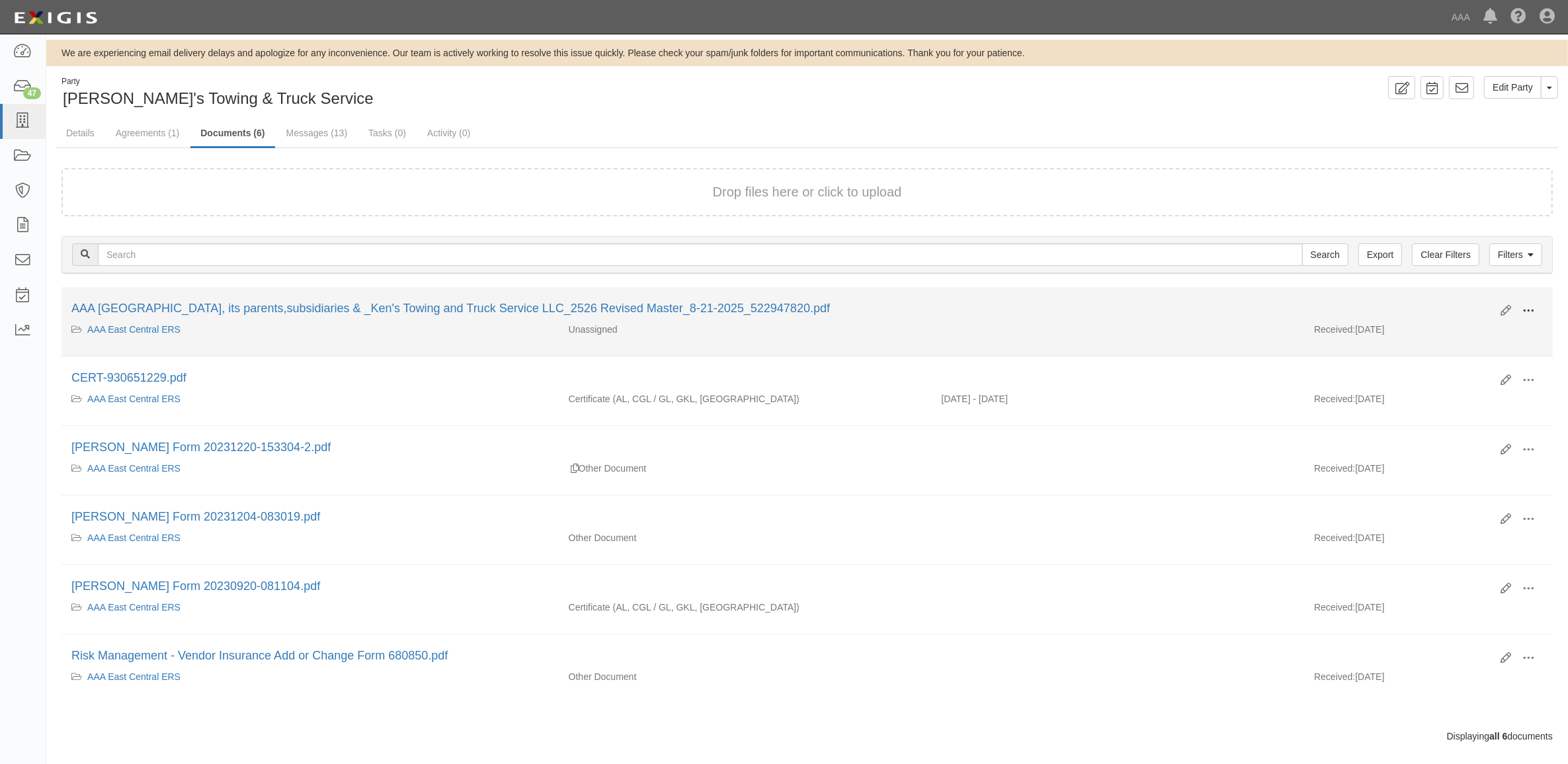
click at [1522, 311] on span at bounding box center [1528, 310] width 12 height 12
click at [1494, 326] on link "View" at bounding box center [1464, 330] width 104 height 24
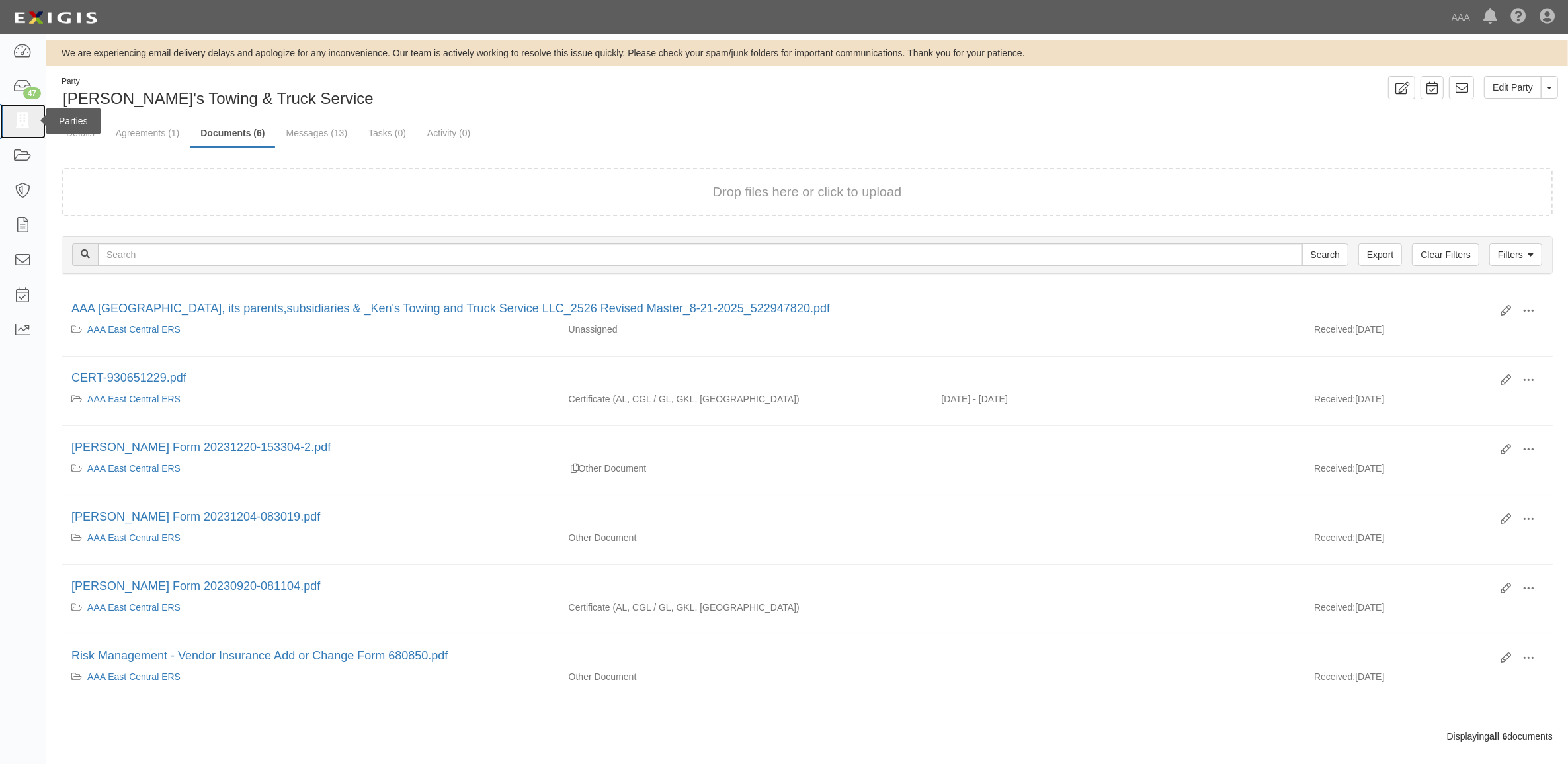
click at [18, 110] on link at bounding box center [23, 121] width 46 height 35
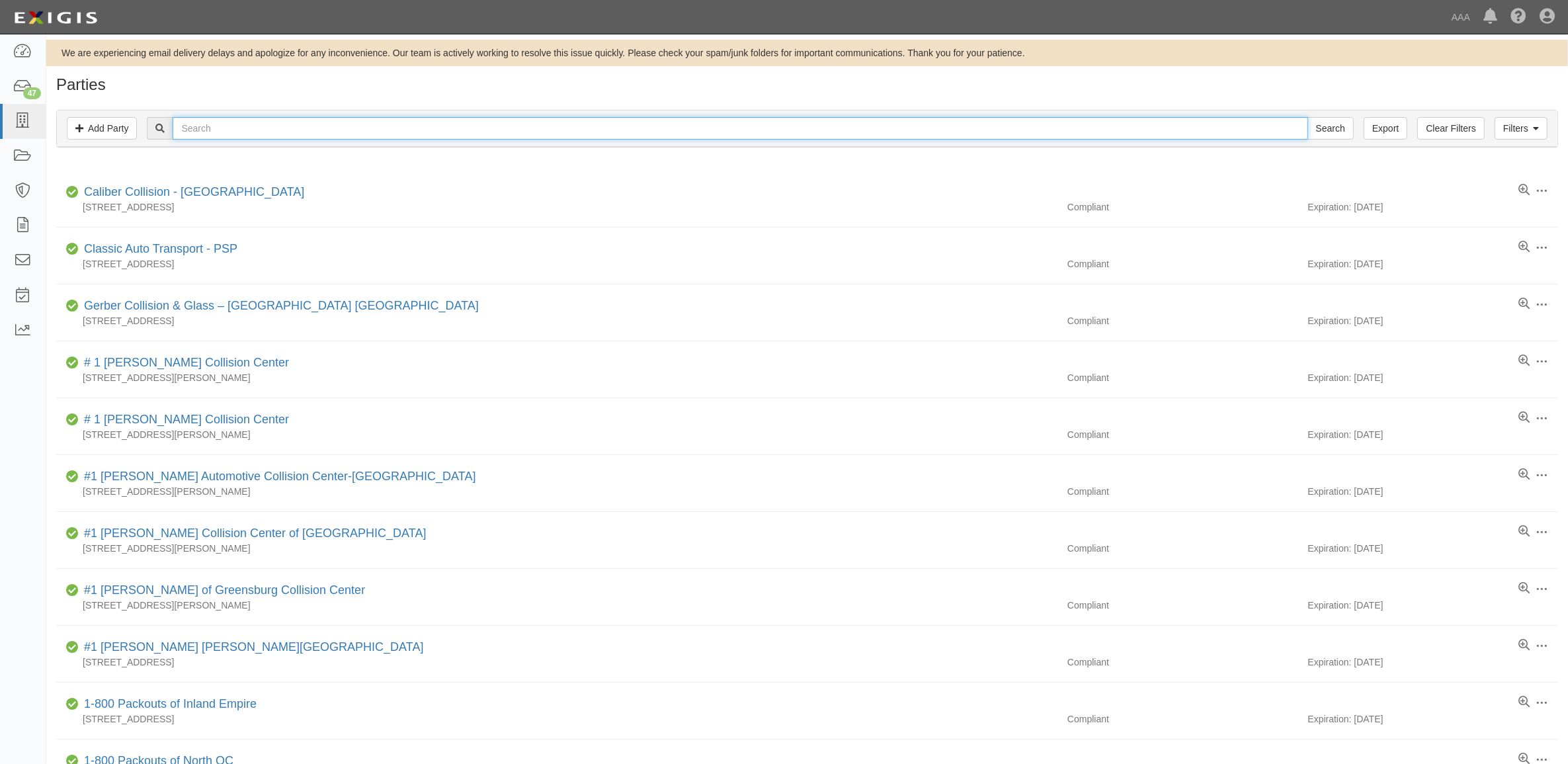
click at [397, 130] on input "text" at bounding box center [740, 128] width 1135 height 22
type input "Audi"
click at [1308, 117] on input "Search" at bounding box center [1331, 128] width 47 height 22
